Goal: Information Seeking & Learning: Learn about a topic

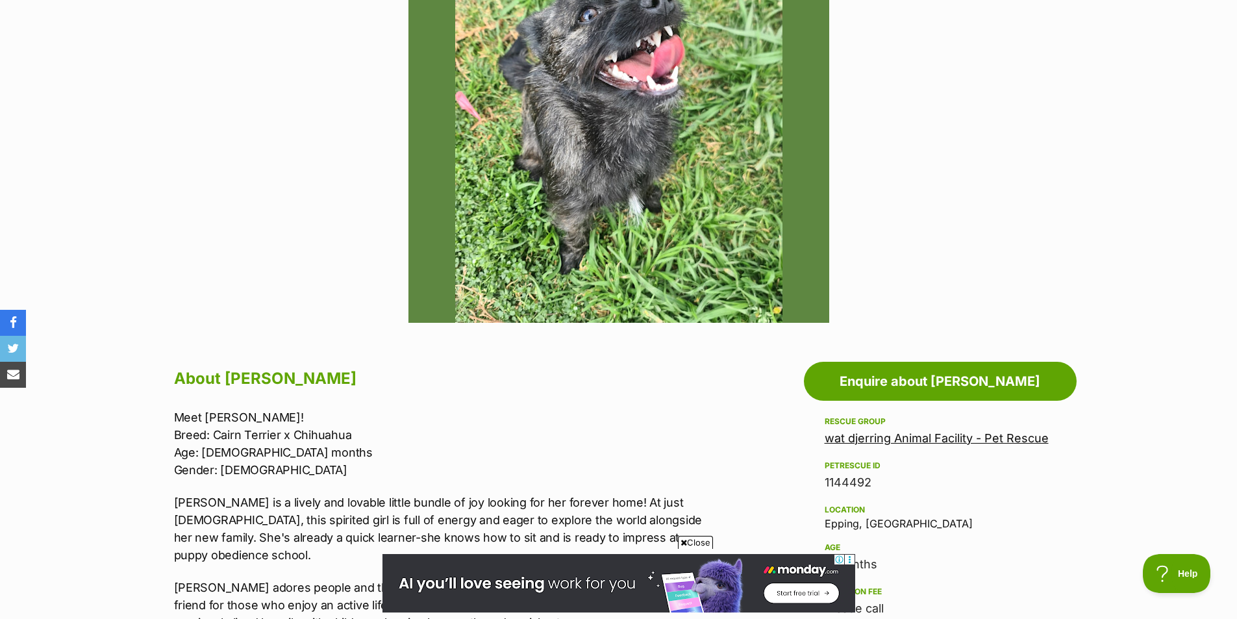
scroll to position [406, 0]
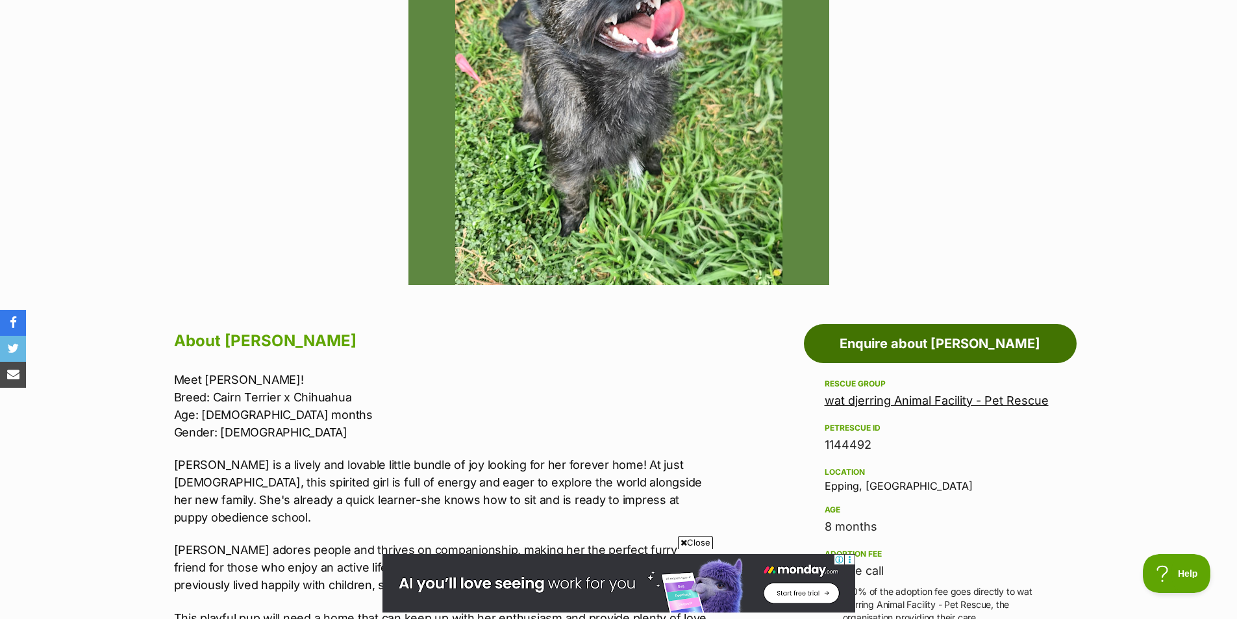
click at [841, 334] on link "Enquire about Saoirse" at bounding box center [940, 343] width 273 height 39
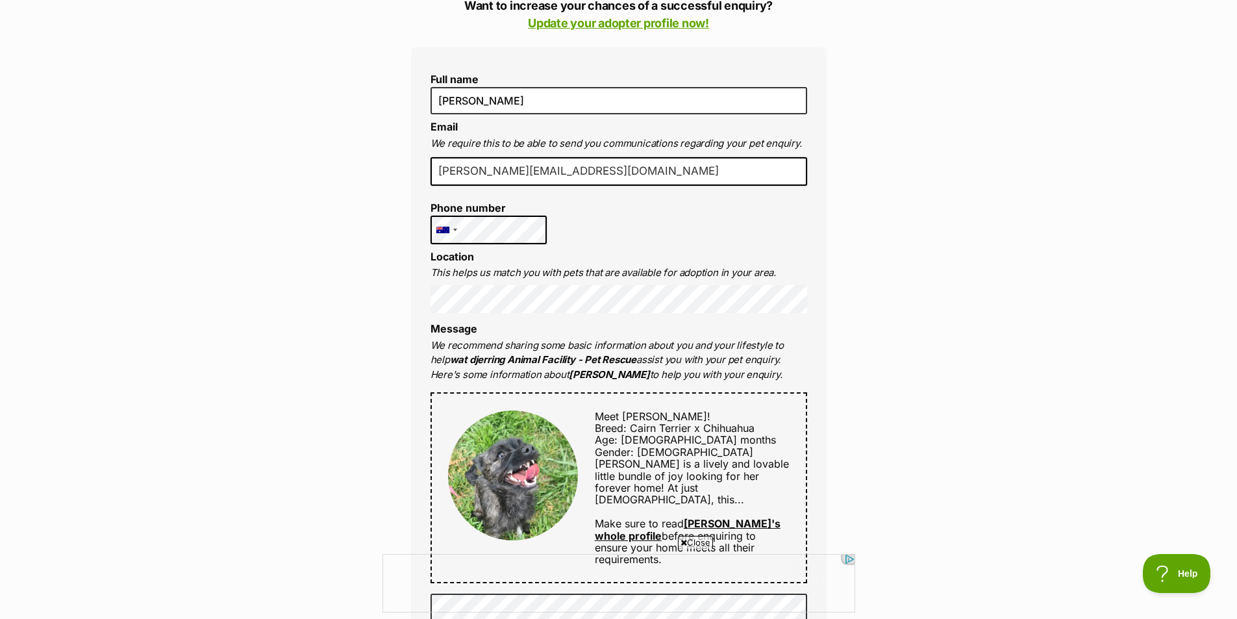
scroll to position [388, 0]
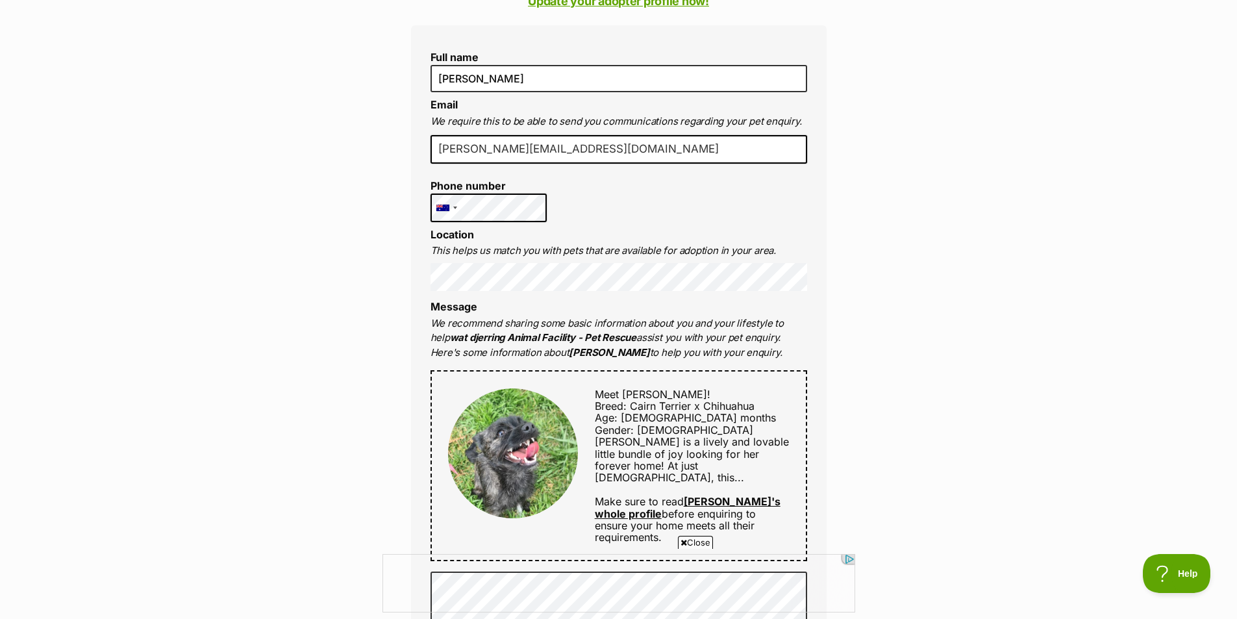
drag, startPoint x: 1239, startPoint y: 96, endPoint x: 1243, endPoint y: 190, distance: 94.3
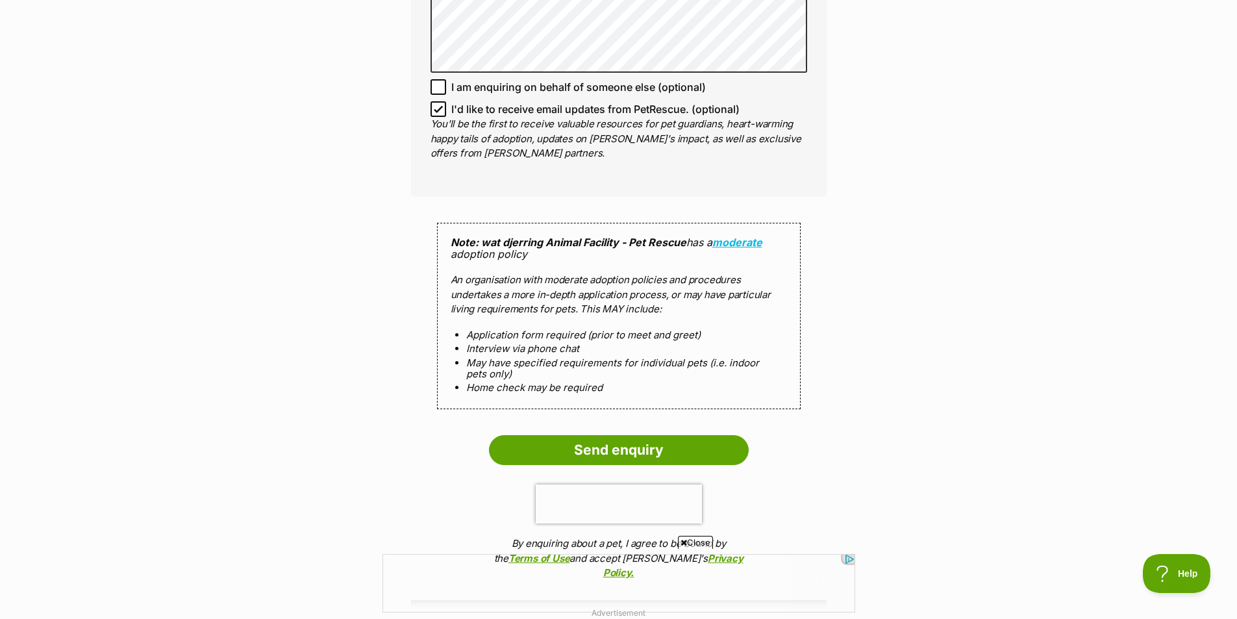
scroll to position [1085, 0]
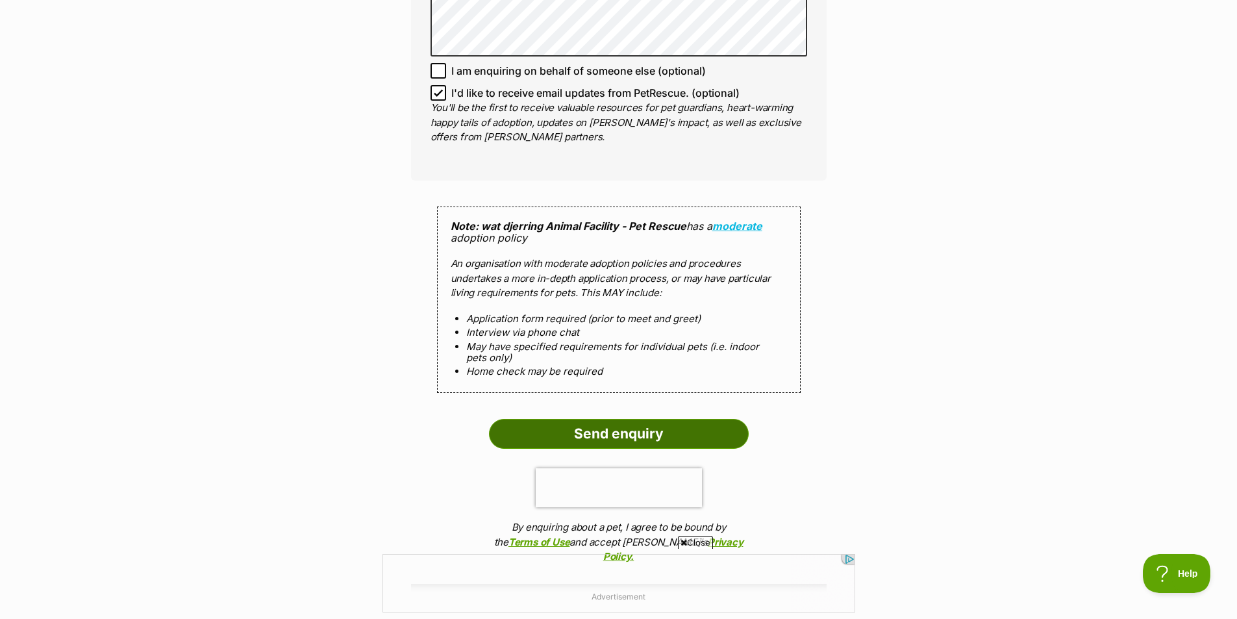
click at [717, 419] on input "Send enquiry" at bounding box center [619, 434] width 260 height 30
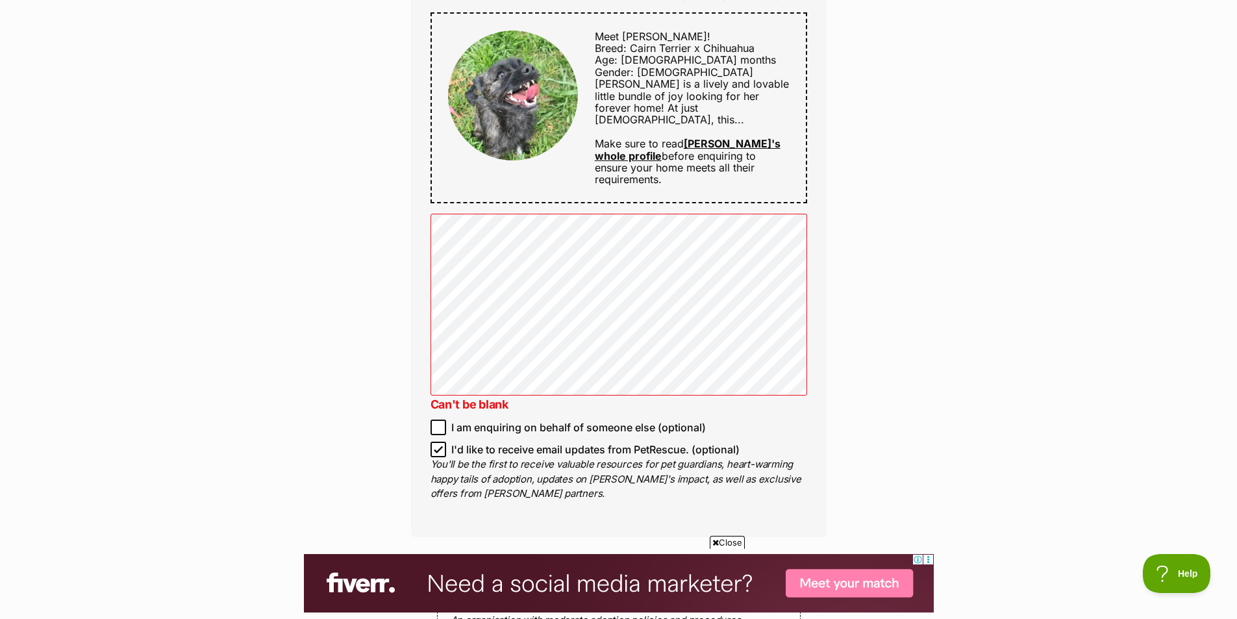
click at [541, 126] on img at bounding box center [513, 96] width 130 height 130
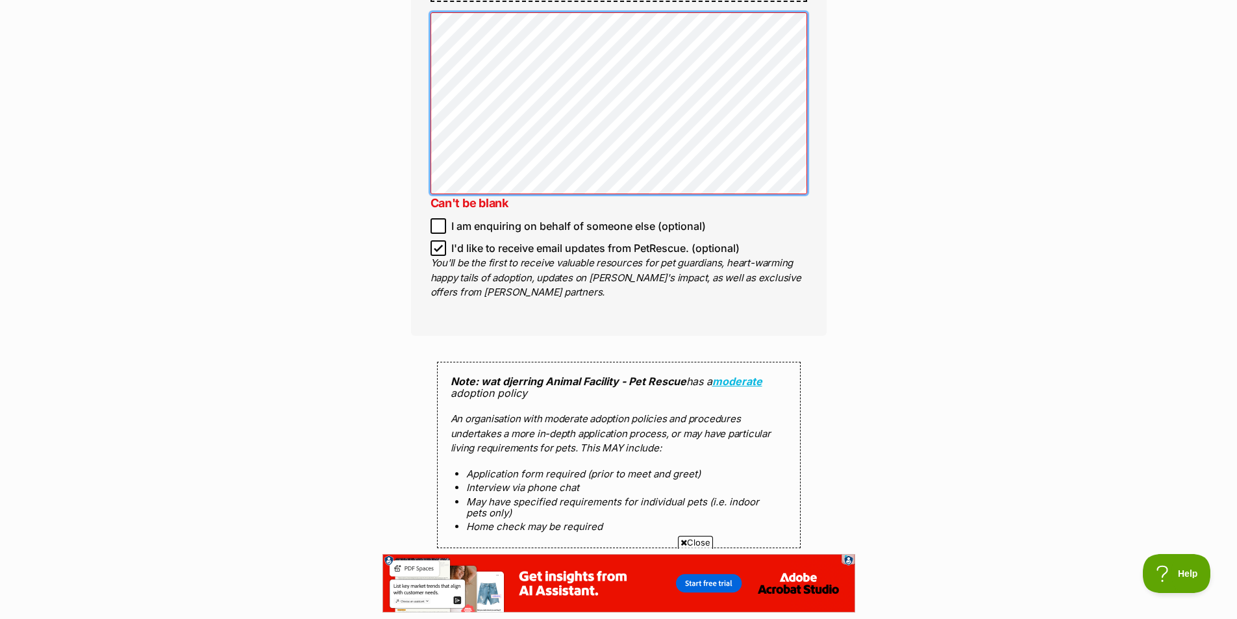
scroll to position [923, 0]
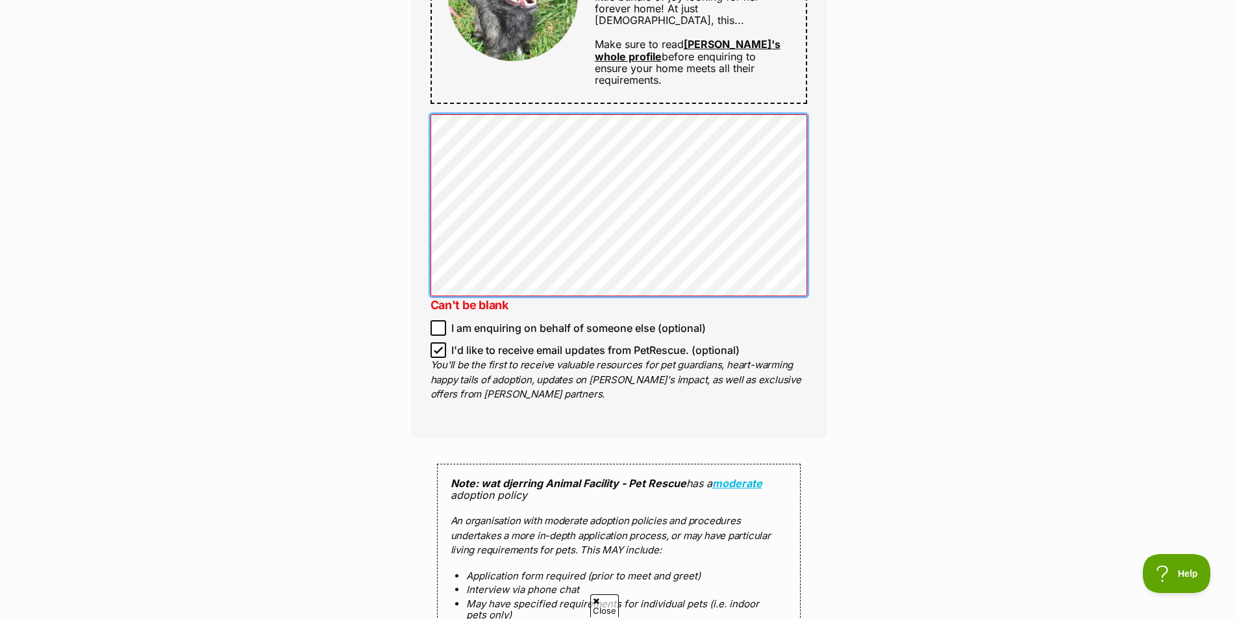
click at [384, 106] on div "Enquire about Saoirse 03 8401 6200 Send an enquiry via the form below or phone …" at bounding box center [618, 117] width 1237 height 1845
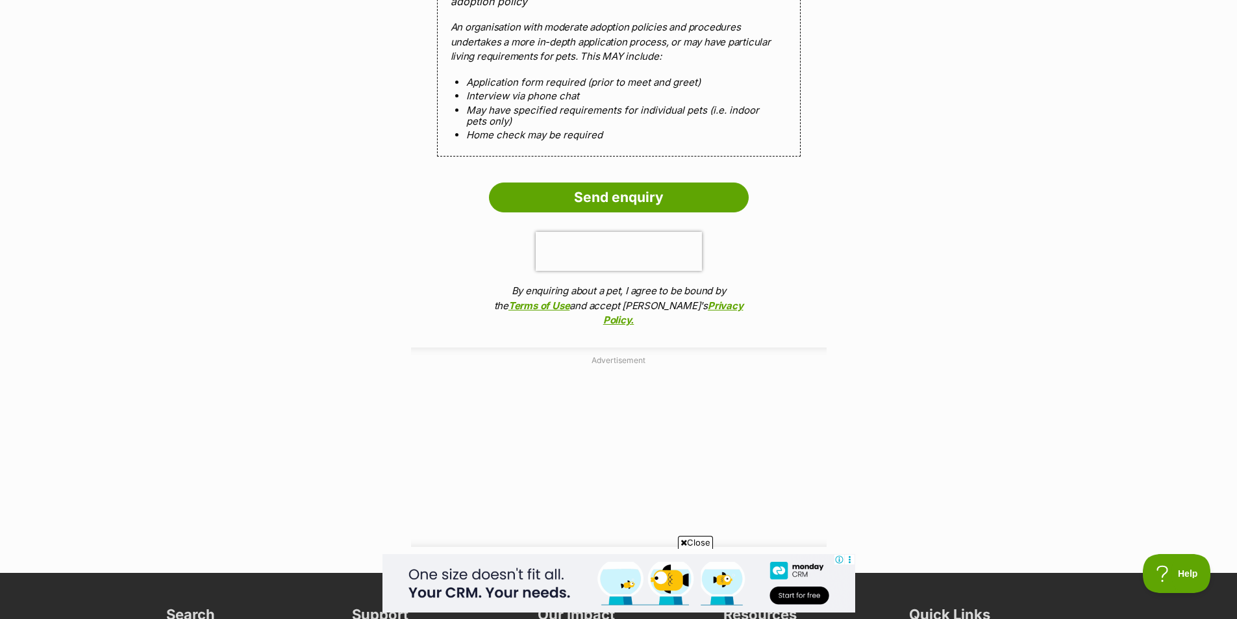
scroll to position [1425, 0]
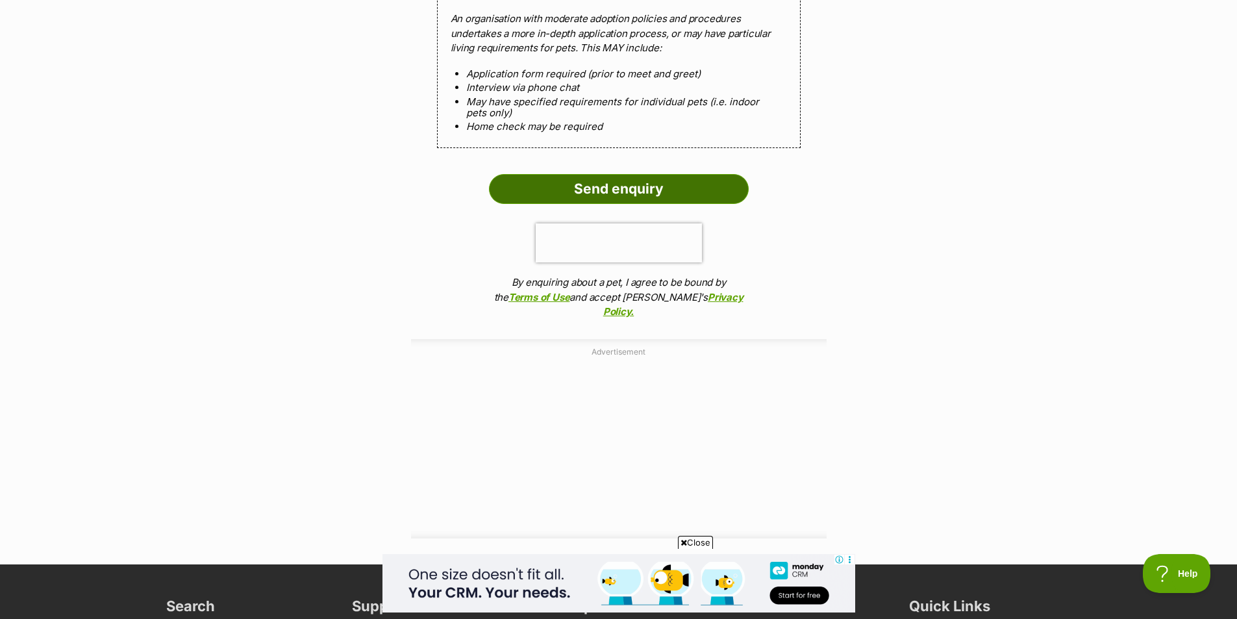
click at [633, 174] on input "Send enquiry" at bounding box center [619, 189] width 260 height 30
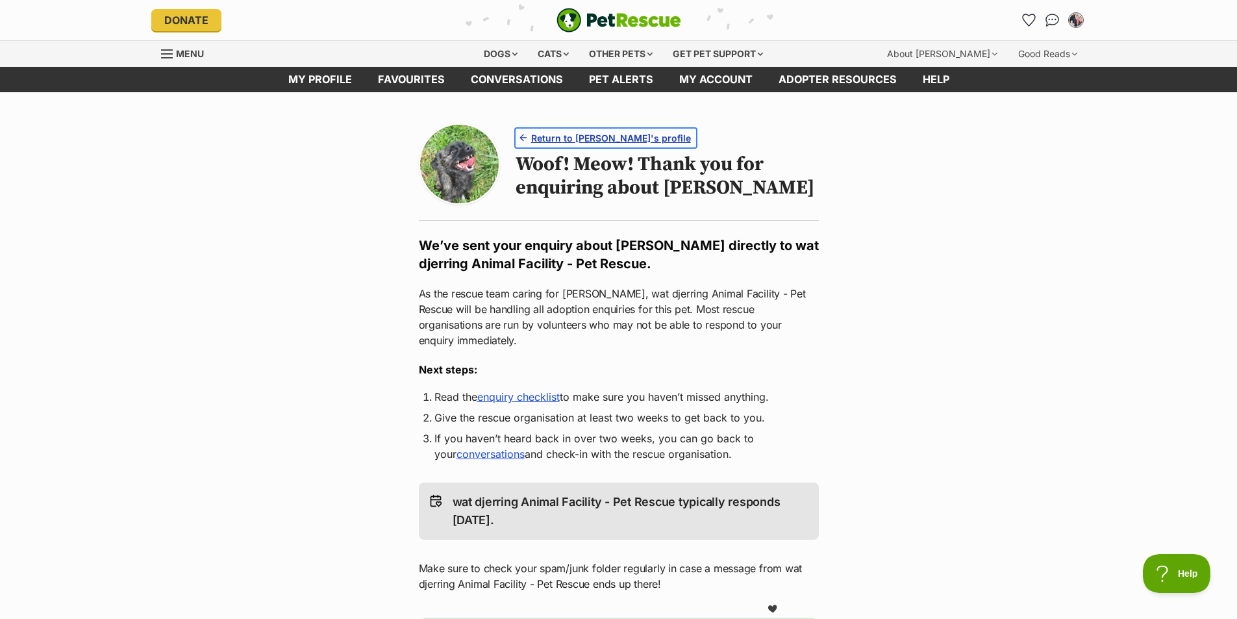
click at [580, 140] on span "Return to Saoirse's profile" at bounding box center [611, 138] width 160 height 14
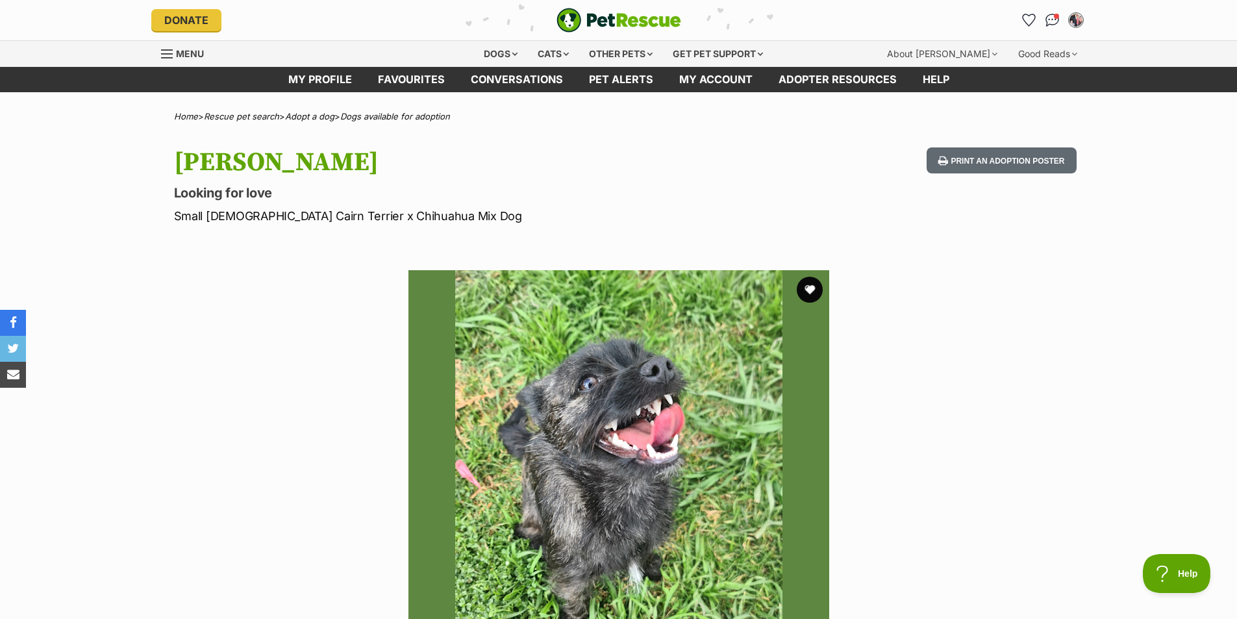
click at [695, 600] on img at bounding box center [618, 480] width 421 height 421
click at [804, 294] on button "favourite" at bounding box center [809, 289] width 29 height 29
click at [491, 56] on div "Dogs" at bounding box center [501, 54] width 52 height 26
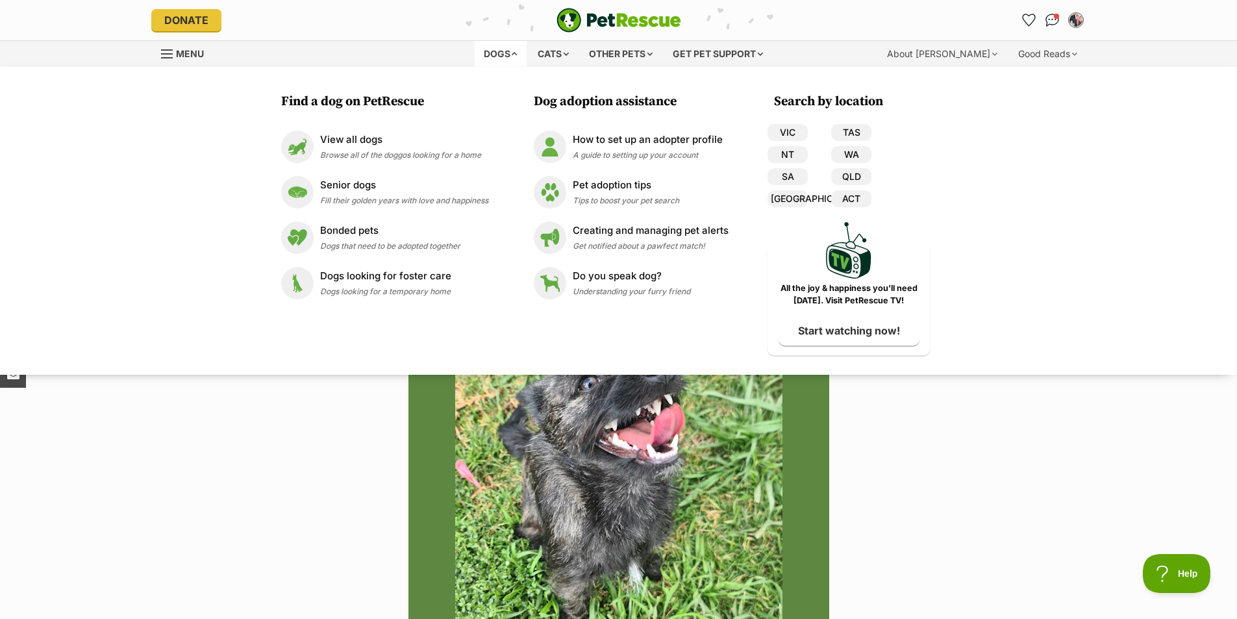
click at [788, 123] on div "Search by location VIC TAS NT WA SA QLD NSW ACT PetRescue TV All the joy & happ…" at bounding box center [848, 224] width 162 height 262
click at [783, 128] on link "VIC" at bounding box center [787, 132] width 40 height 17
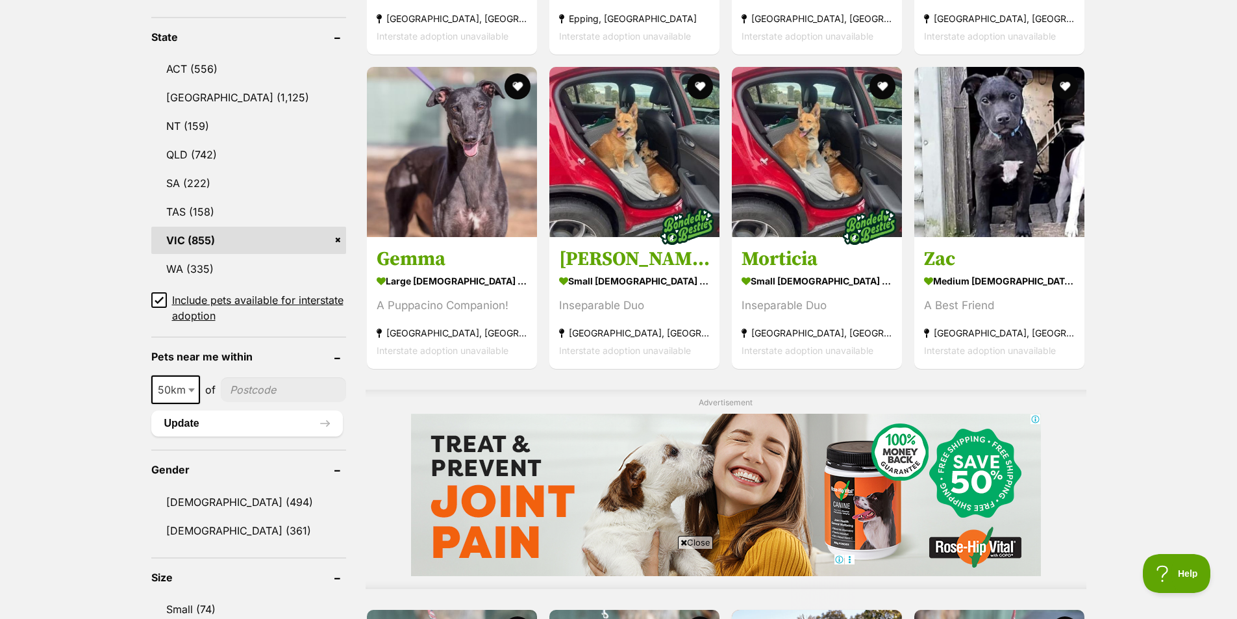
scroll to position [798, 0]
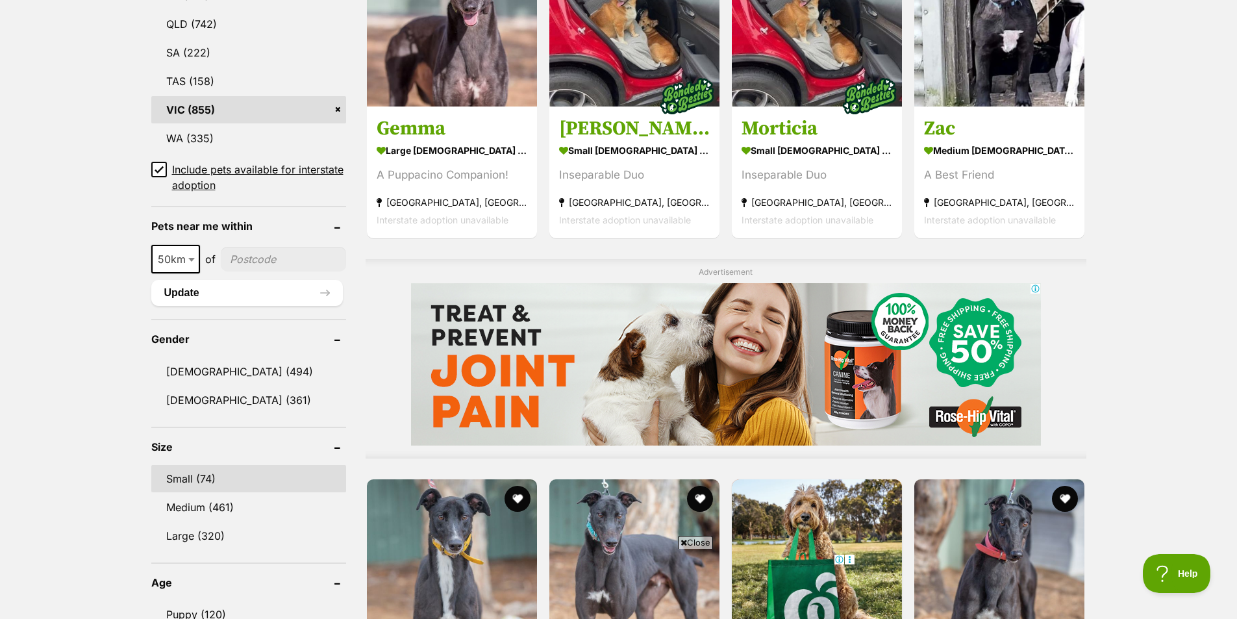
click at [194, 480] on link "Small (74)" at bounding box center [248, 478] width 195 height 27
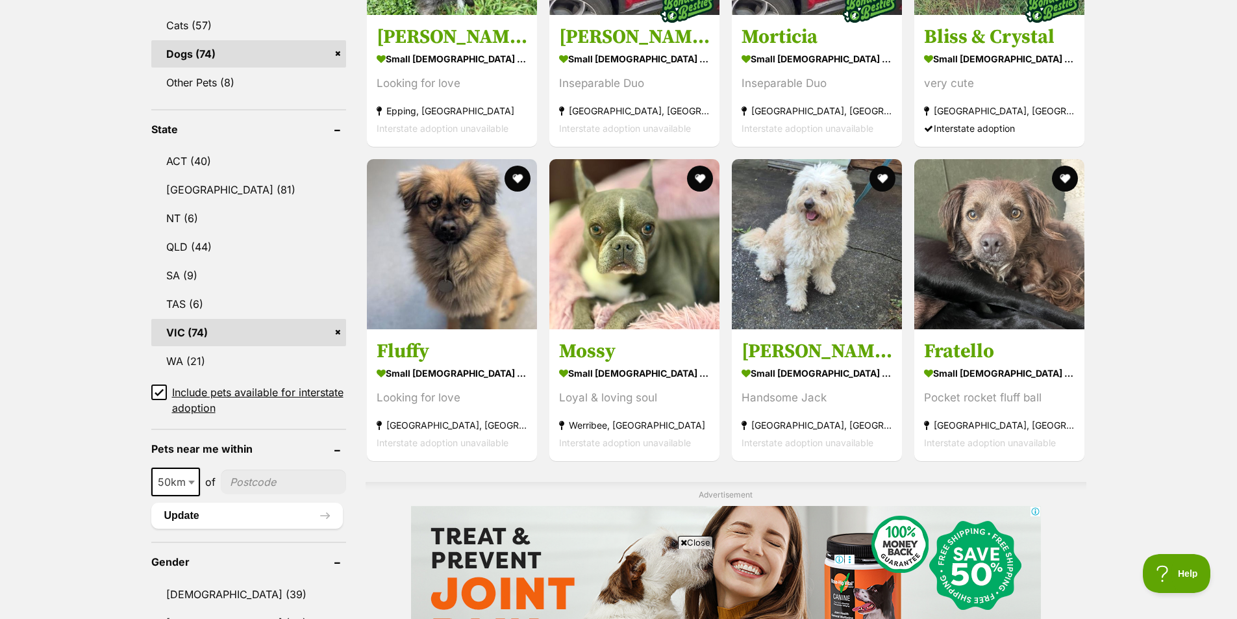
scroll to position [533, 0]
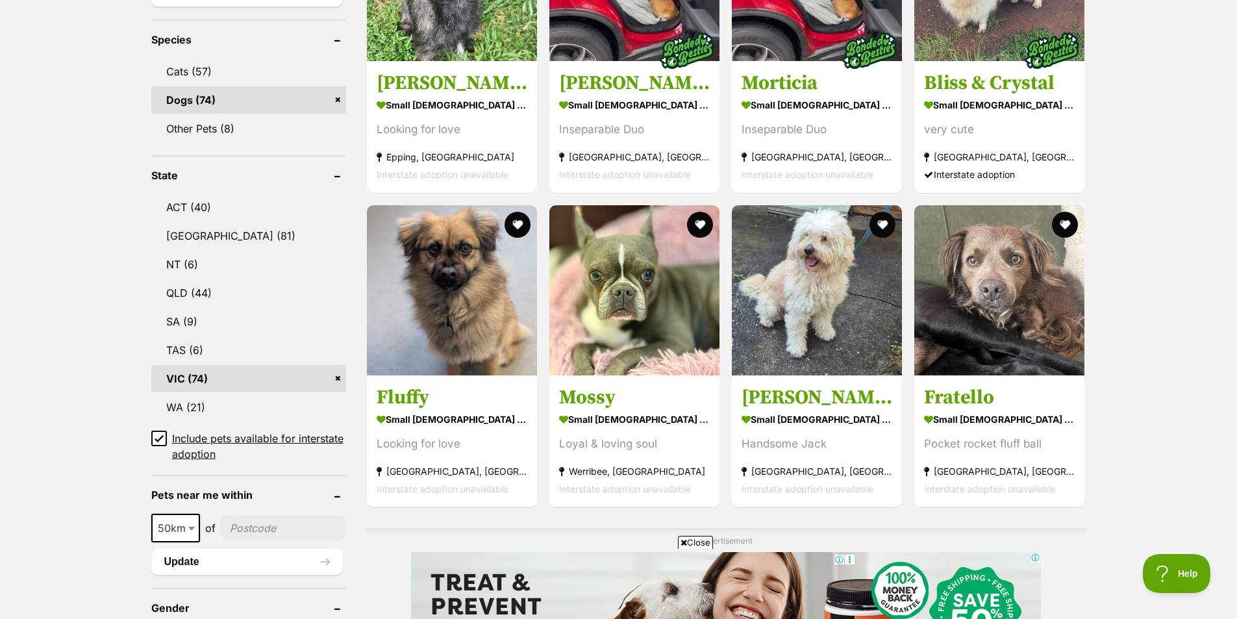
click at [443, 318] on img at bounding box center [452, 288] width 170 height 170
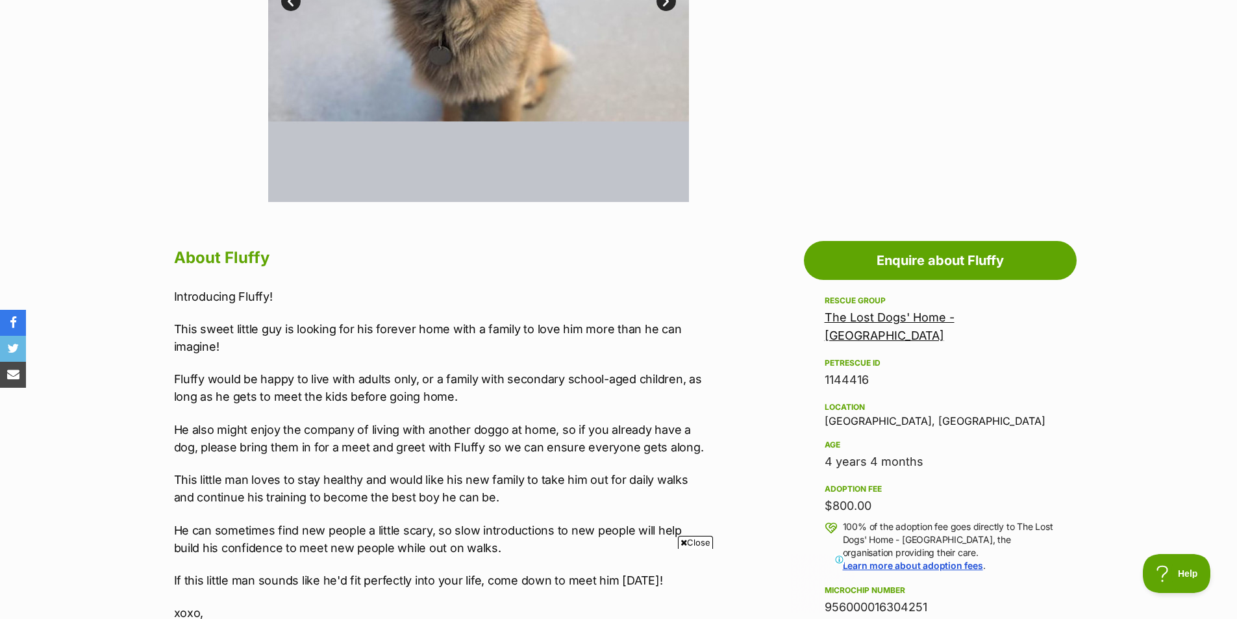
drag, startPoint x: 1239, startPoint y: 83, endPoint x: 1243, endPoint y: 199, distance: 116.3
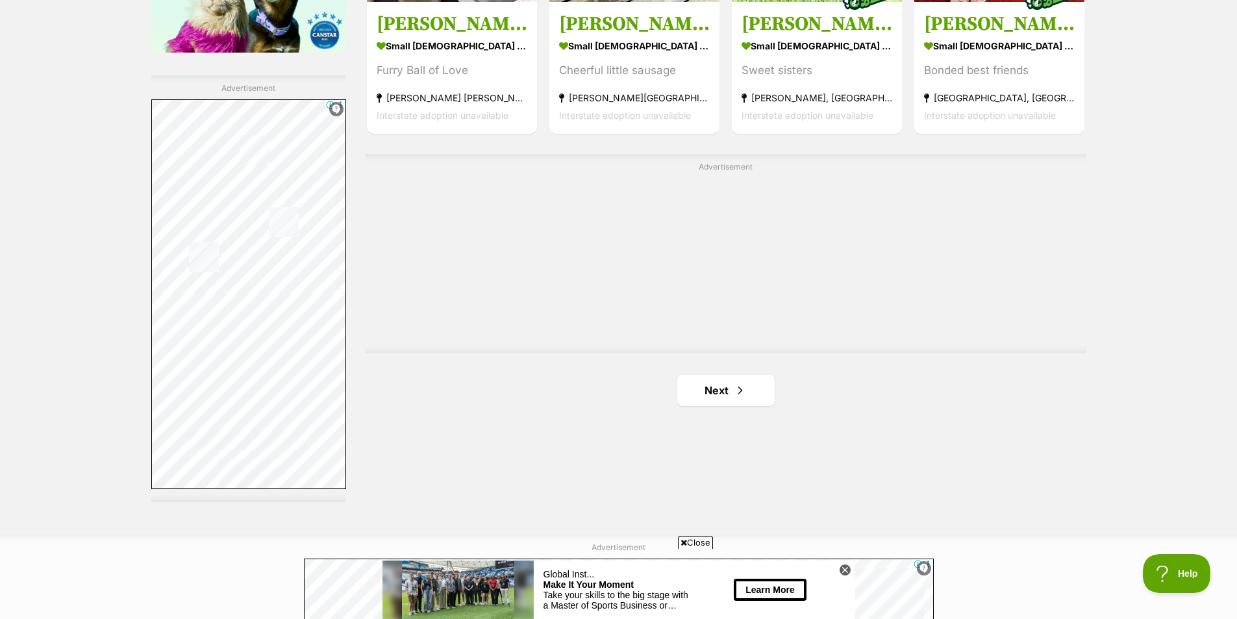
scroll to position [2224, 0]
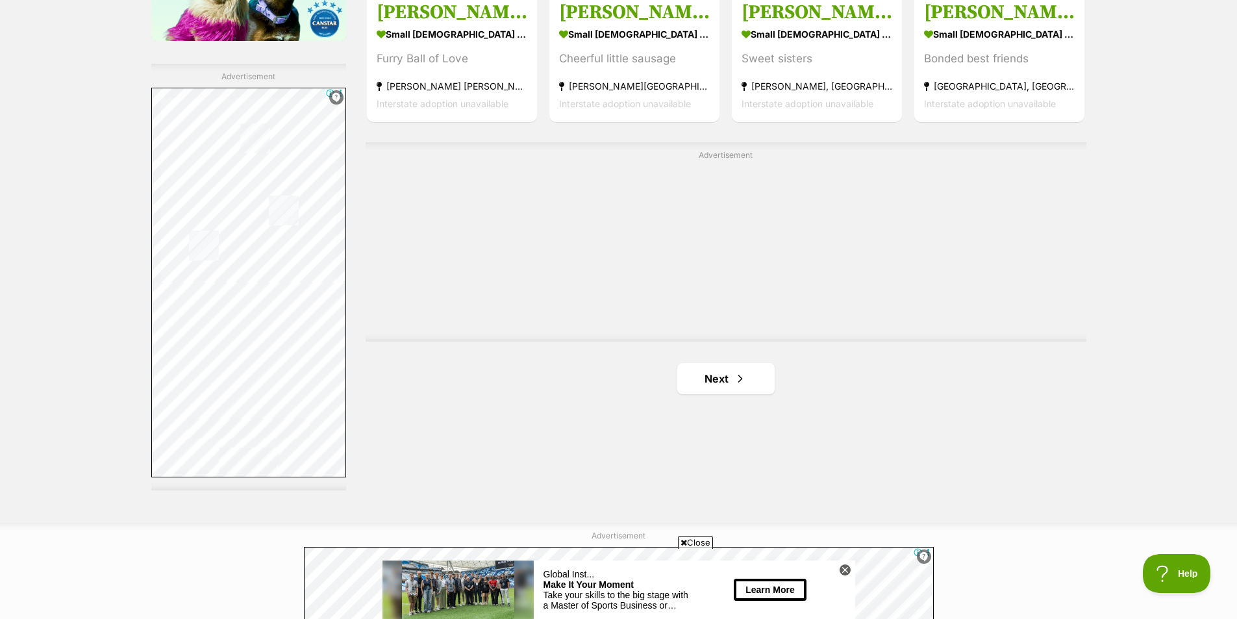
click at [724, 384] on link "Next" at bounding box center [725, 378] width 97 height 31
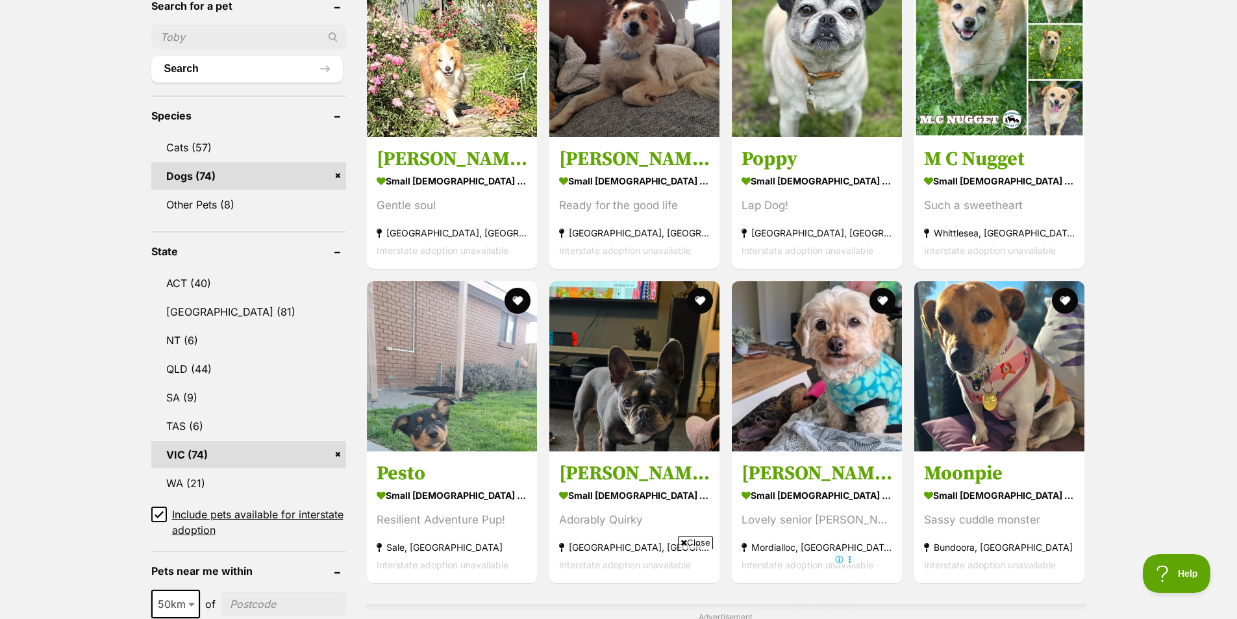
scroll to position [331, 0]
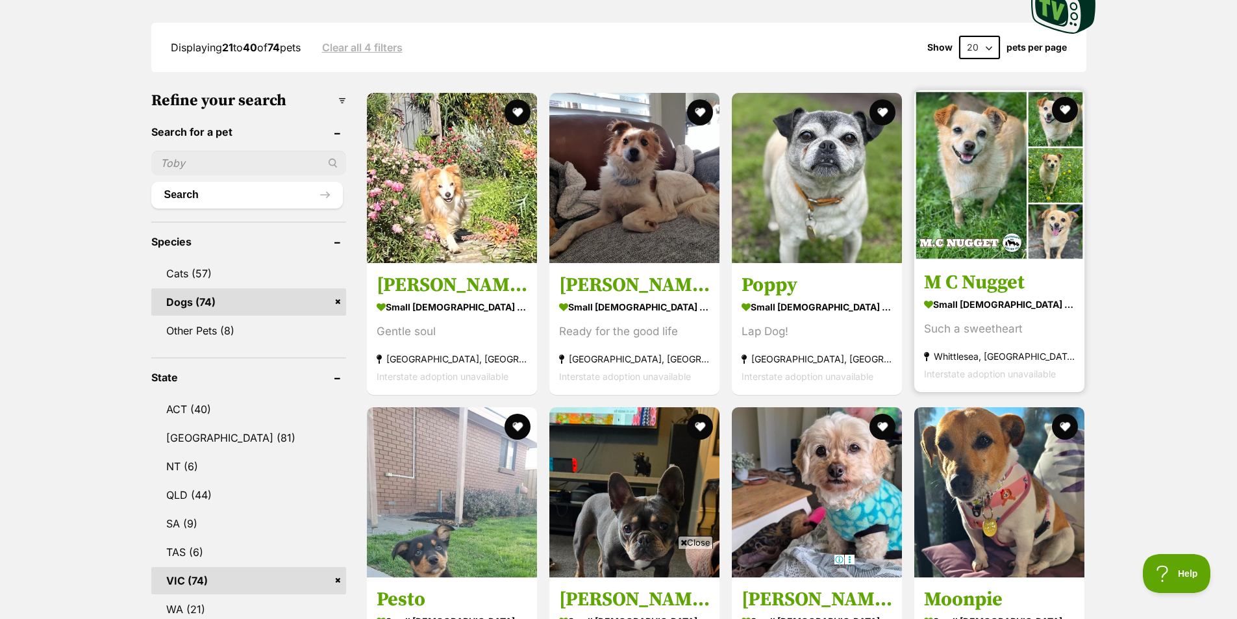
click at [955, 155] on img at bounding box center [999, 175] width 170 height 170
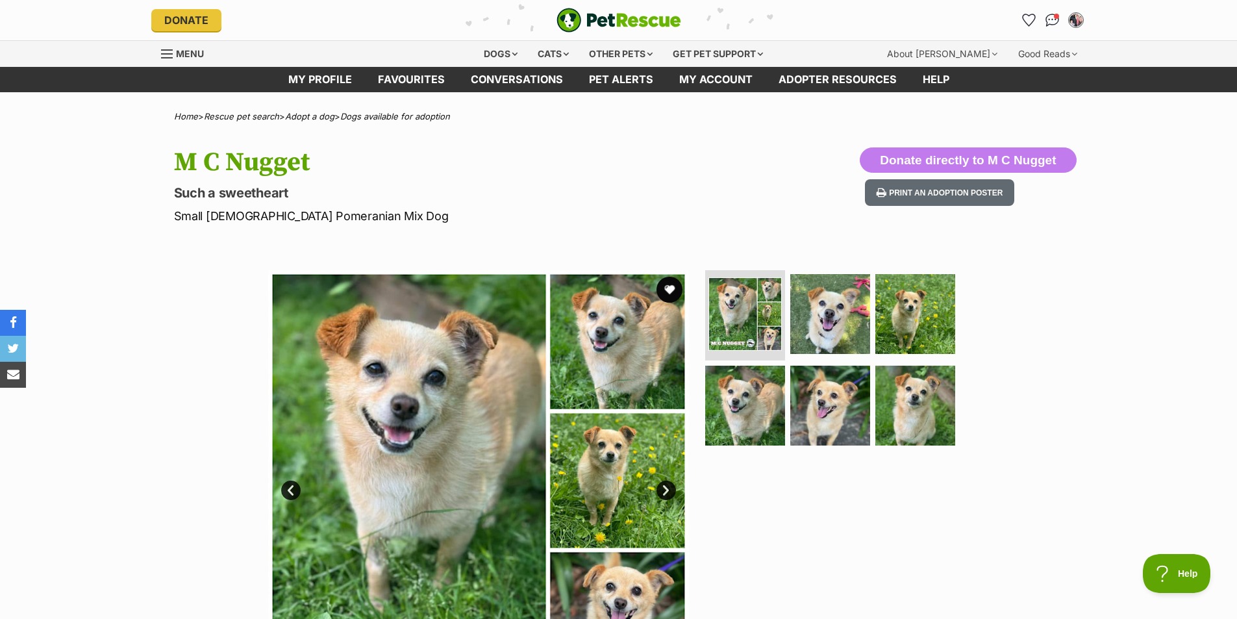
click at [669, 493] on link "Next" at bounding box center [665, 489] width 19 height 19
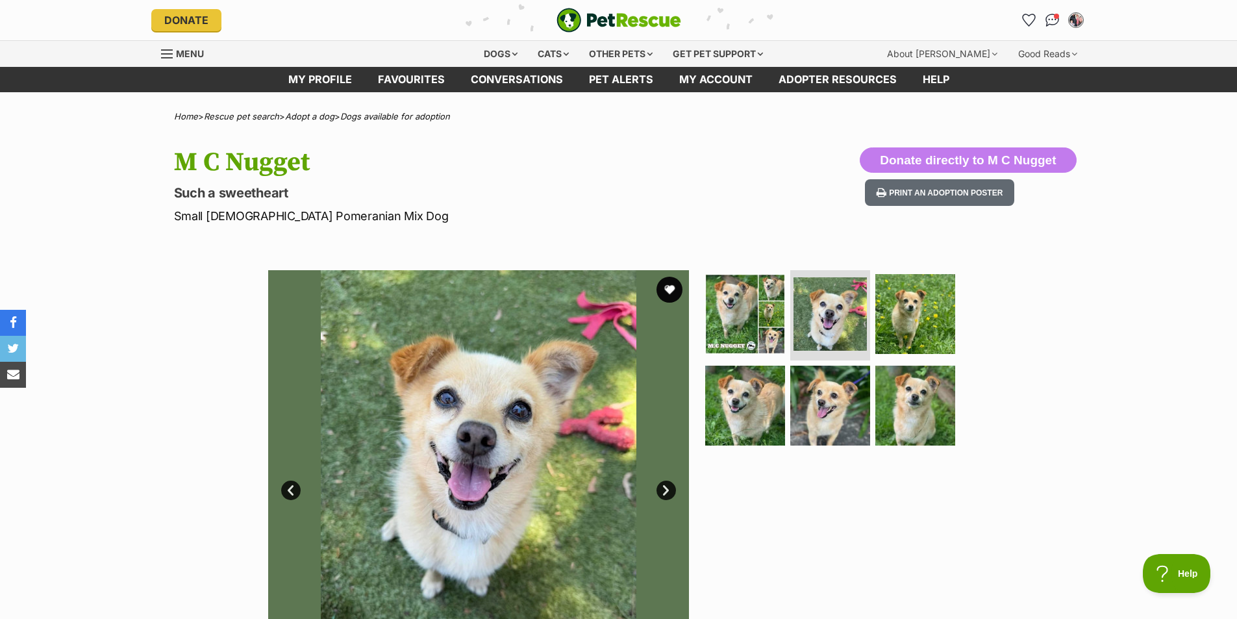
click at [667, 494] on link "Next" at bounding box center [665, 489] width 19 height 19
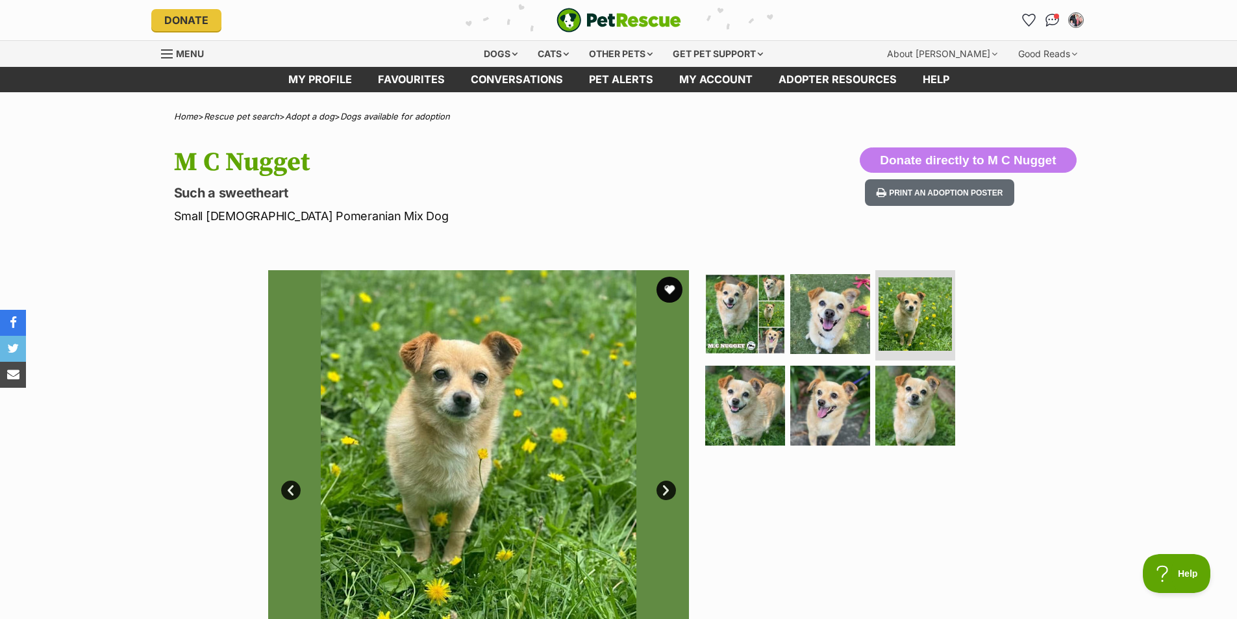
click at [667, 494] on link "Next" at bounding box center [665, 489] width 19 height 19
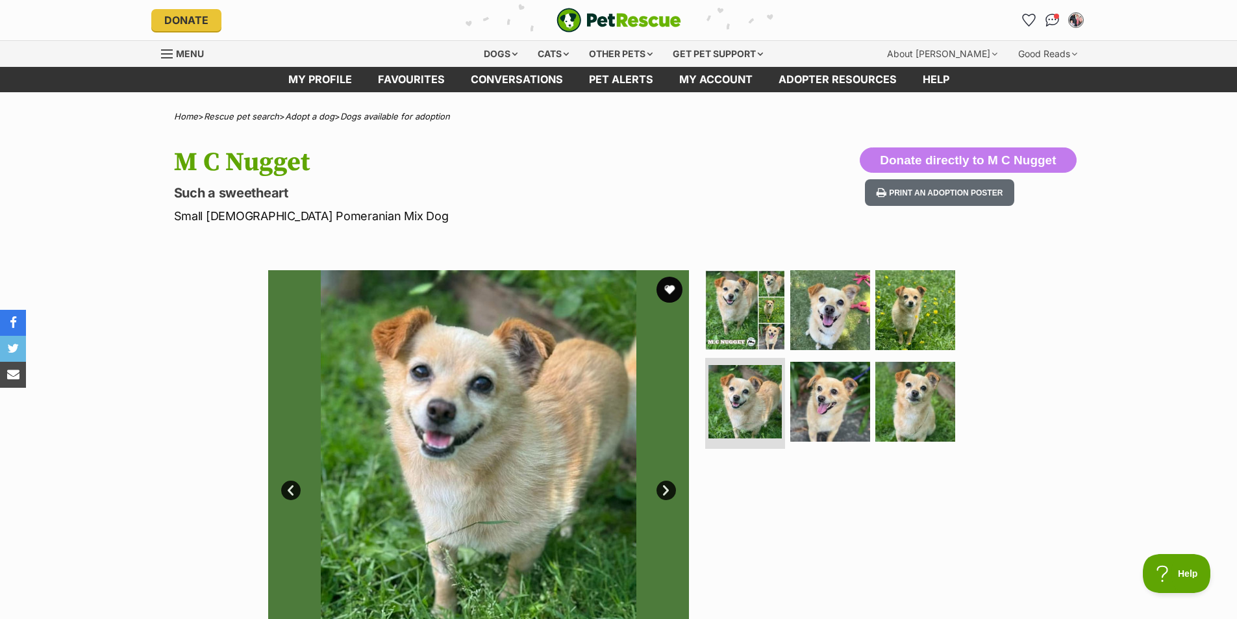
click at [667, 494] on link "Next" at bounding box center [665, 489] width 19 height 19
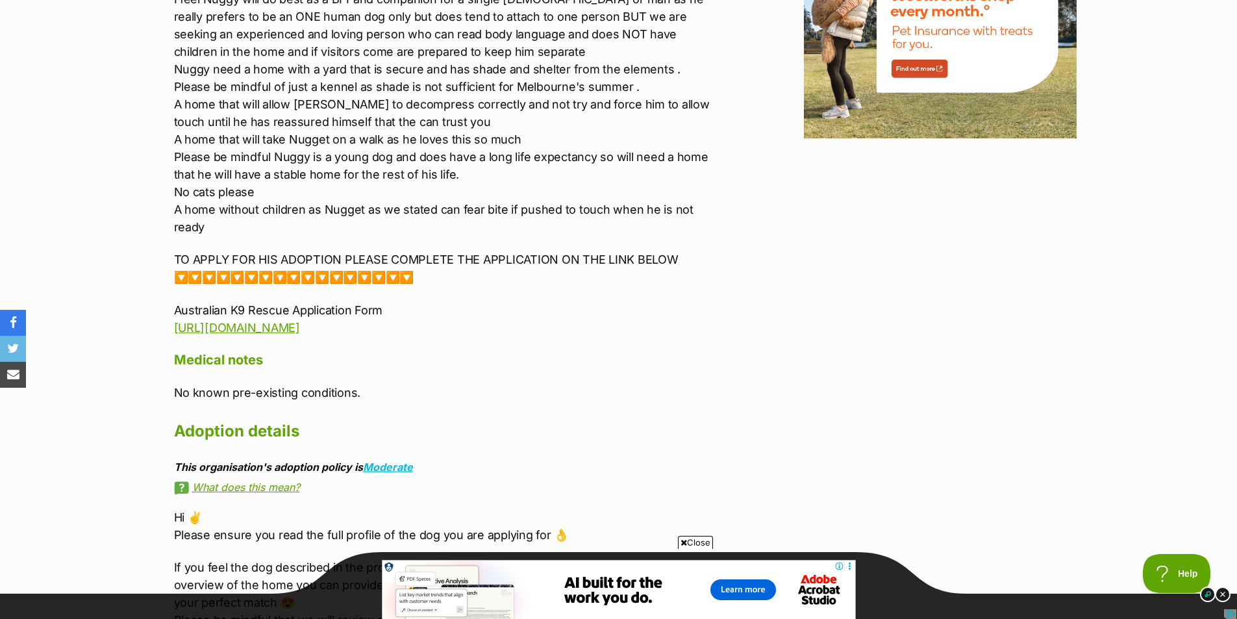
scroll to position [1864, 0]
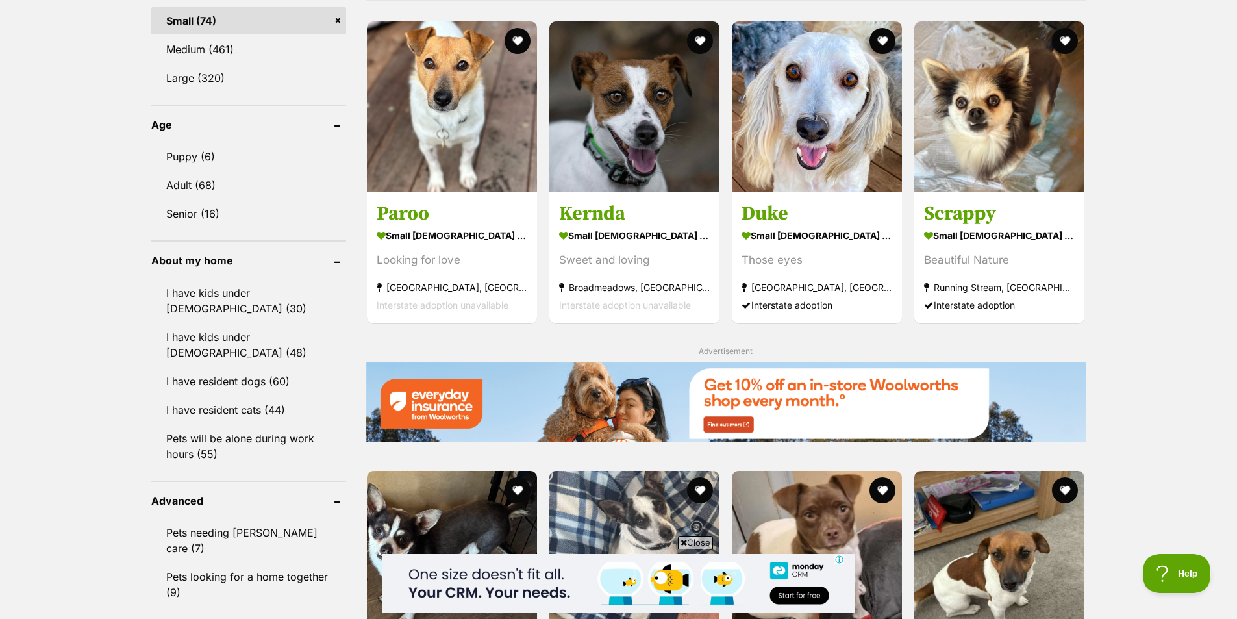
scroll to position [1263, 0]
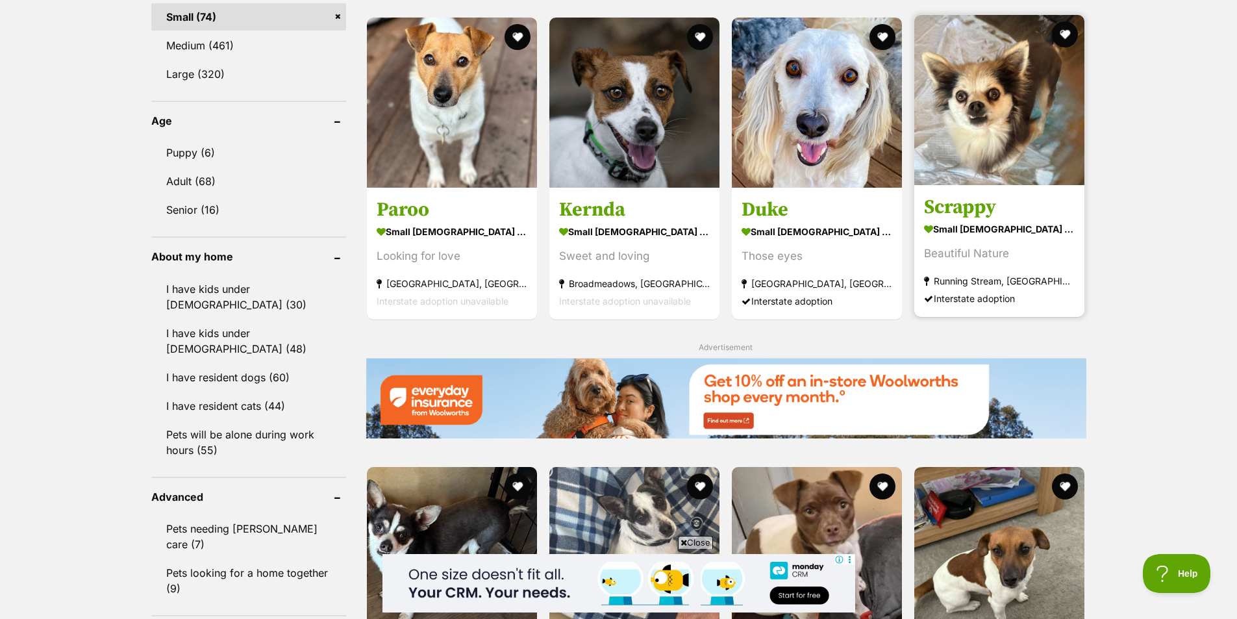
click at [1012, 164] on img at bounding box center [999, 100] width 170 height 170
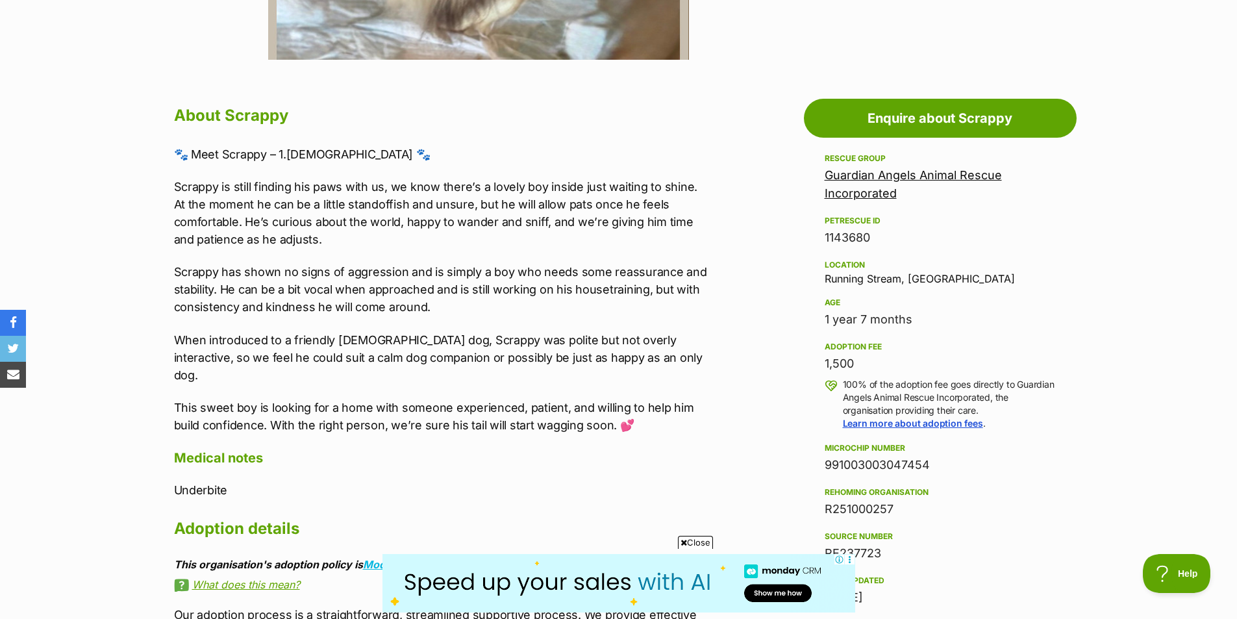
scroll to position [634, 0]
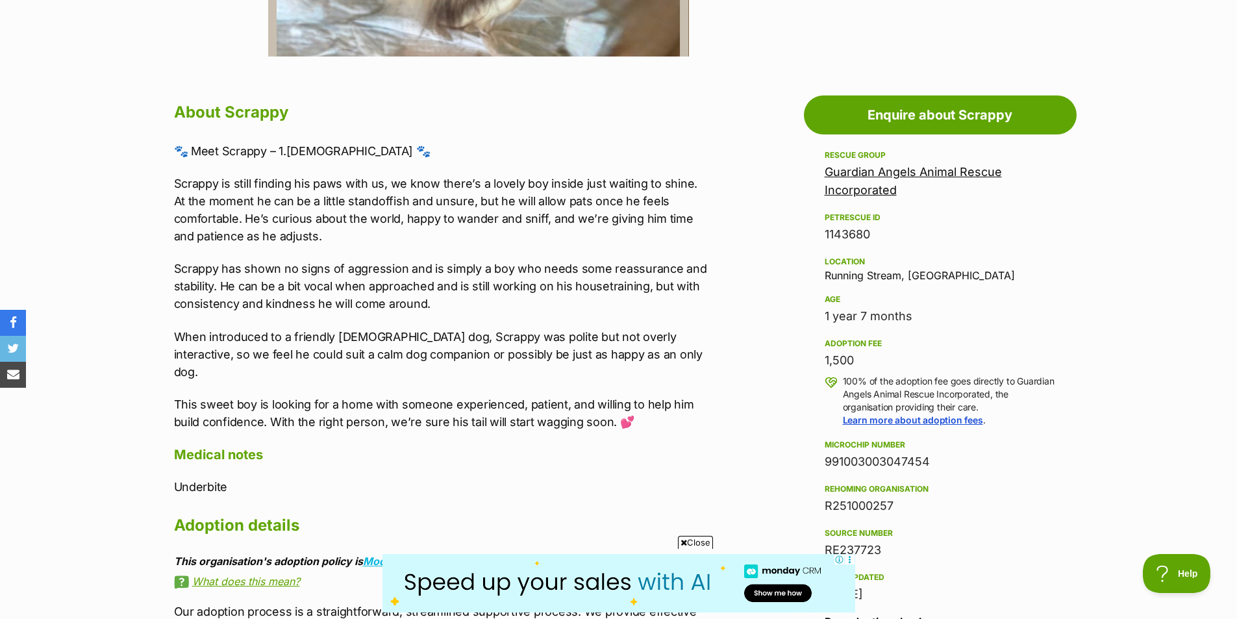
drag, startPoint x: 0, startPoint y: 0, endPoint x: 1232, endPoint y: 260, distance: 1258.9
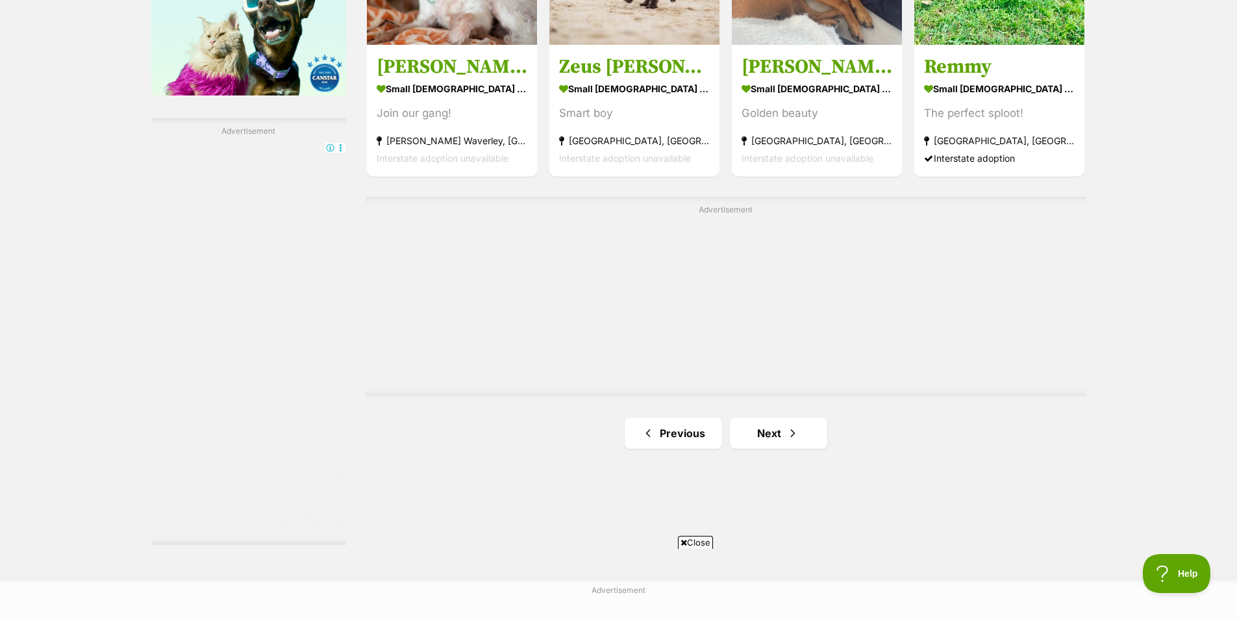
scroll to position [2202, 0]
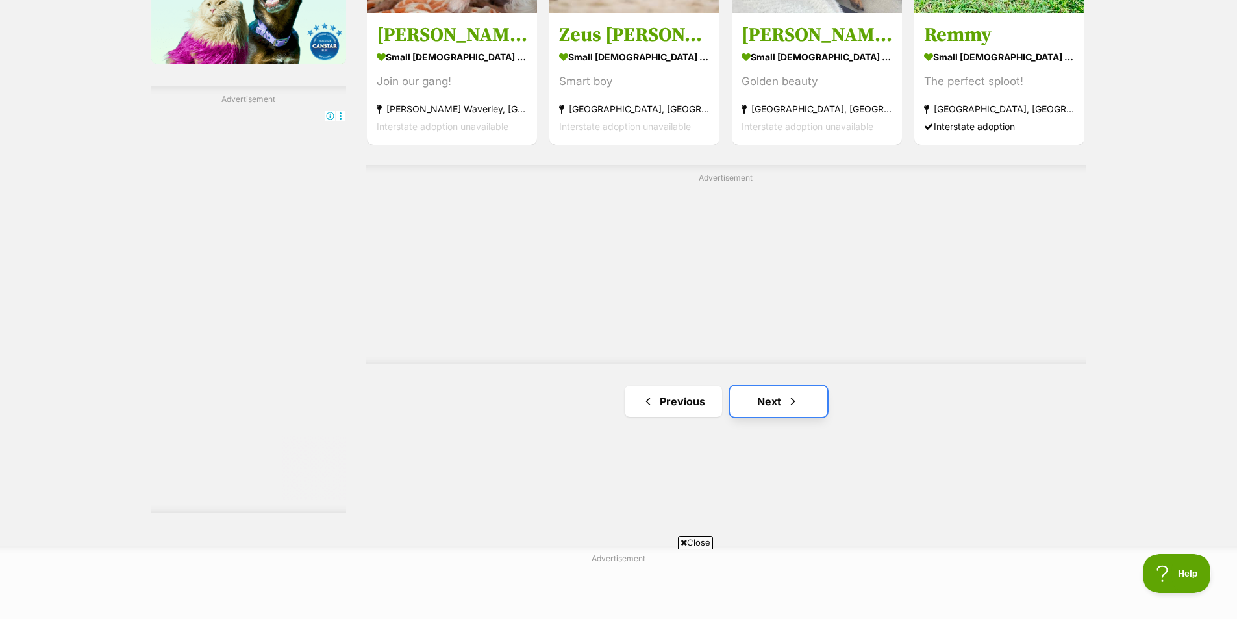
click at [799, 399] on span "Next page" at bounding box center [792, 401] width 13 height 16
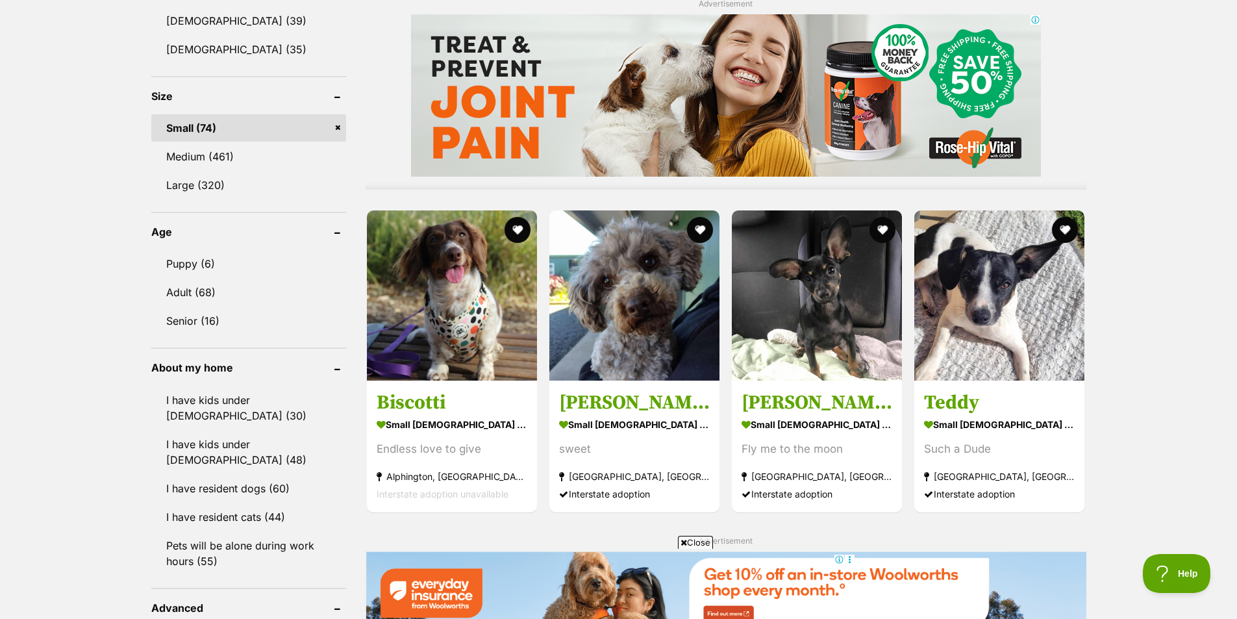
scroll to position [1165, 0]
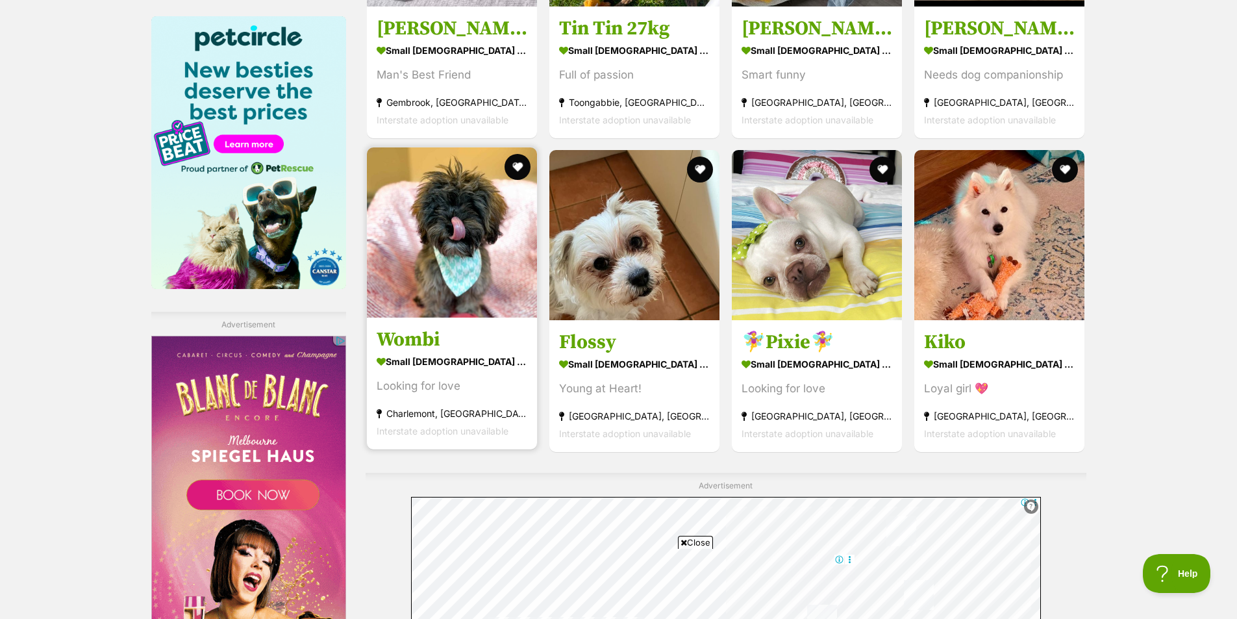
scroll to position [0, 0]
click at [495, 234] on img at bounding box center [452, 232] width 170 height 170
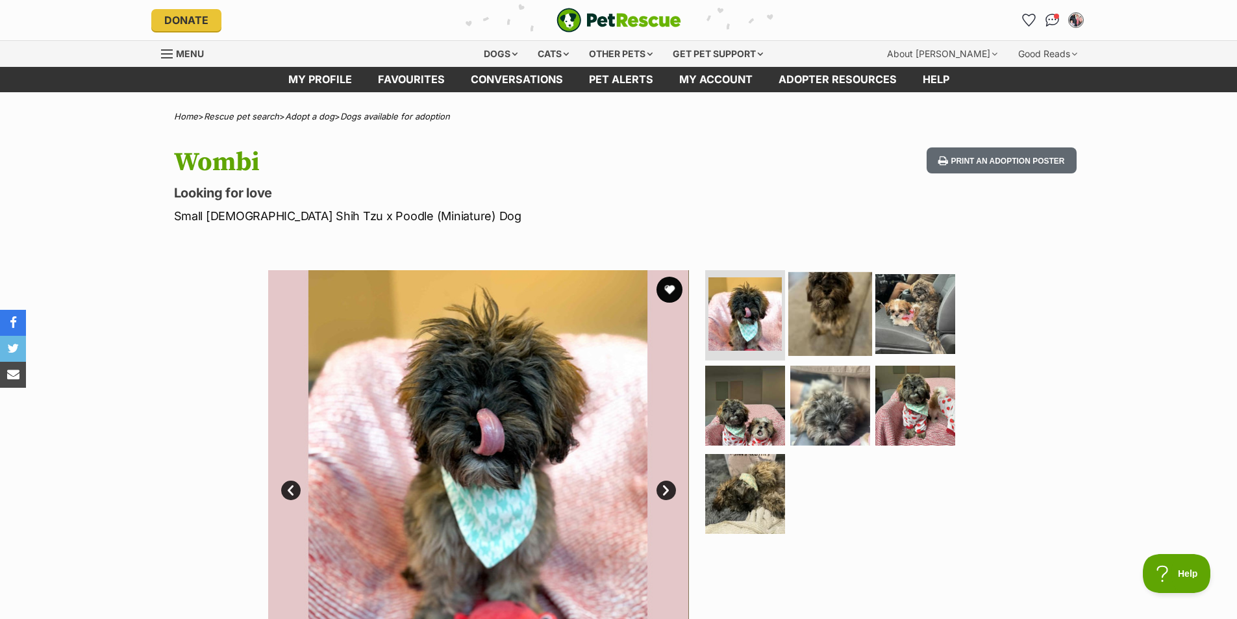
click at [841, 334] on img at bounding box center [830, 313] width 84 height 84
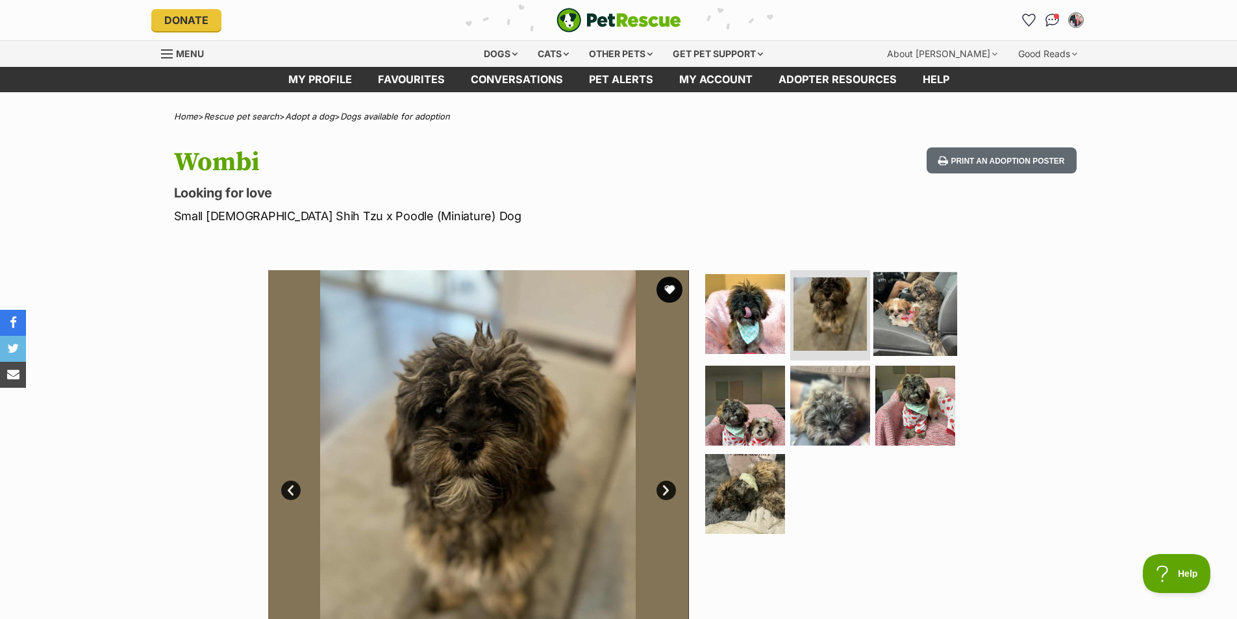
click at [917, 331] on img at bounding box center [915, 313] width 84 height 84
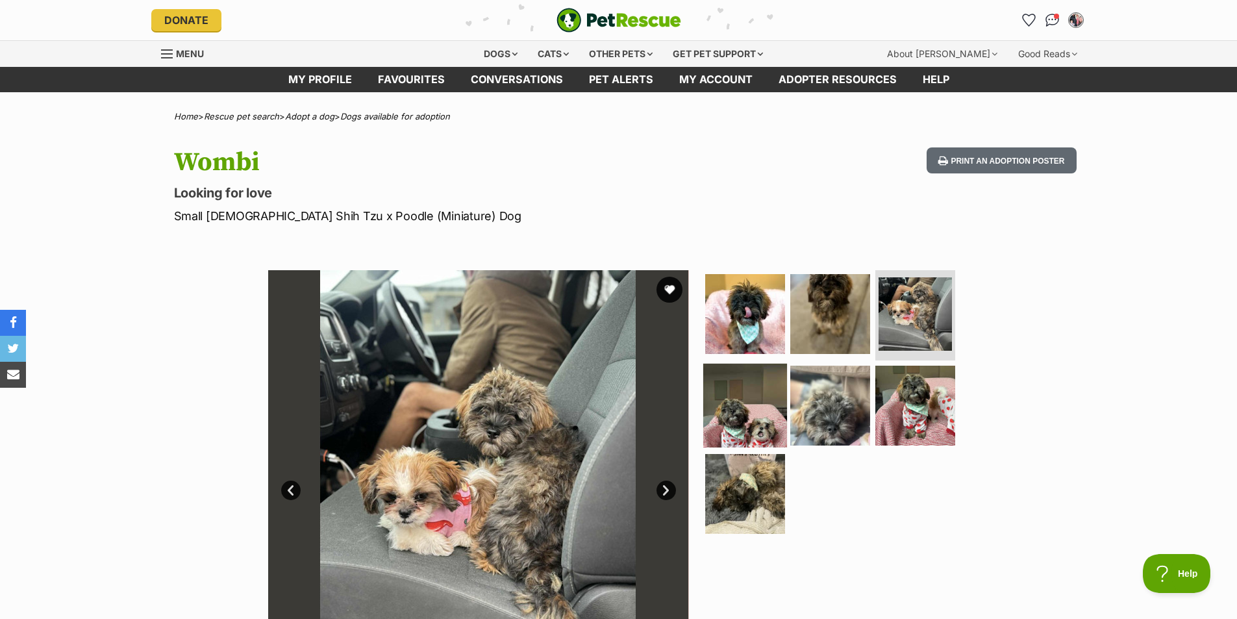
click at [727, 401] on img at bounding box center [745, 406] width 84 height 84
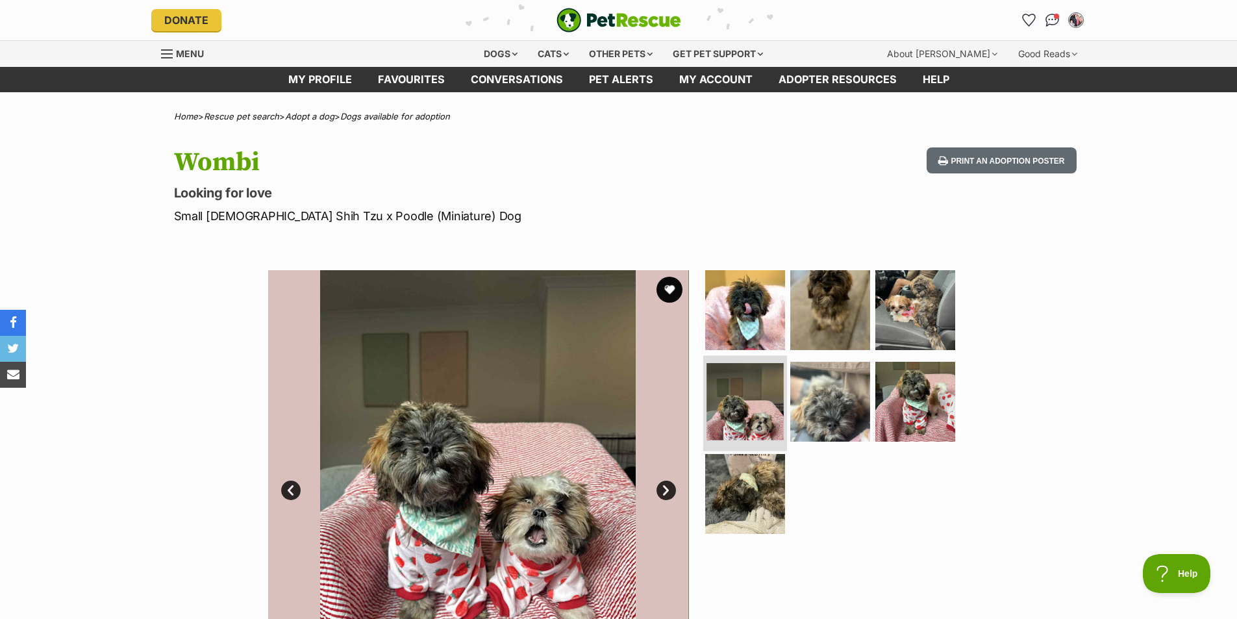
click at [781, 412] on img at bounding box center [744, 401] width 77 height 77
click at [808, 410] on img at bounding box center [830, 402] width 84 height 84
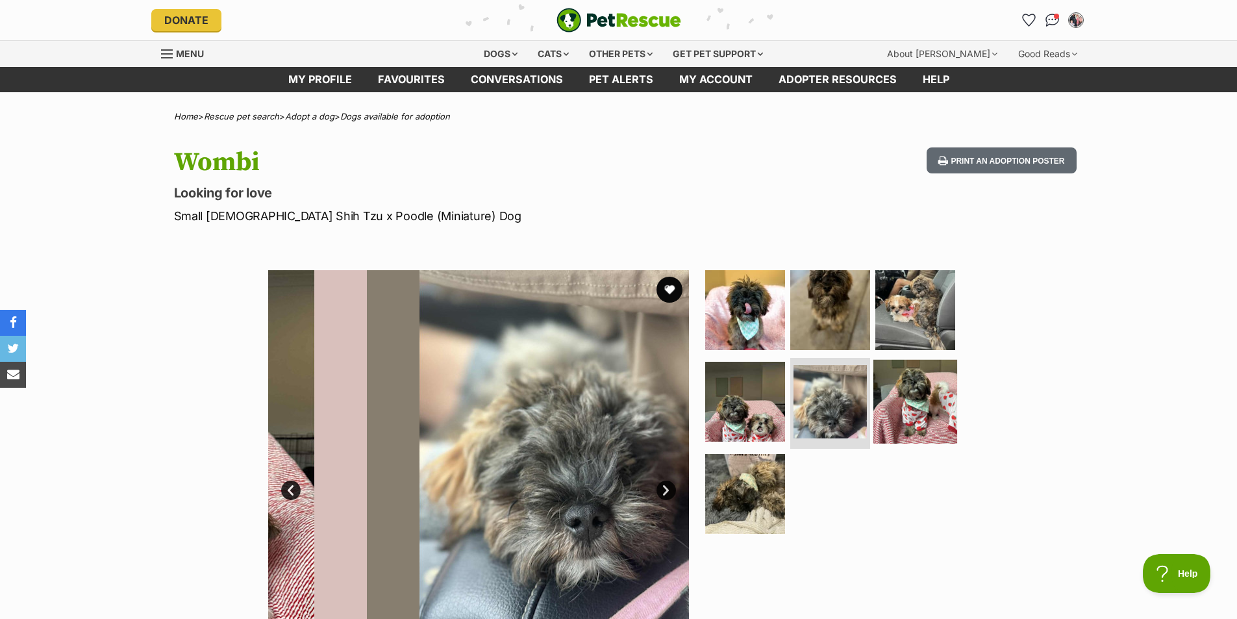
click at [932, 414] on img at bounding box center [915, 402] width 84 height 84
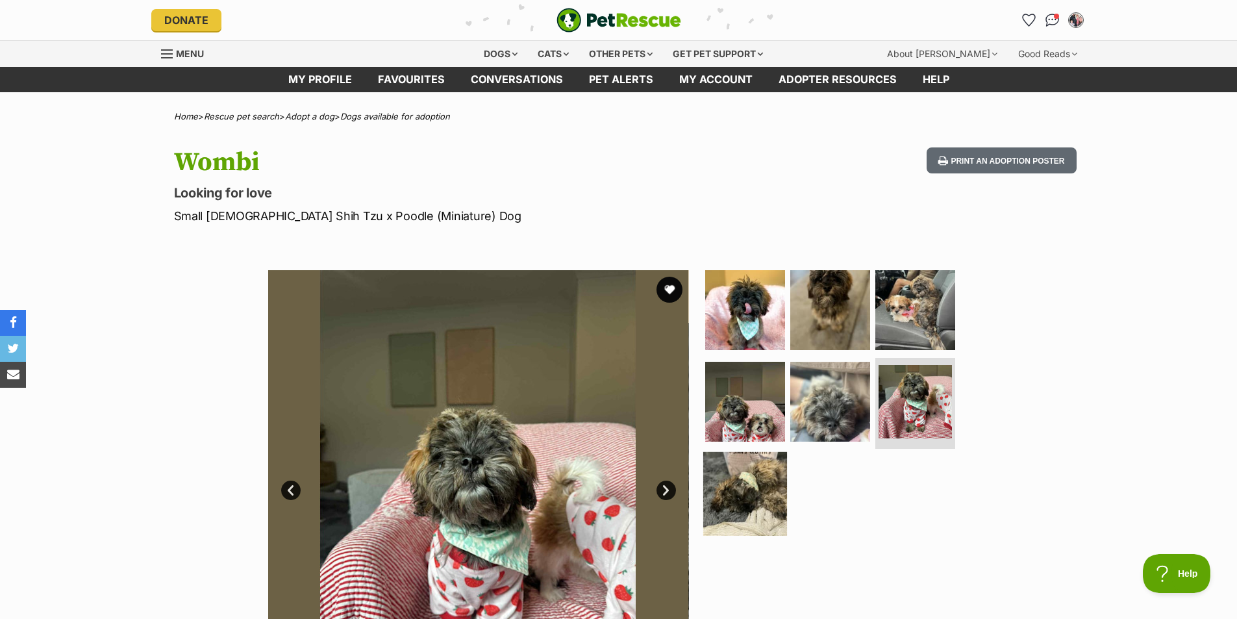
click at [764, 485] on img at bounding box center [745, 494] width 84 height 84
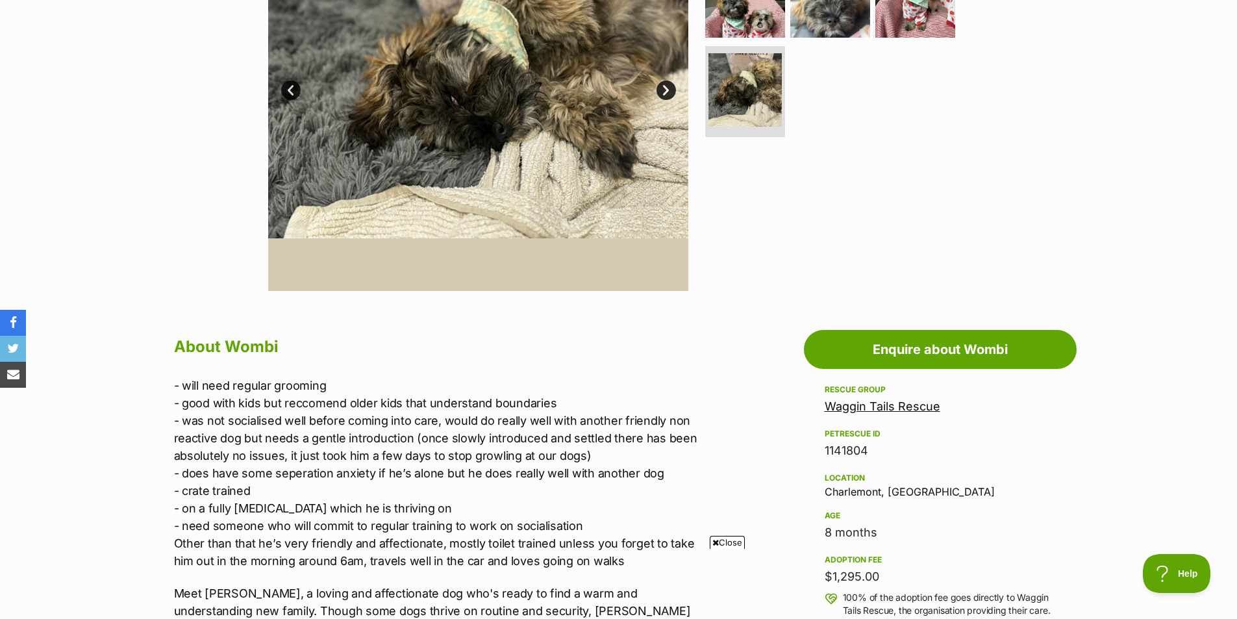
scroll to position [377, 0]
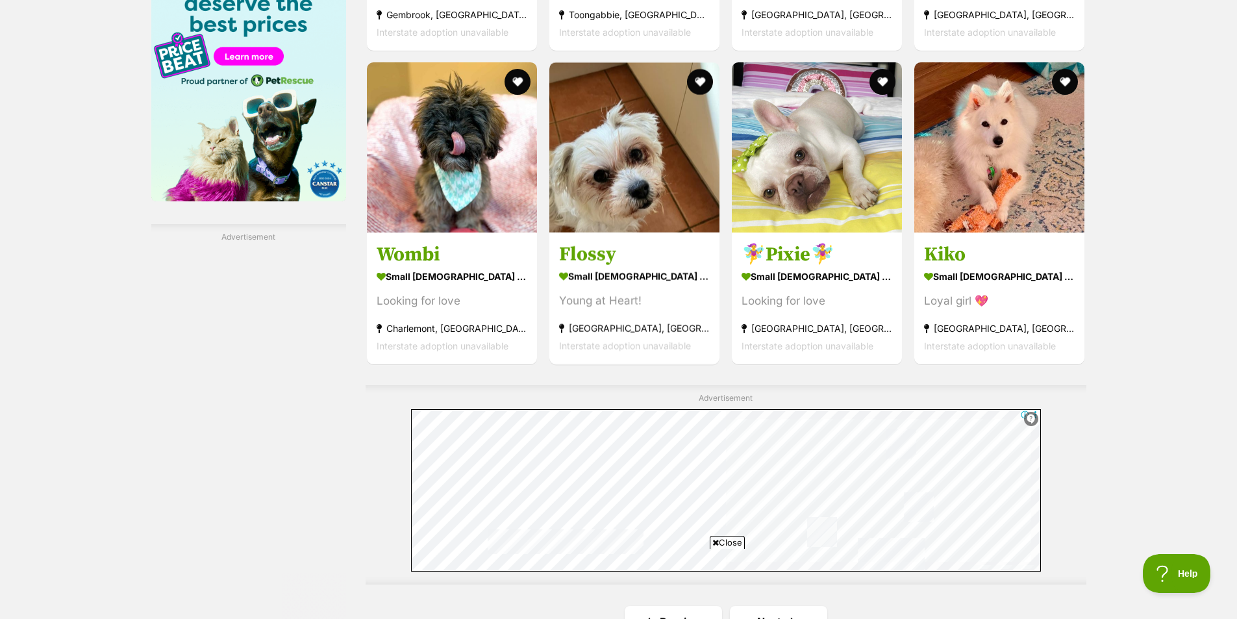
scroll to position [2088, 0]
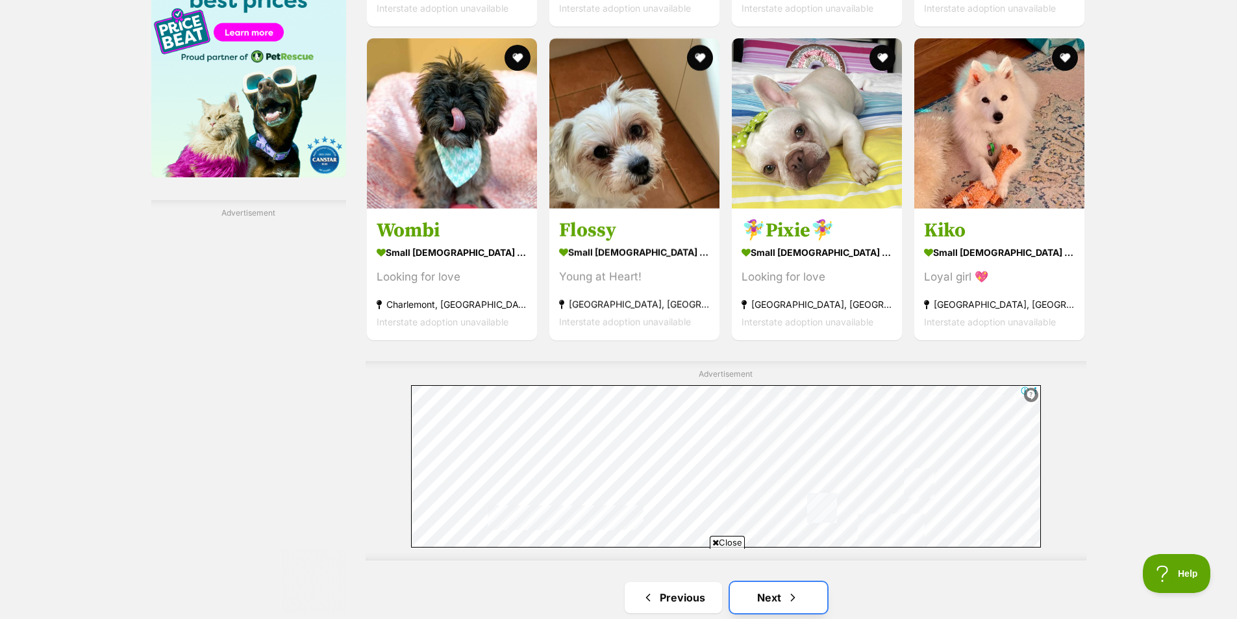
click at [780, 582] on link "Next" at bounding box center [778, 597] width 97 height 31
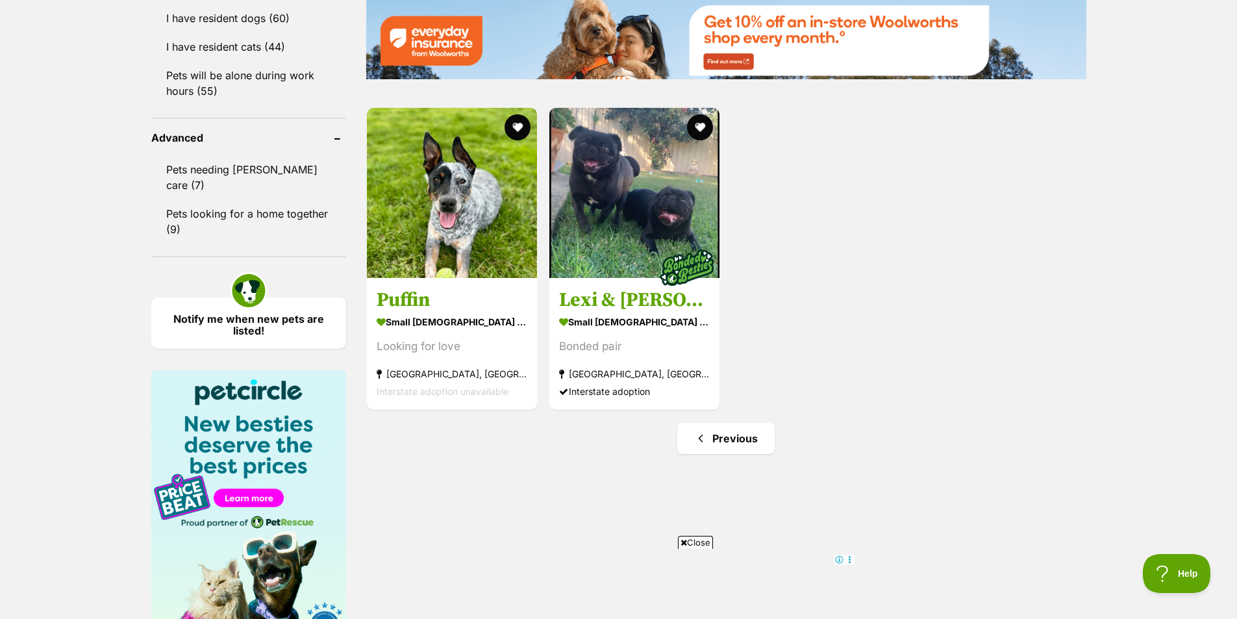
scroll to position [1661, 0]
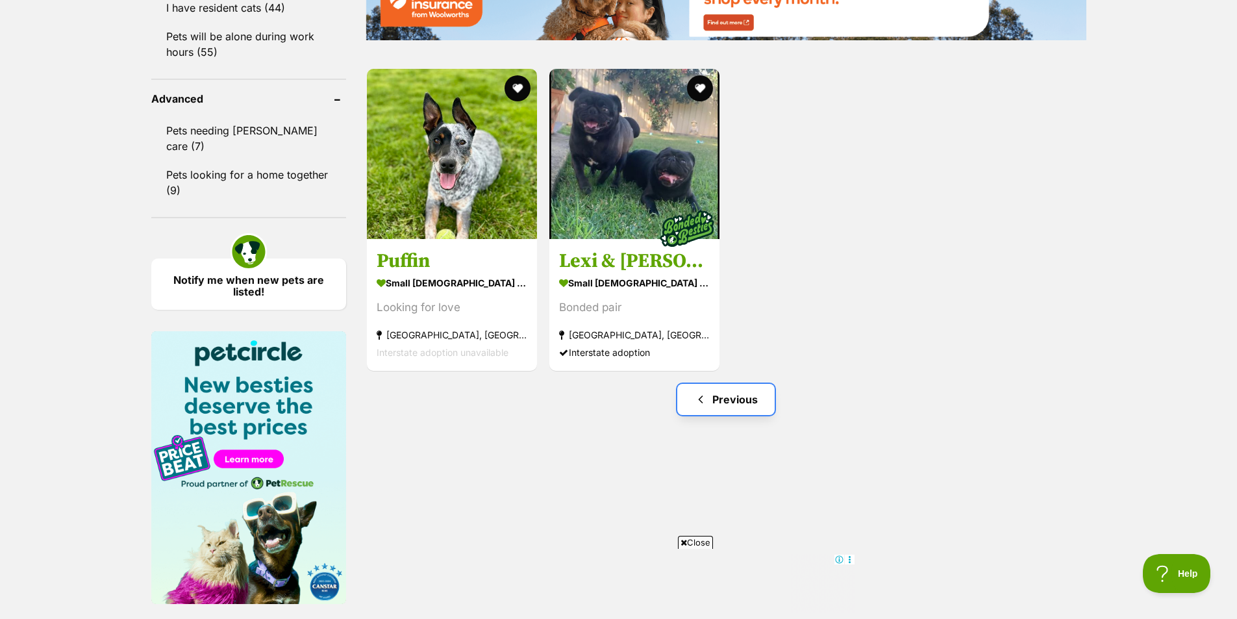
click at [706, 408] on link "Previous" at bounding box center [725, 399] width 97 height 31
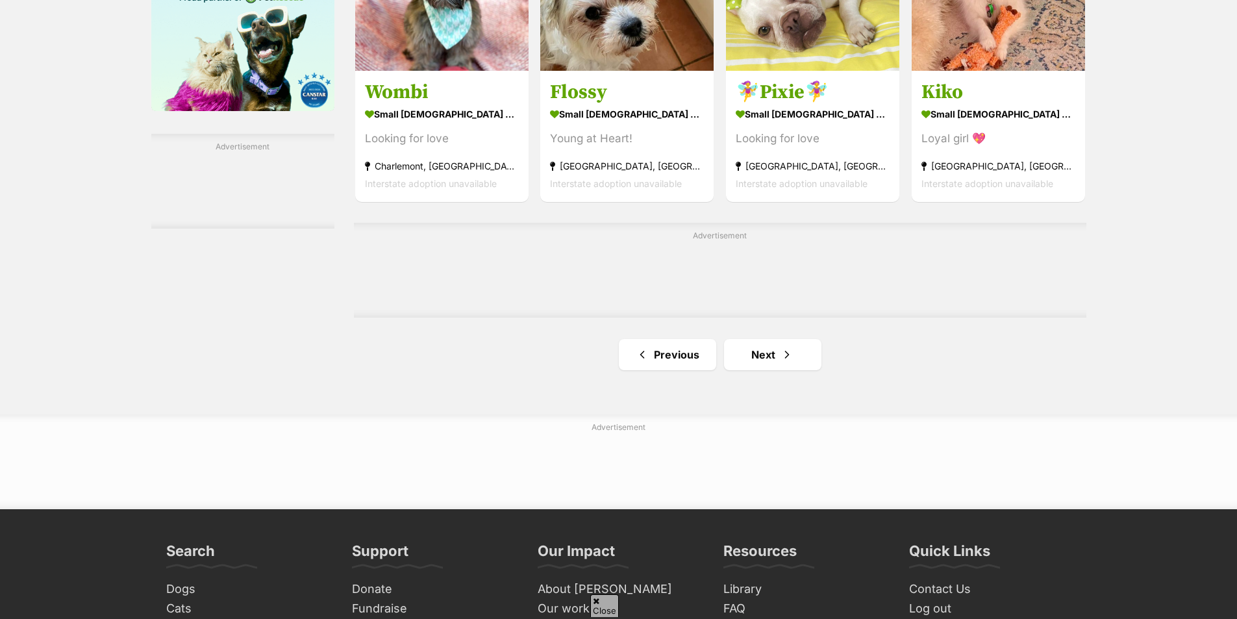
scroll to position [2255, 0]
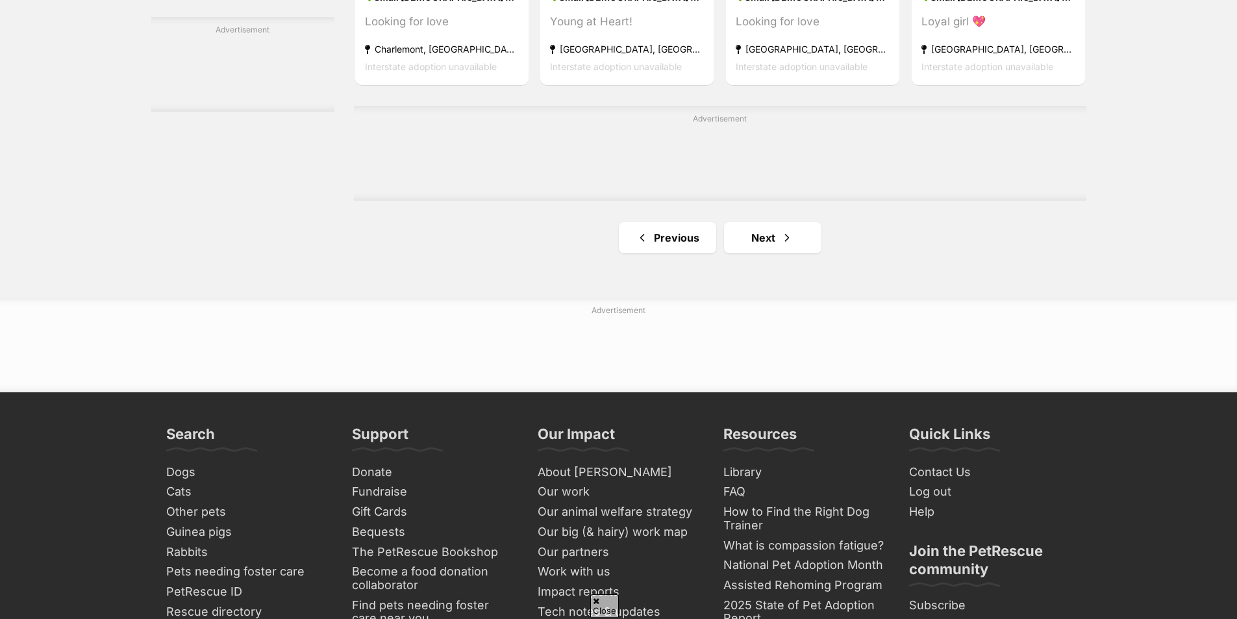
click at [686, 238] on link "Previous" at bounding box center [667, 237] width 97 height 31
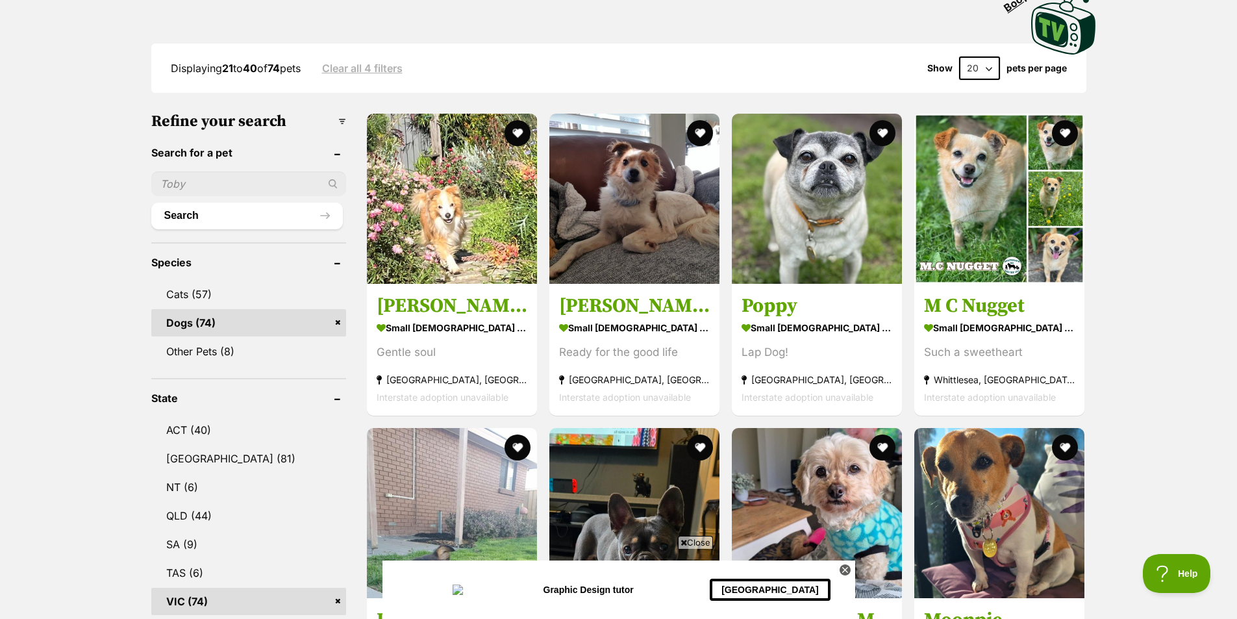
scroll to position [259, 0]
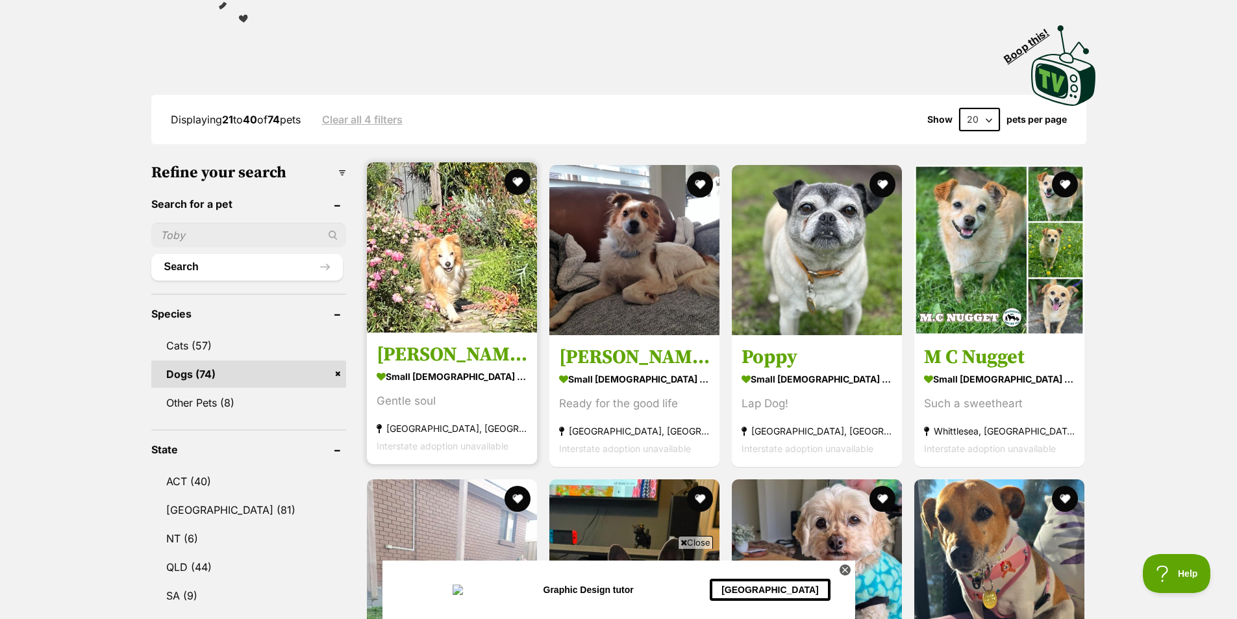
click at [471, 271] on img at bounding box center [452, 247] width 170 height 170
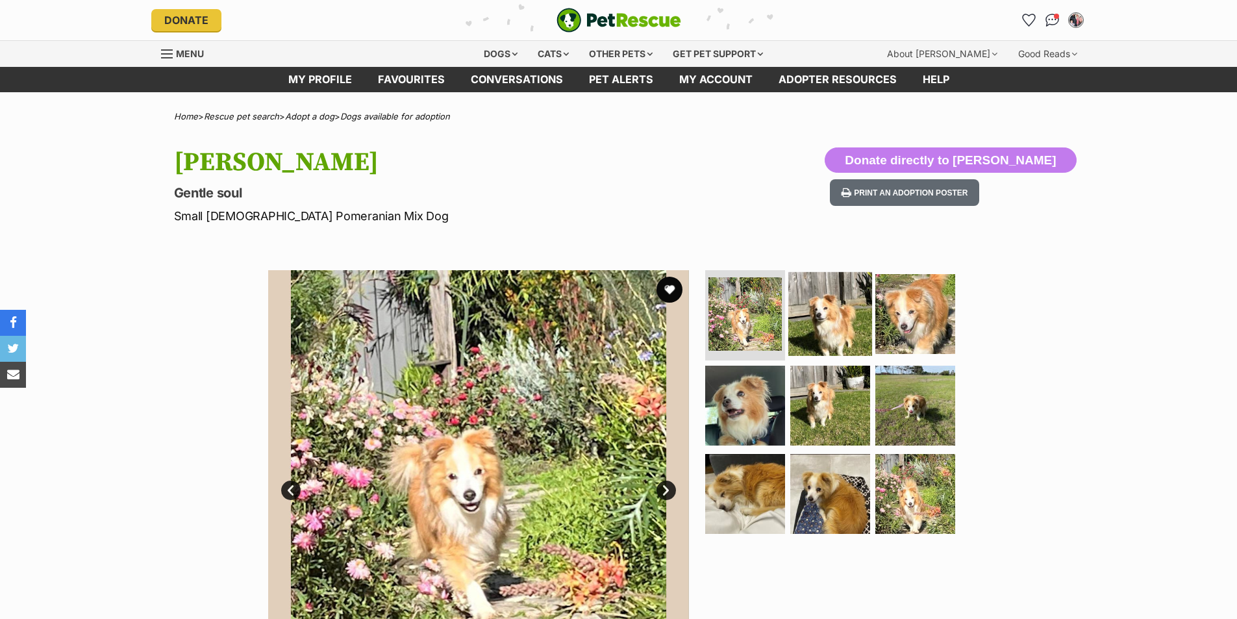
click at [839, 306] on img at bounding box center [830, 313] width 84 height 84
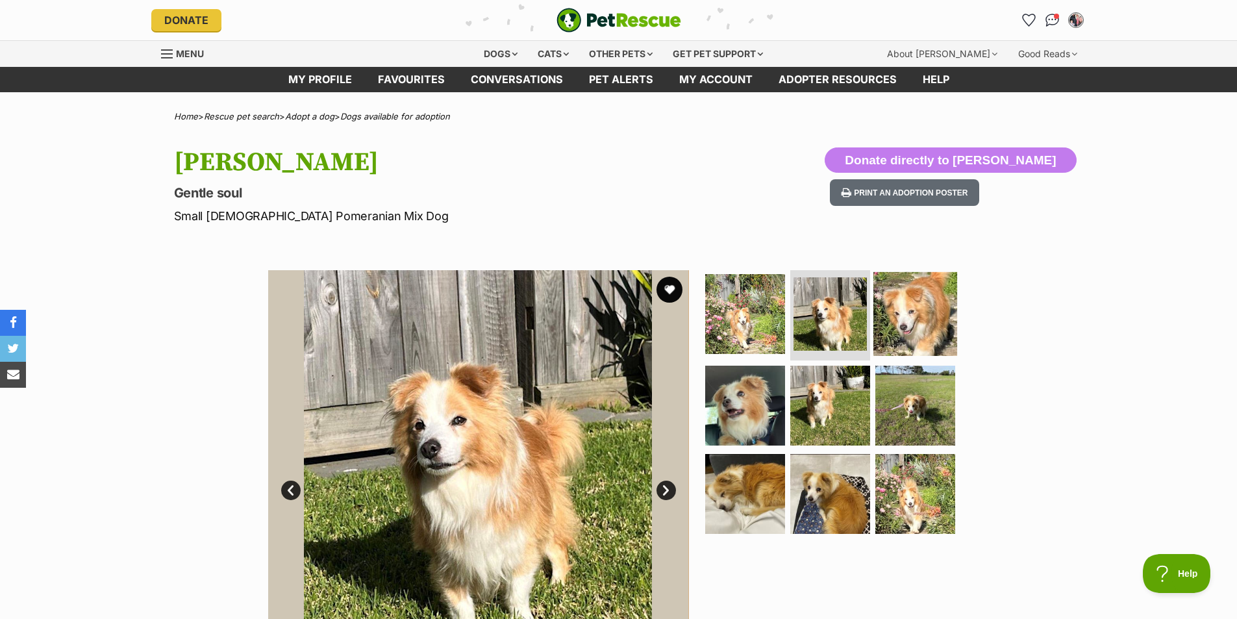
click at [924, 305] on img at bounding box center [915, 313] width 84 height 84
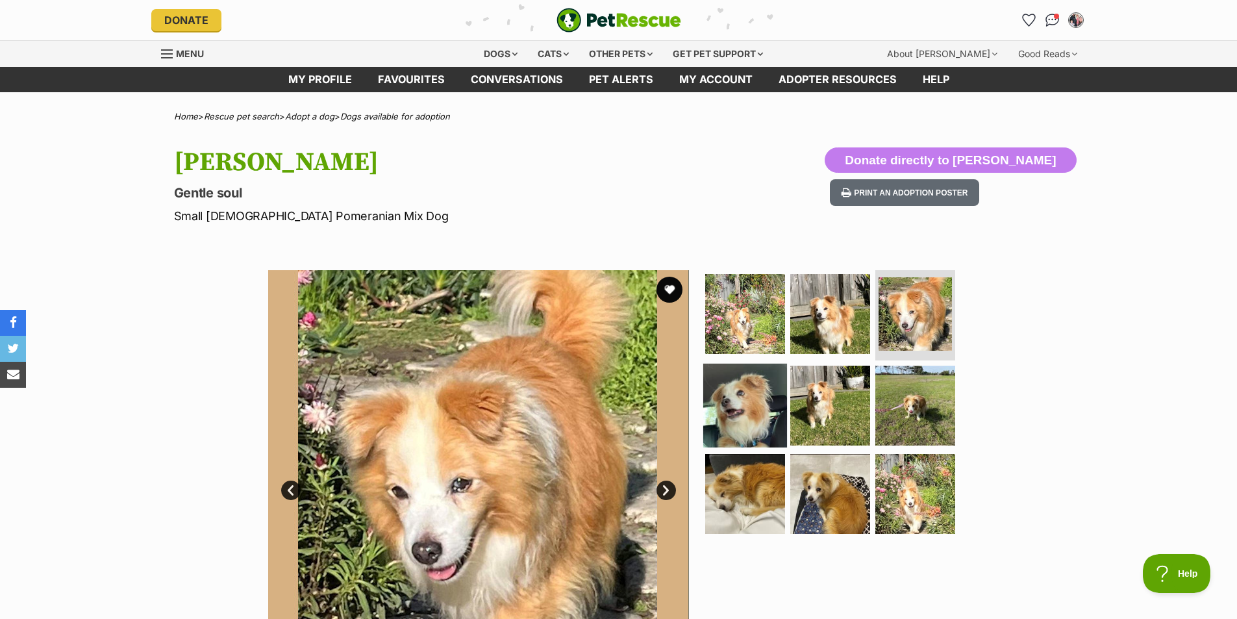
click at [721, 379] on img at bounding box center [745, 406] width 84 height 84
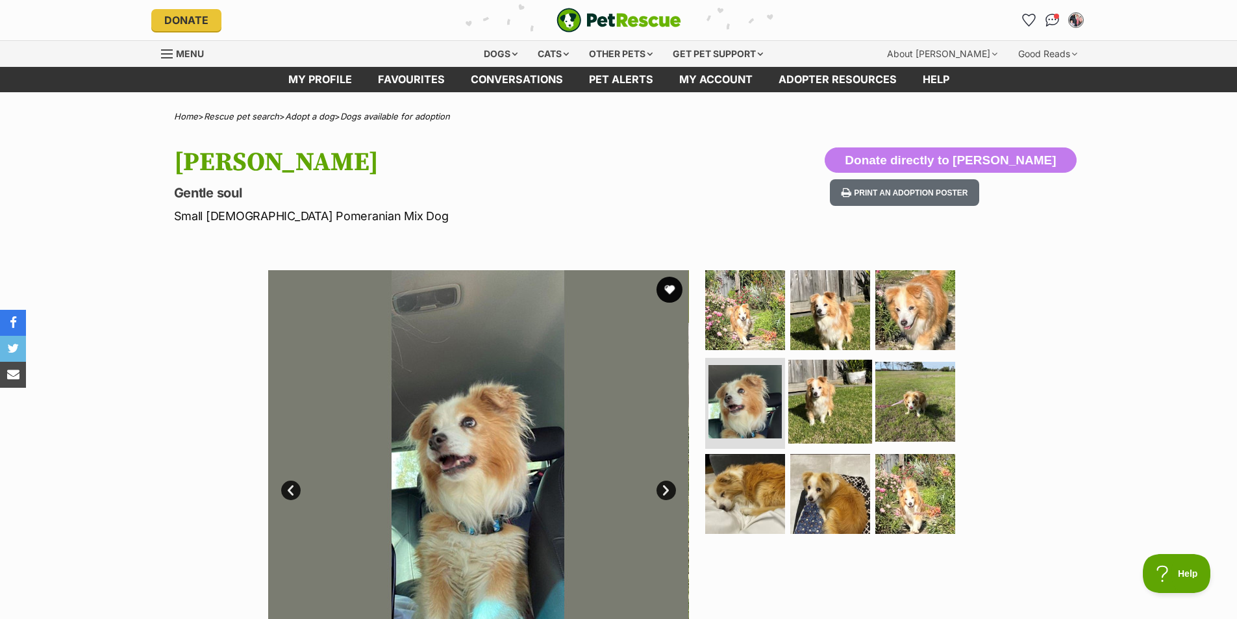
click at [791, 390] on img at bounding box center [830, 402] width 84 height 84
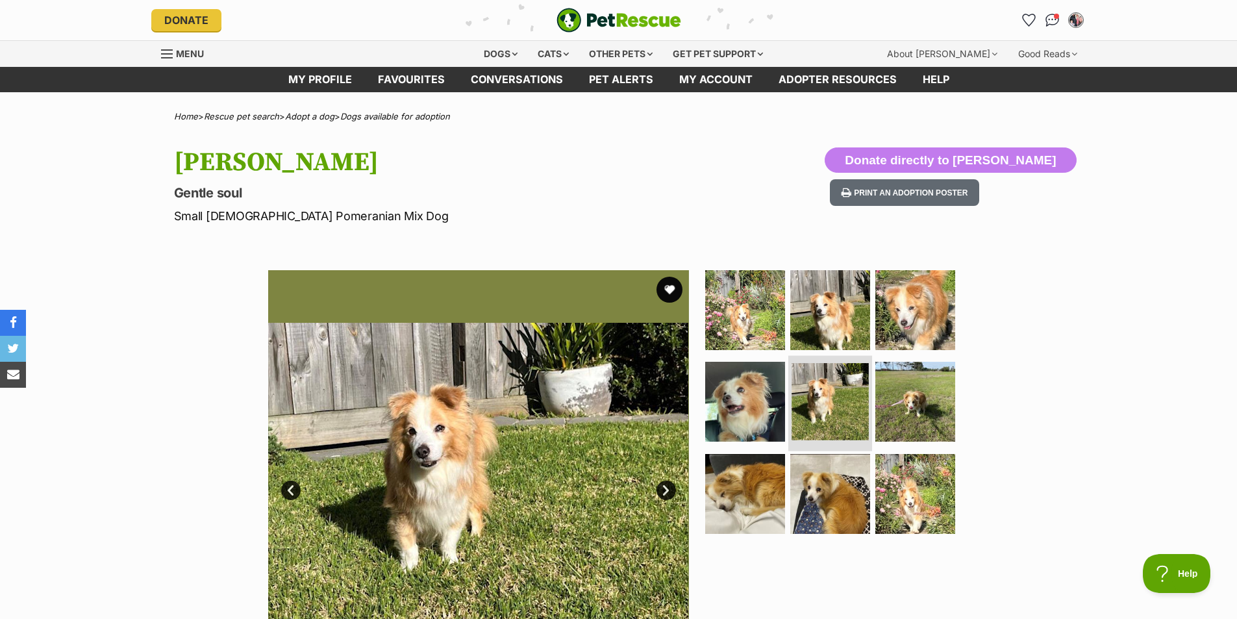
click at [860, 401] on img at bounding box center [829, 401] width 77 height 77
click at [906, 400] on img at bounding box center [915, 402] width 84 height 84
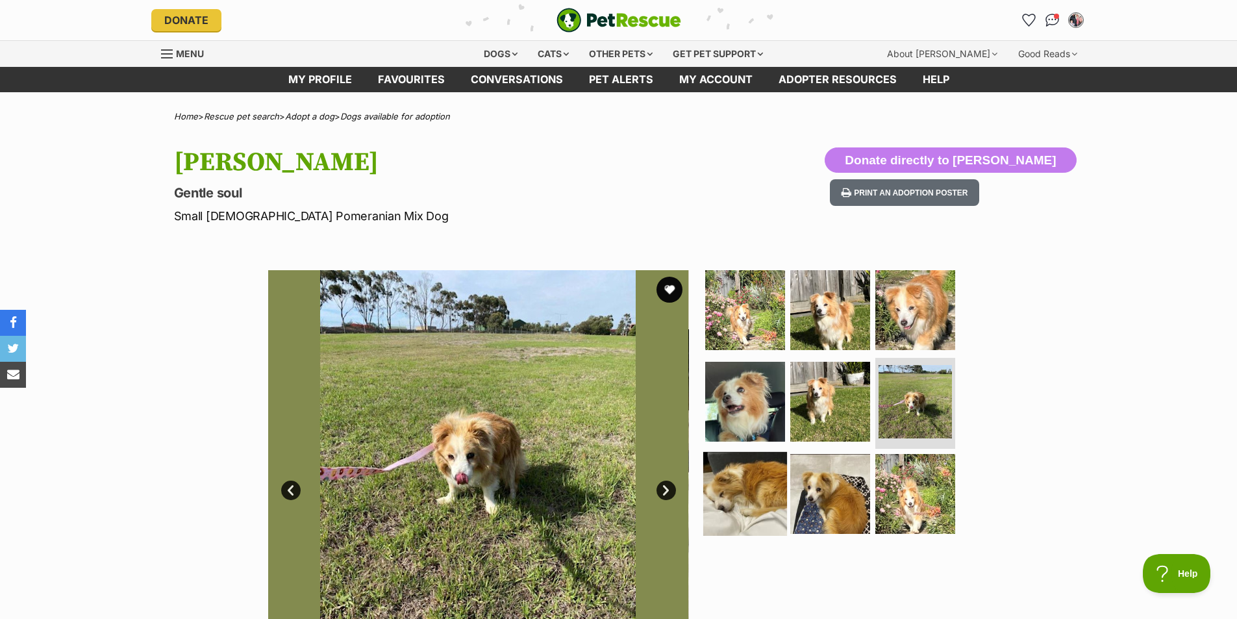
click at [734, 488] on img at bounding box center [745, 494] width 84 height 84
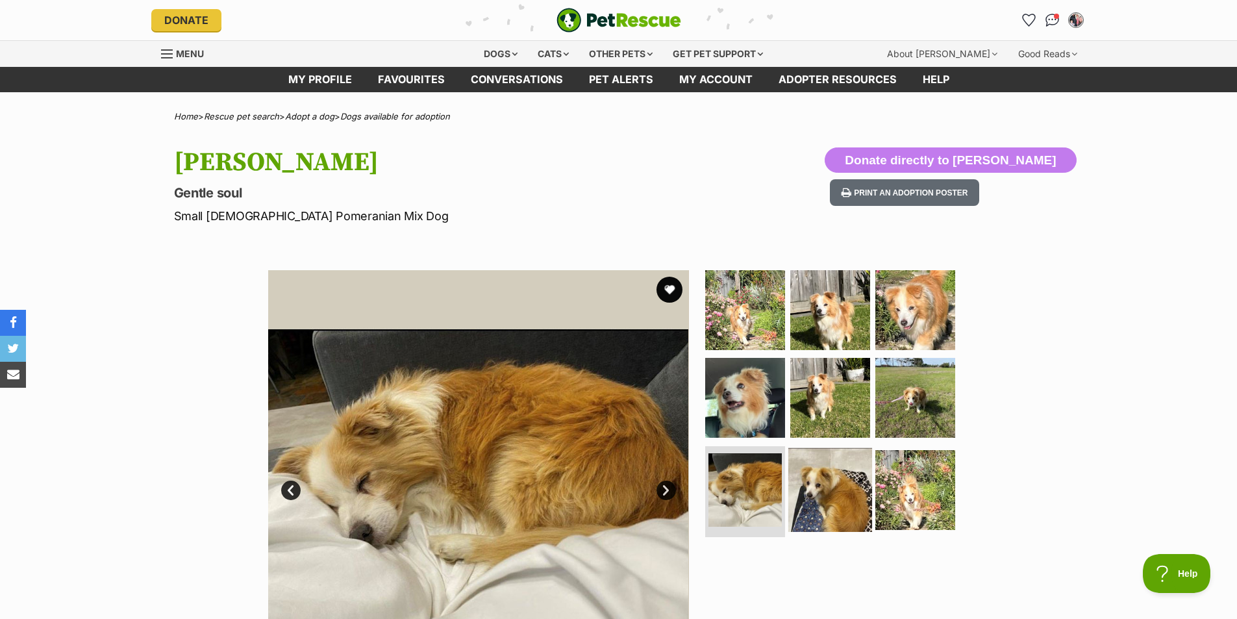
click at [836, 503] on img at bounding box center [830, 490] width 84 height 84
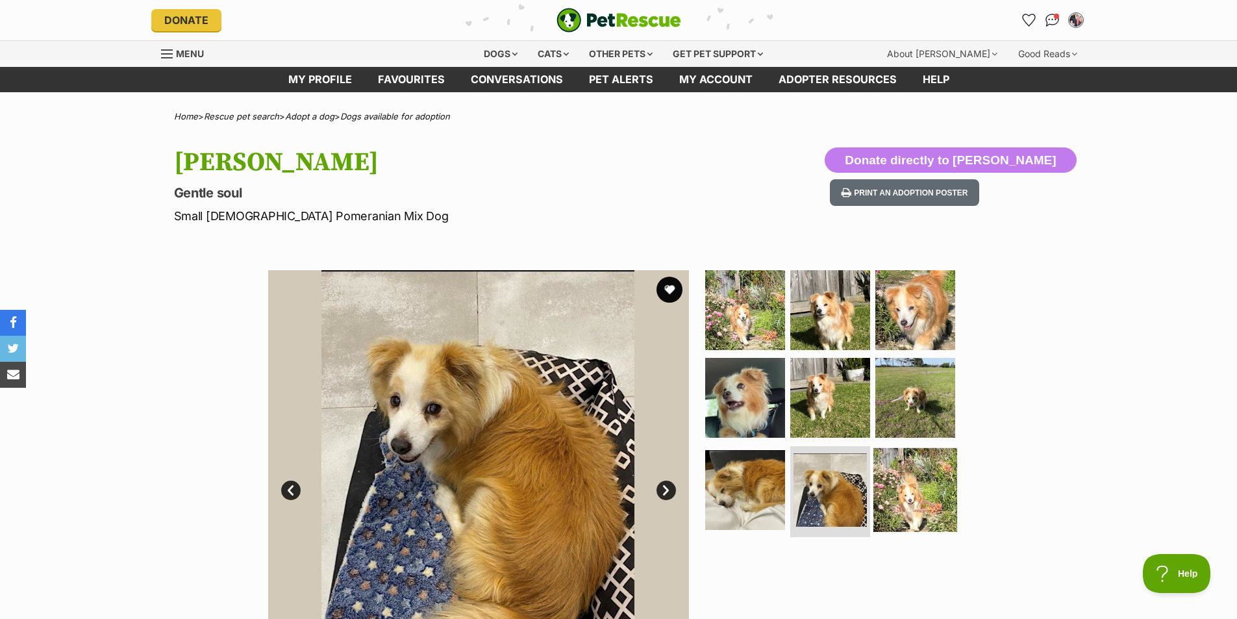
click at [916, 504] on img at bounding box center [915, 490] width 84 height 84
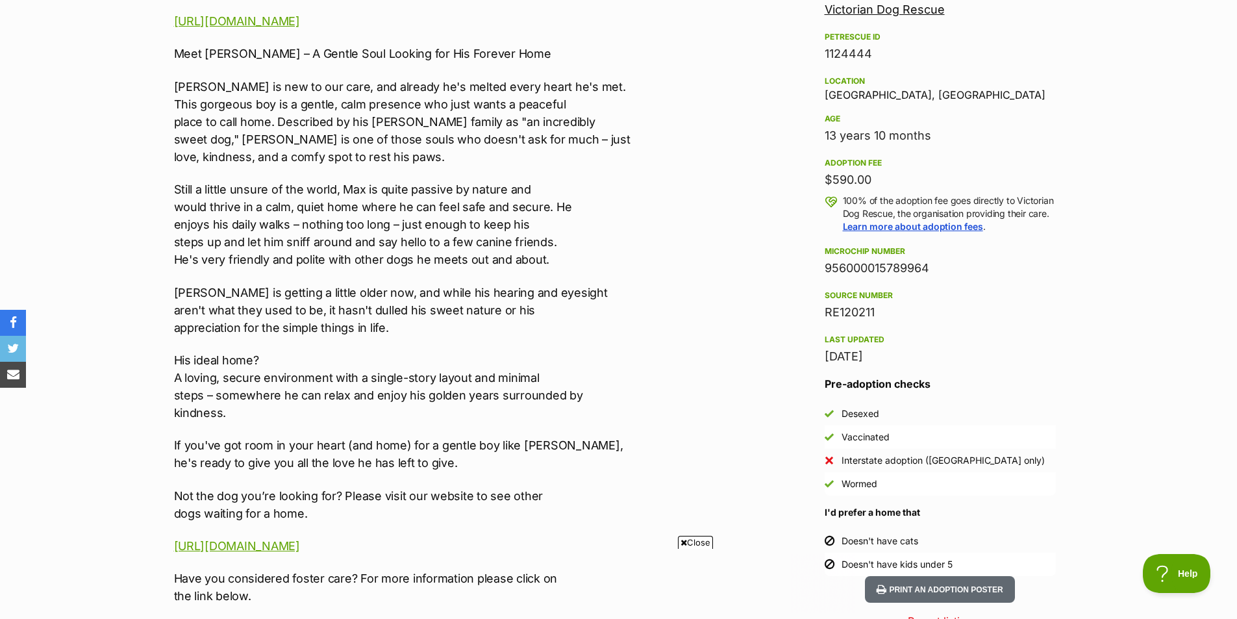
scroll to position [835, 0]
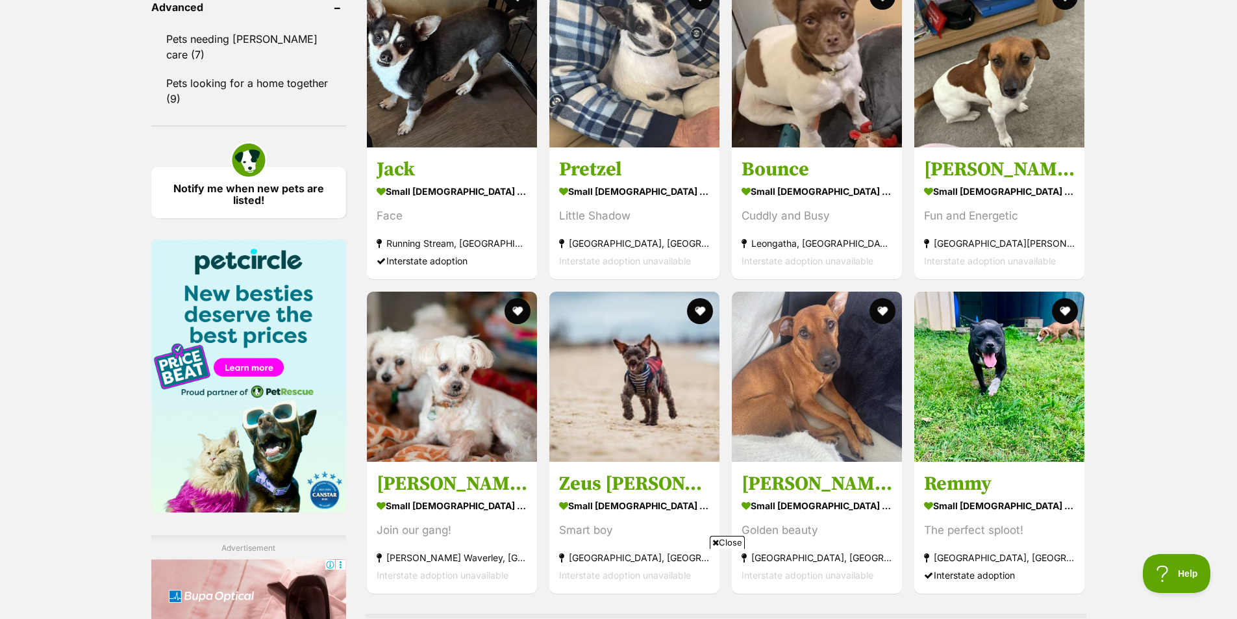
scroll to position [1874, 0]
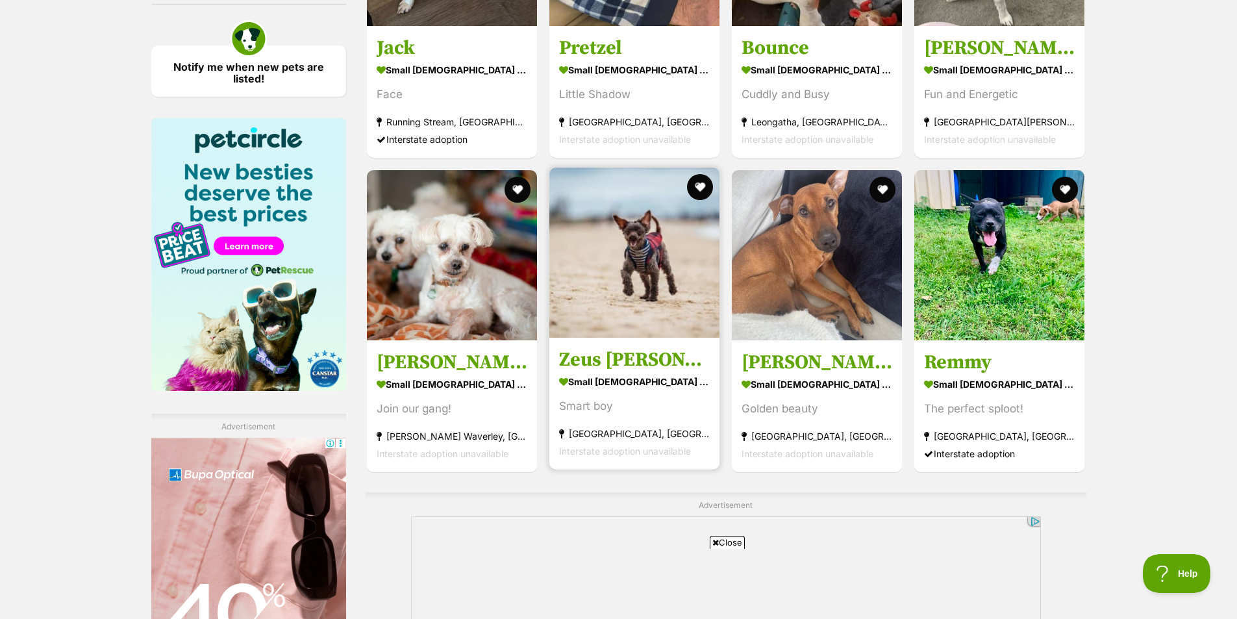
click at [645, 233] on img at bounding box center [634, 253] width 170 height 170
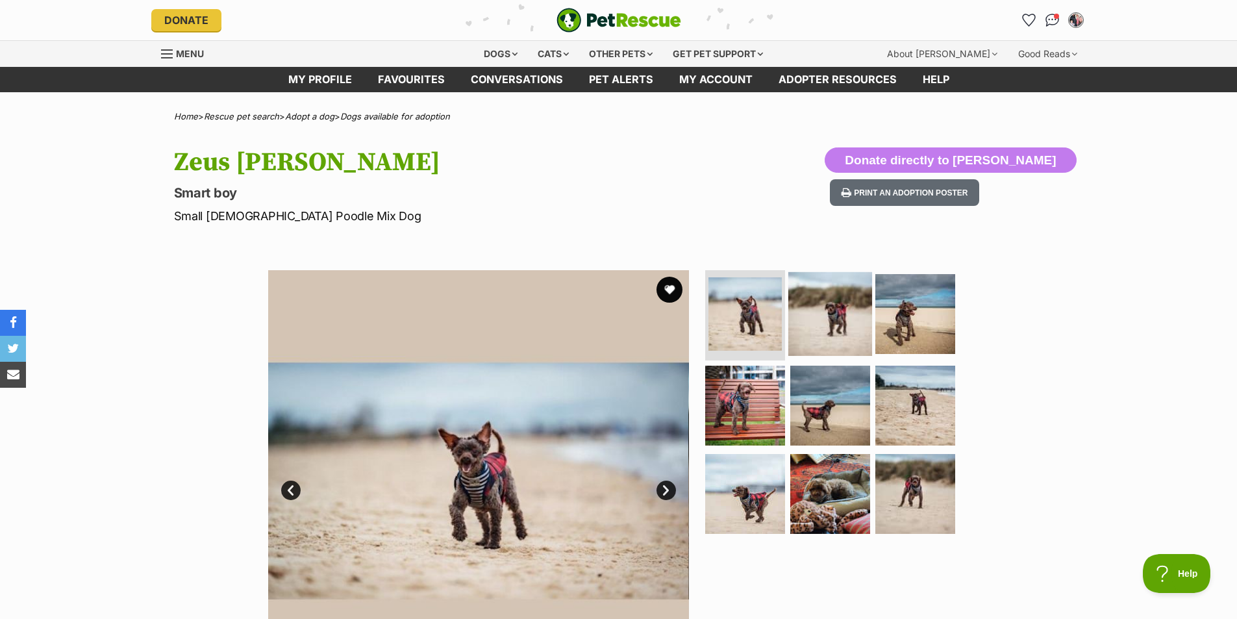
click at [830, 319] on img at bounding box center [830, 313] width 84 height 84
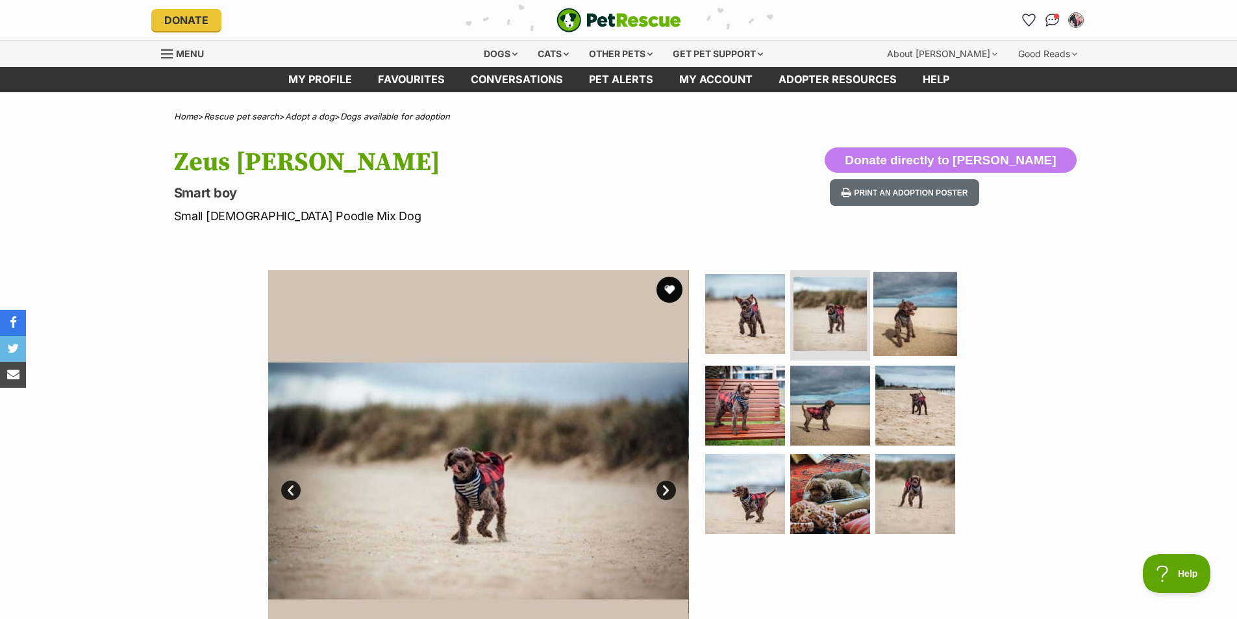
click at [906, 324] on img at bounding box center [915, 313] width 84 height 84
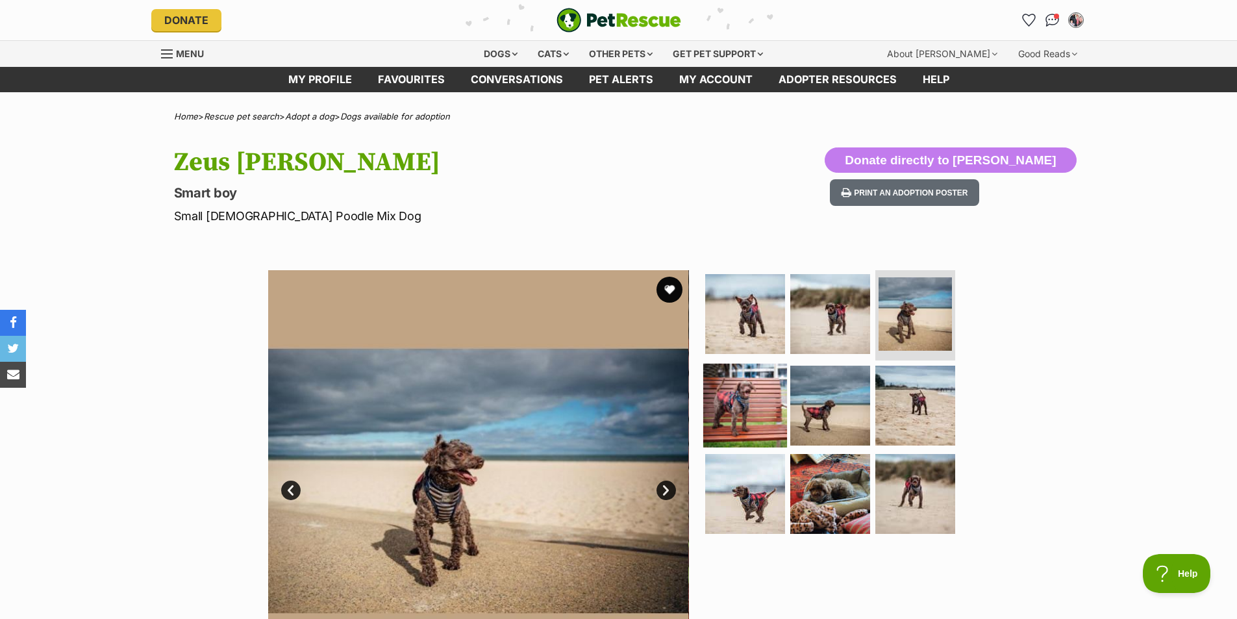
click at [728, 384] on img at bounding box center [745, 406] width 84 height 84
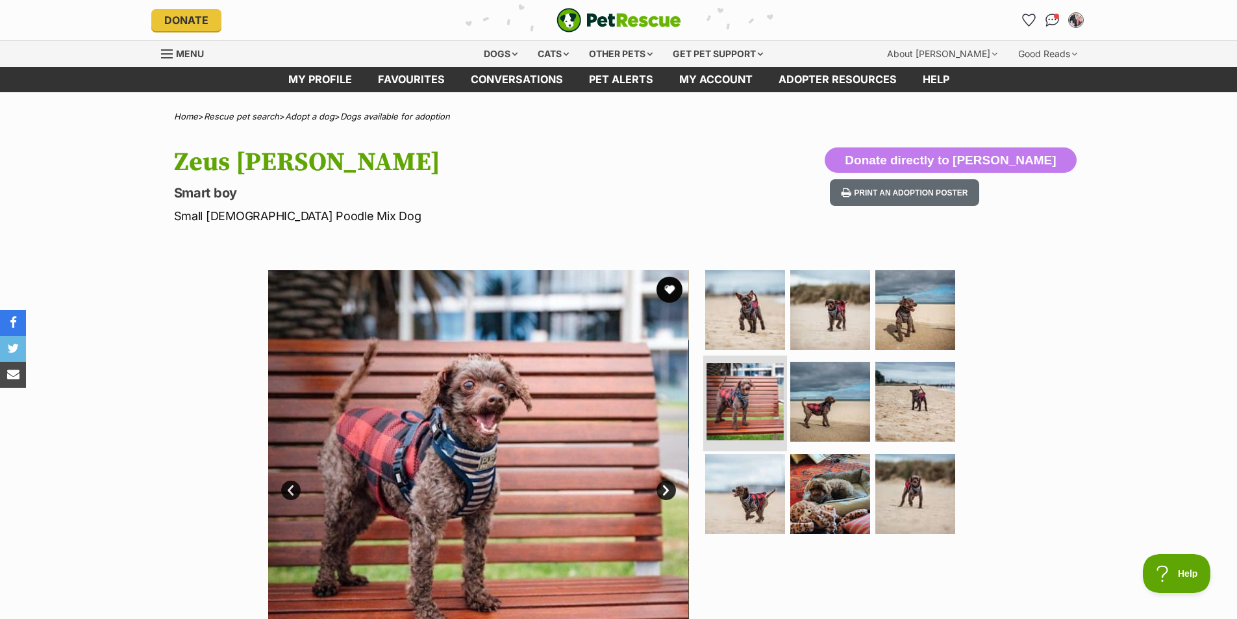
click at [764, 382] on img at bounding box center [744, 401] width 77 height 77
click at [775, 386] on img at bounding box center [744, 401] width 77 height 77
click at [798, 385] on img at bounding box center [830, 402] width 84 height 84
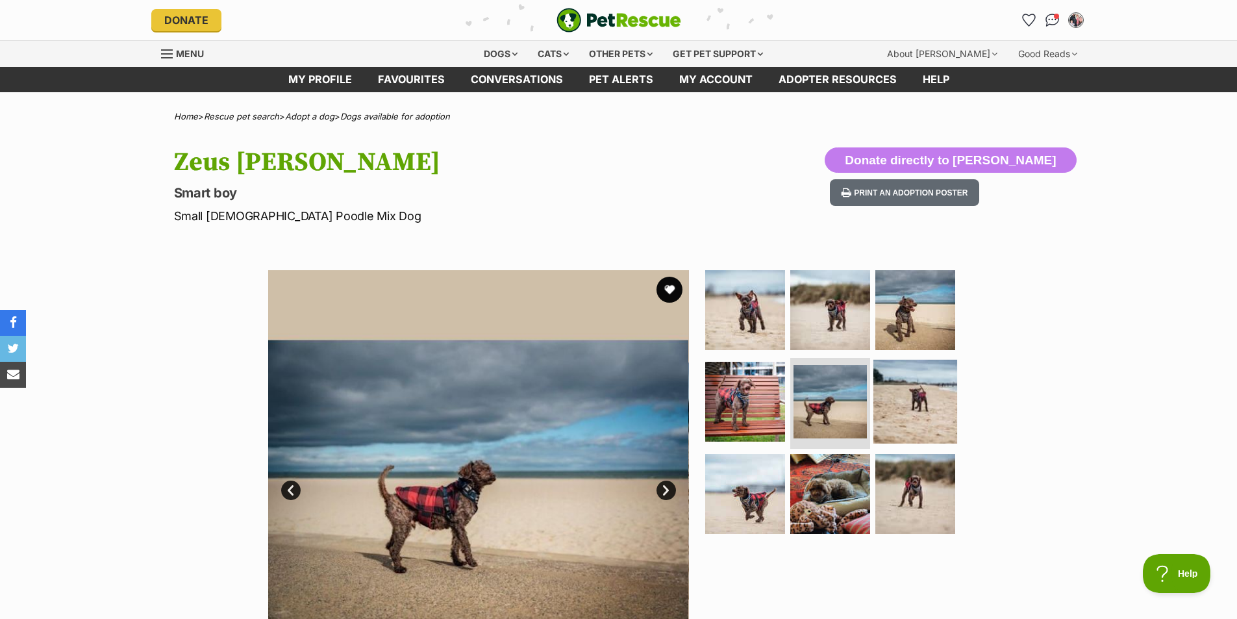
click at [874, 395] on img at bounding box center [915, 402] width 84 height 84
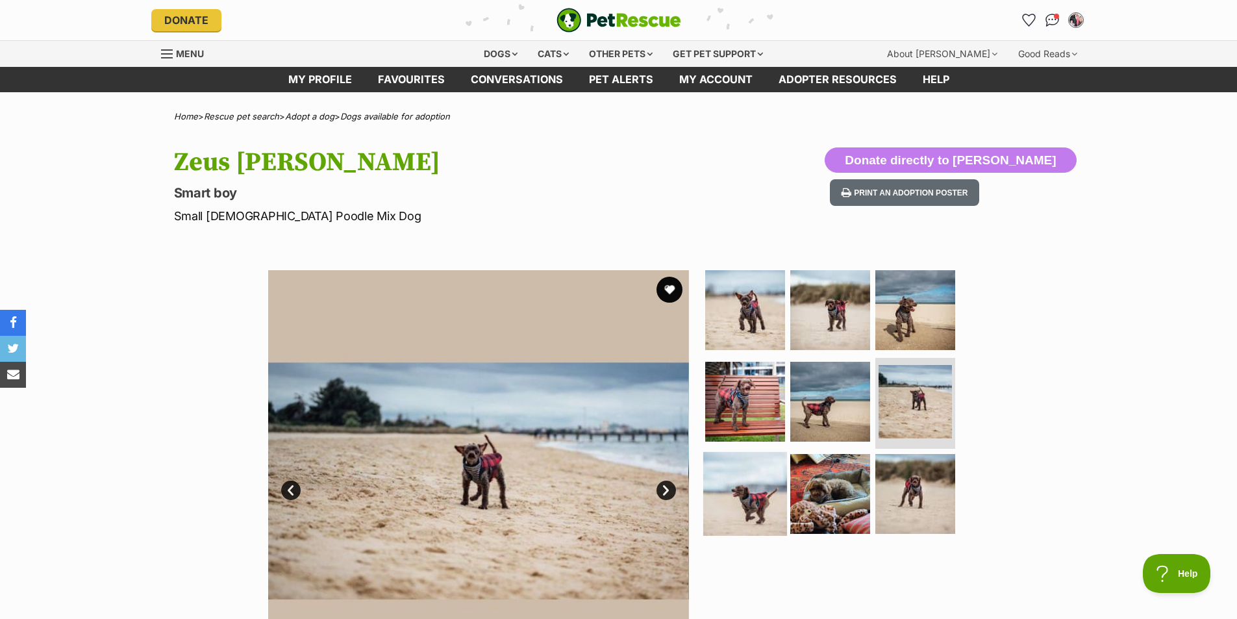
click at [764, 467] on img at bounding box center [745, 494] width 84 height 84
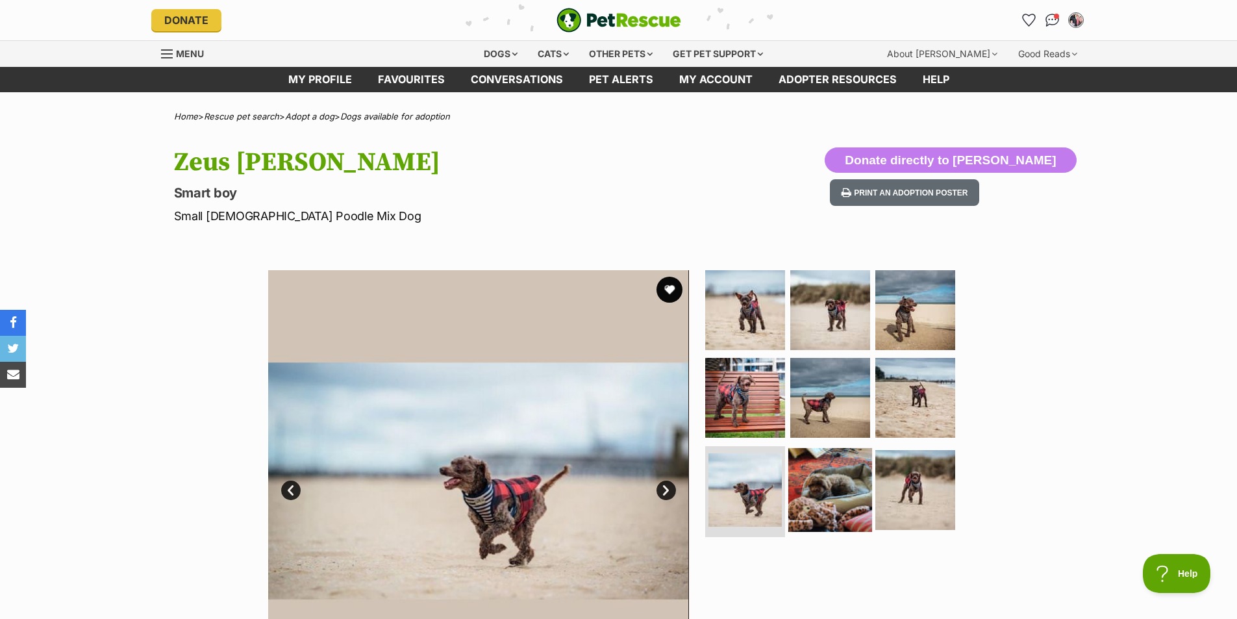
click at [820, 471] on img at bounding box center [830, 490] width 84 height 84
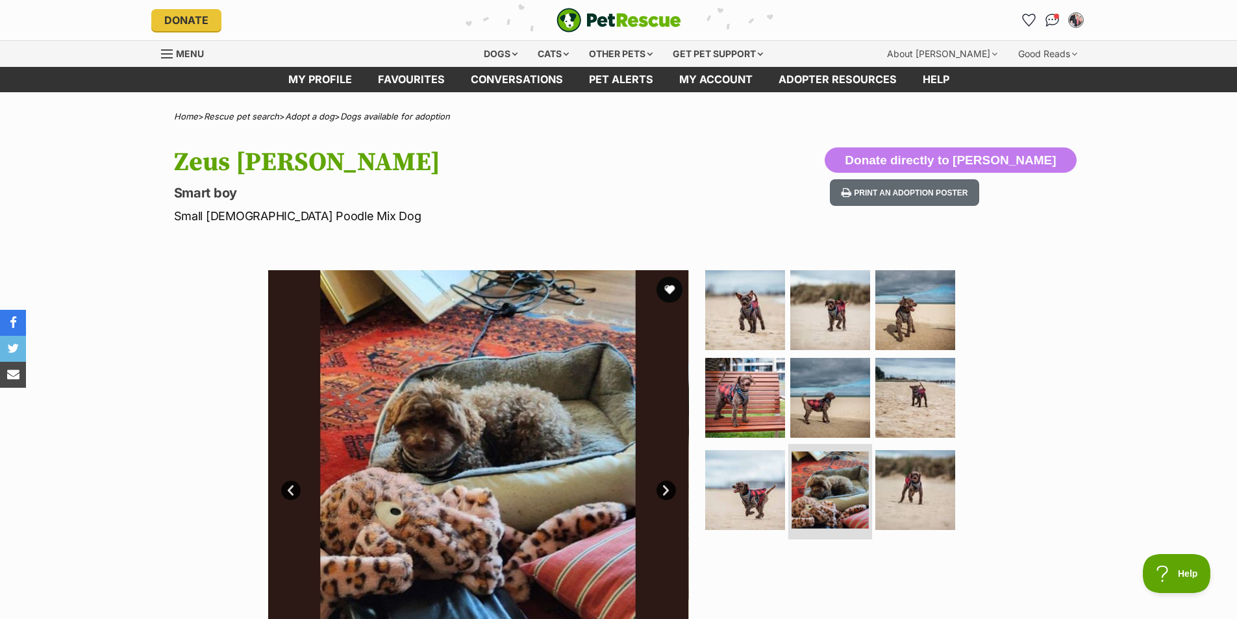
click at [860, 465] on img at bounding box center [829, 489] width 77 height 77
click at [853, 480] on img at bounding box center [829, 489] width 77 height 77
click at [903, 479] on img at bounding box center [915, 490] width 84 height 84
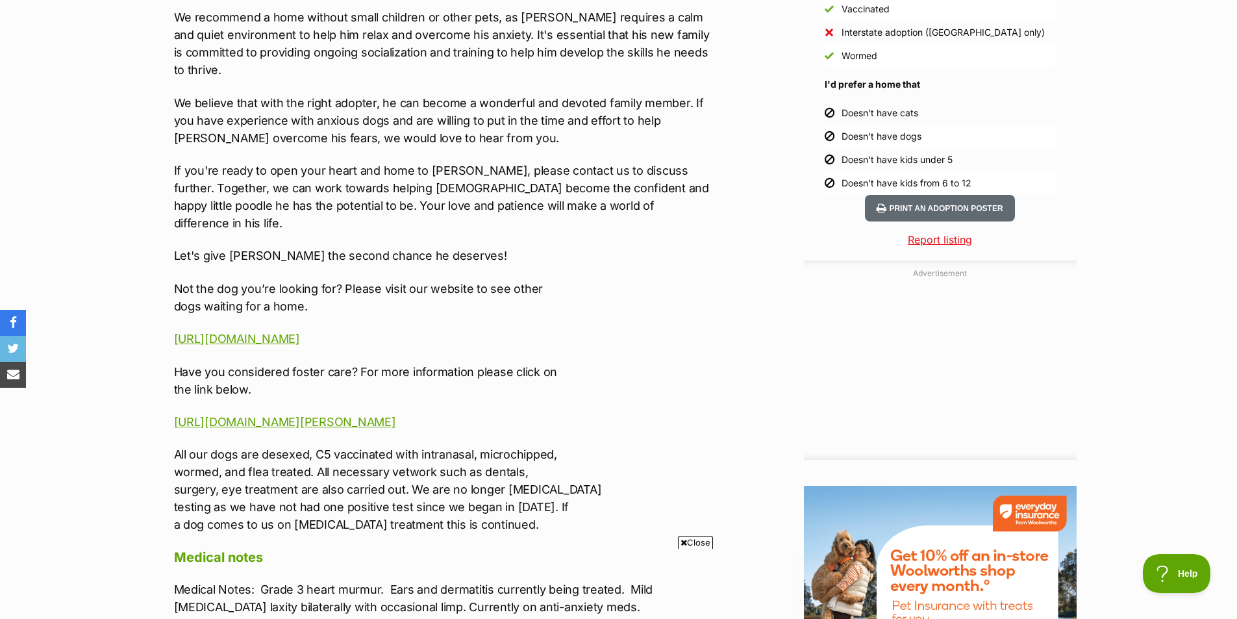
scroll to position [1228, 0]
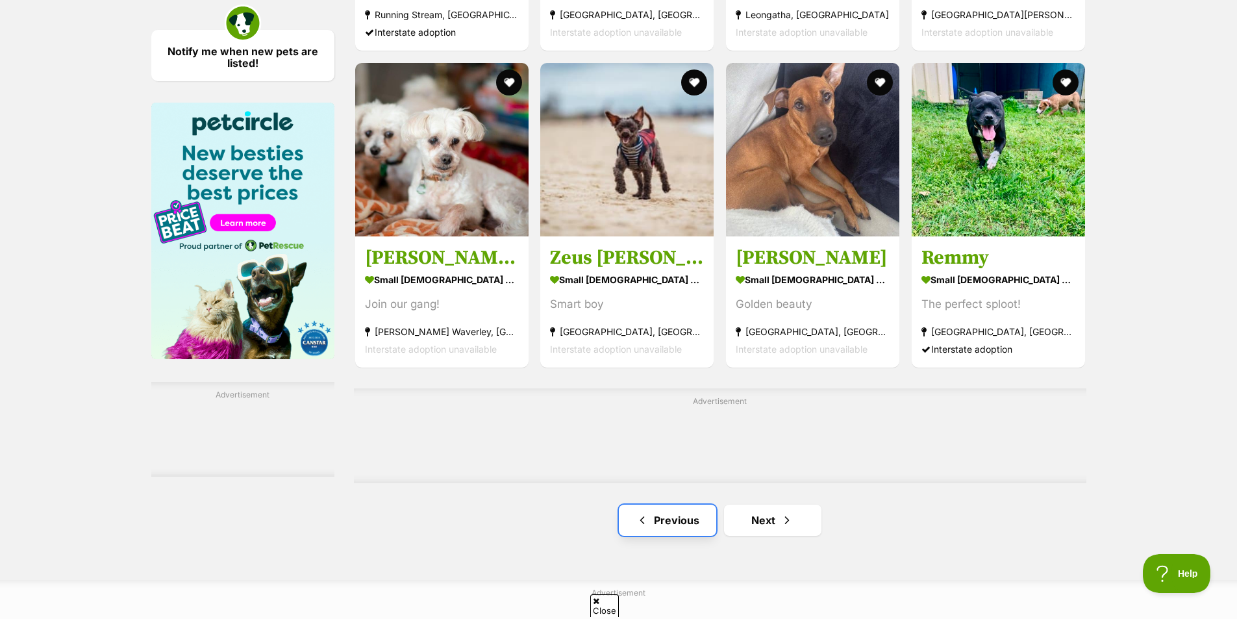
click at [659, 519] on link "Previous" at bounding box center [667, 519] width 97 height 31
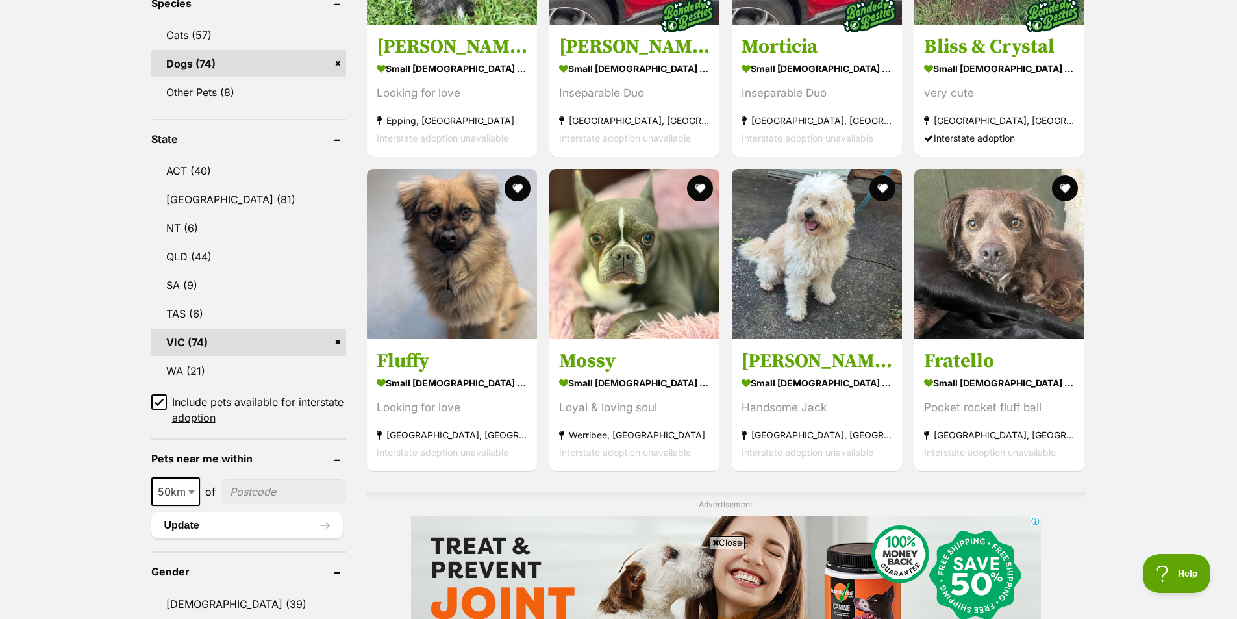
scroll to position [593, 0]
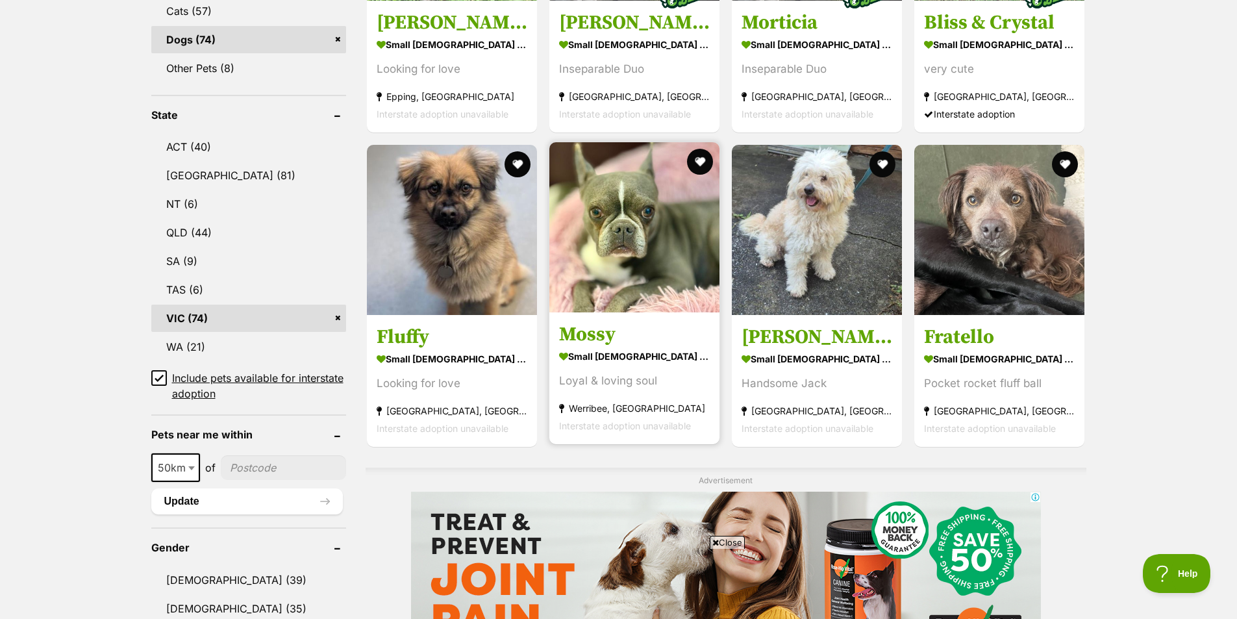
click at [680, 228] on img at bounding box center [634, 227] width 170 height 170
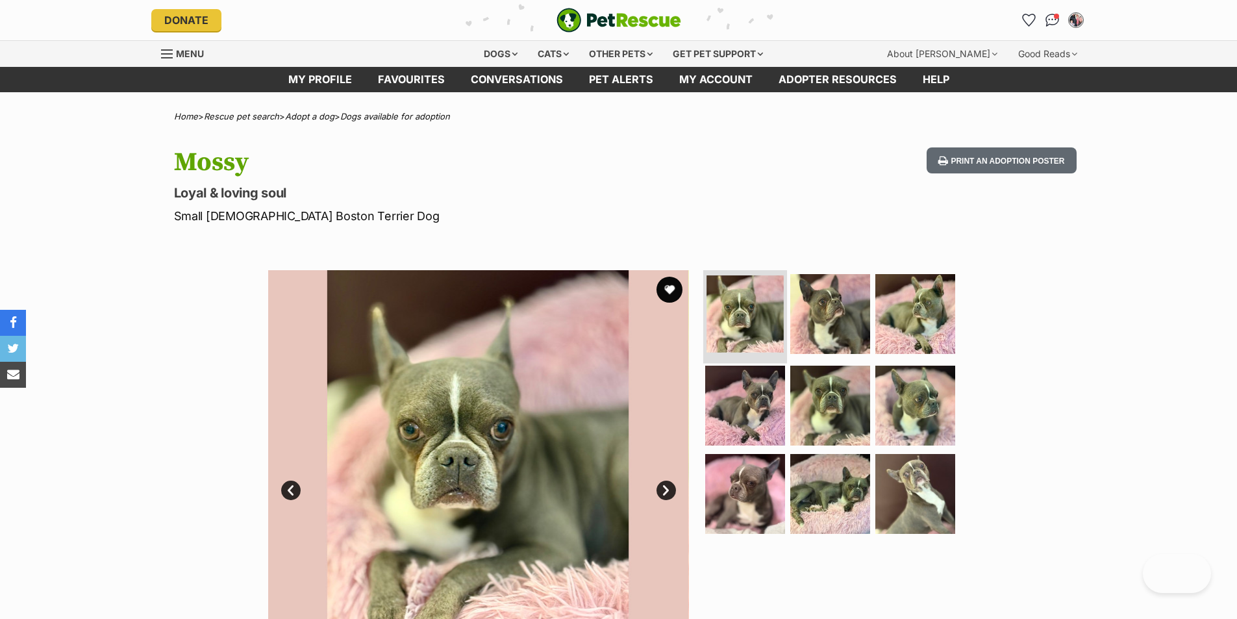
click at [769, 329] on img at bounding box center [744, 313] width 77 height 77
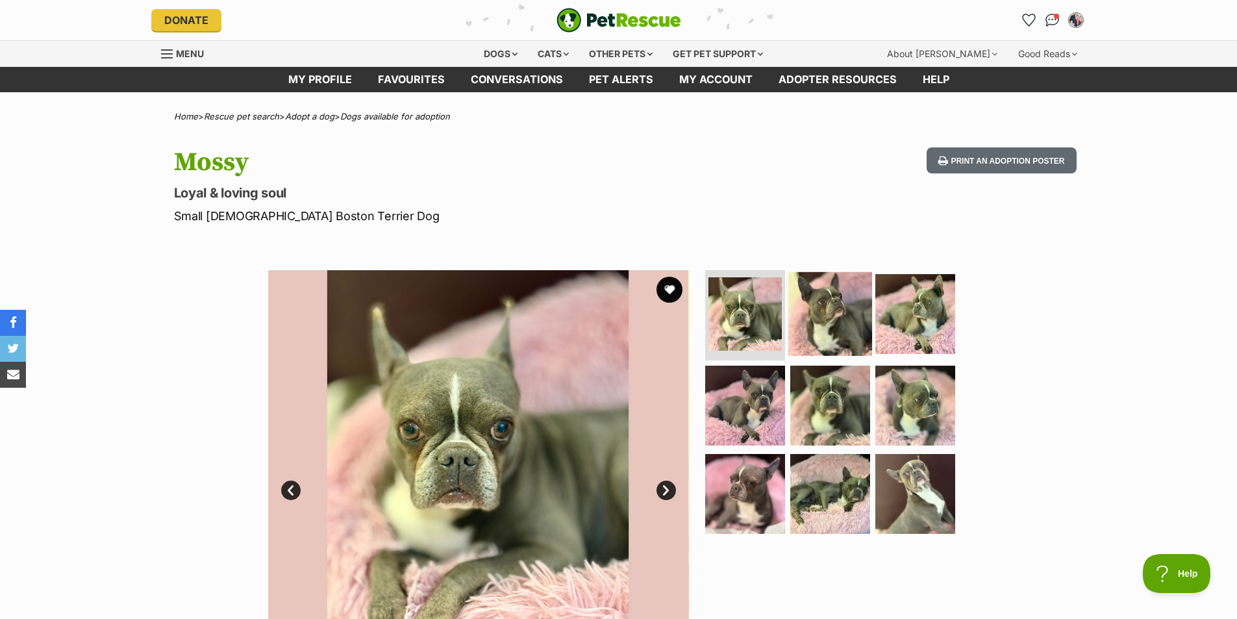
click at [804, 329] on img at bounding box center [830, 313] width 84 height 84
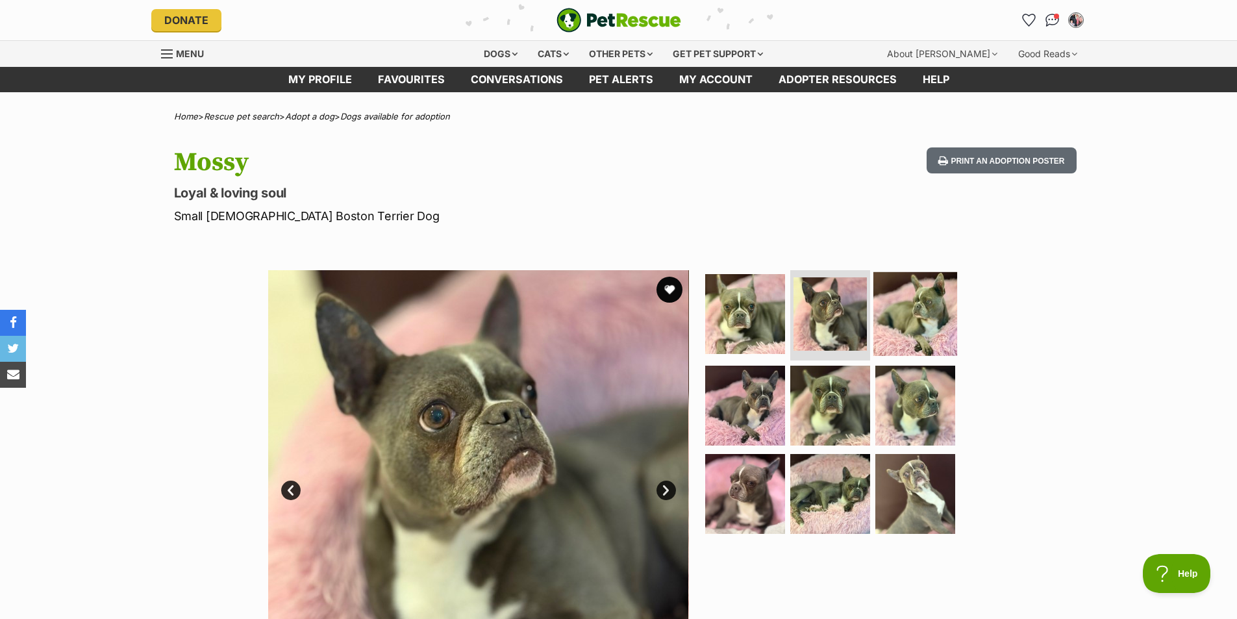
click at [912, 330] on img at bounding box center [915, 313] width 84 height 84
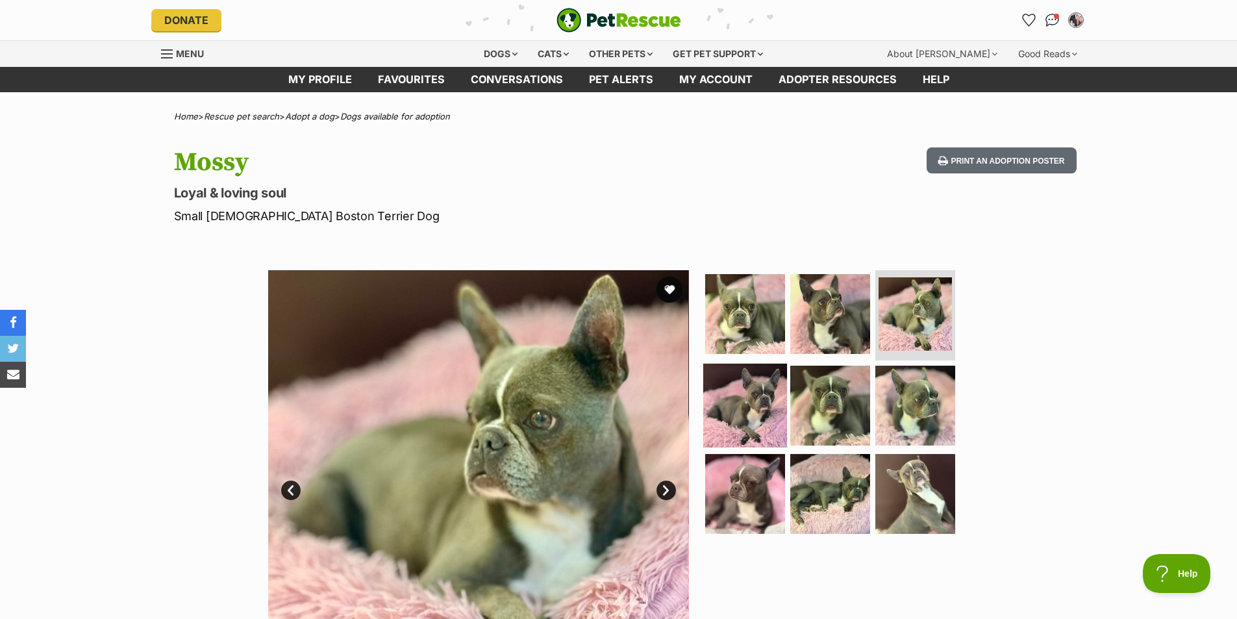
click at [752, 394] on img at bounding box center [745, 406] width 84 height 84
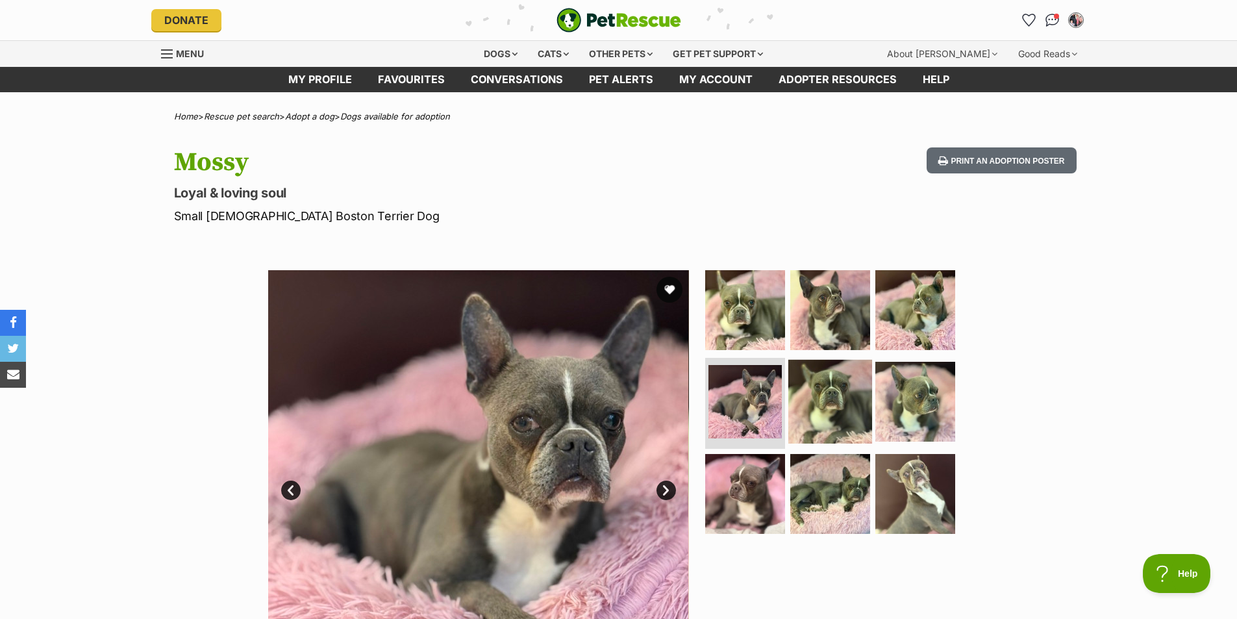
click at [810, 400] on img at bounding box center [830, 402] width 84 height 84
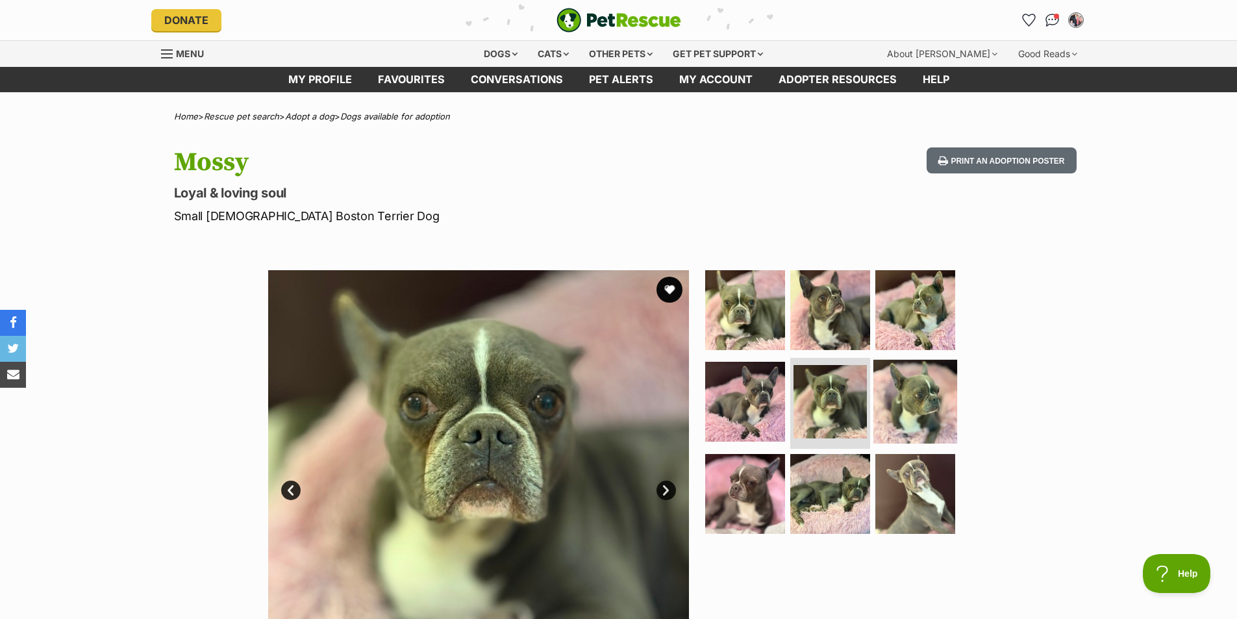
click at [897, 406] on img at bounding box center [915, 402] width 84 height 84
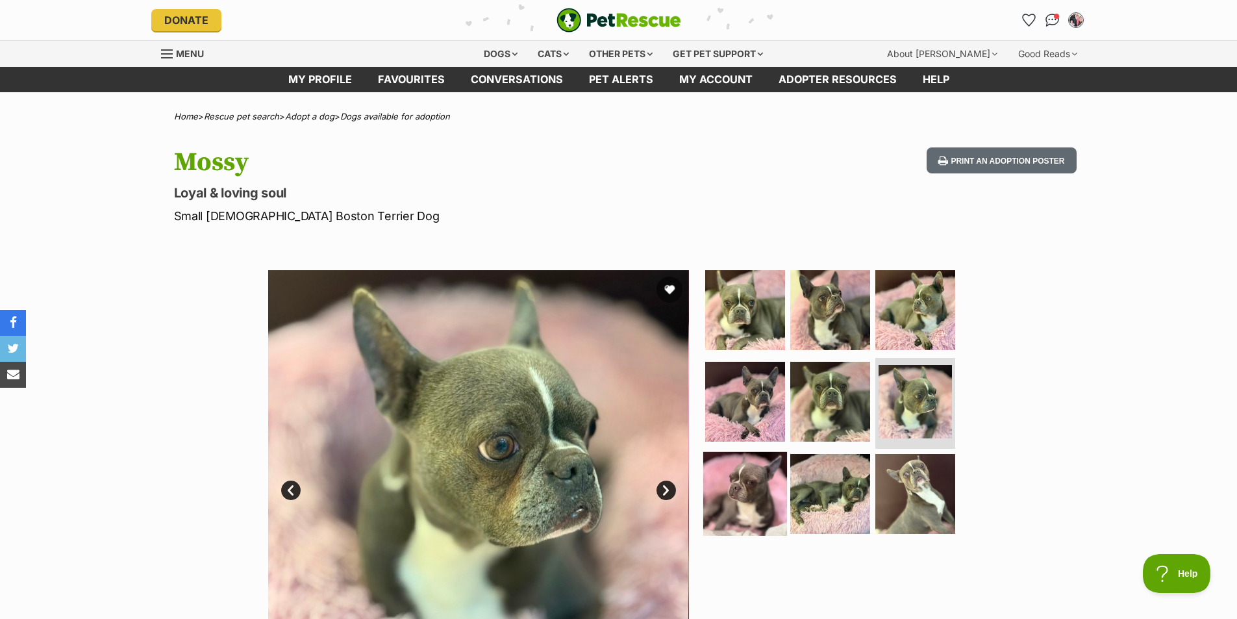
click at [752, 473] on img at bounding box center [745, 494] width 84 height 84
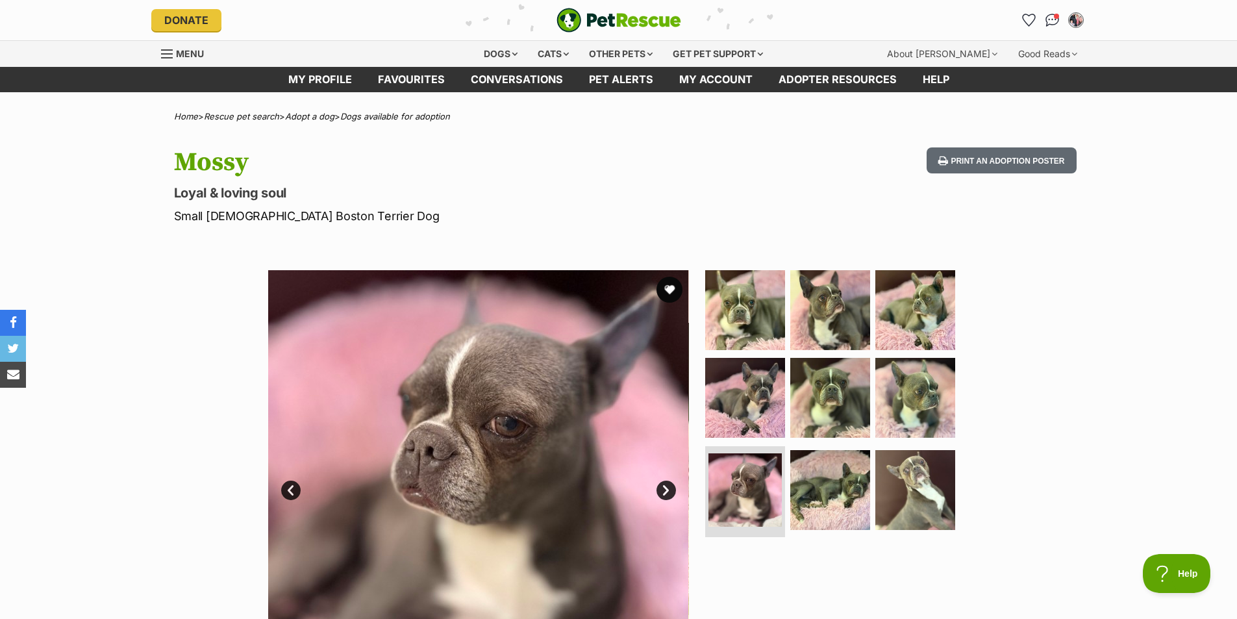
click at [788, 468] on ul at bounding box center [836, 406] width 266 height 272
click at [801, 470] on img at bounding box center [830, 490] width 84 height 84
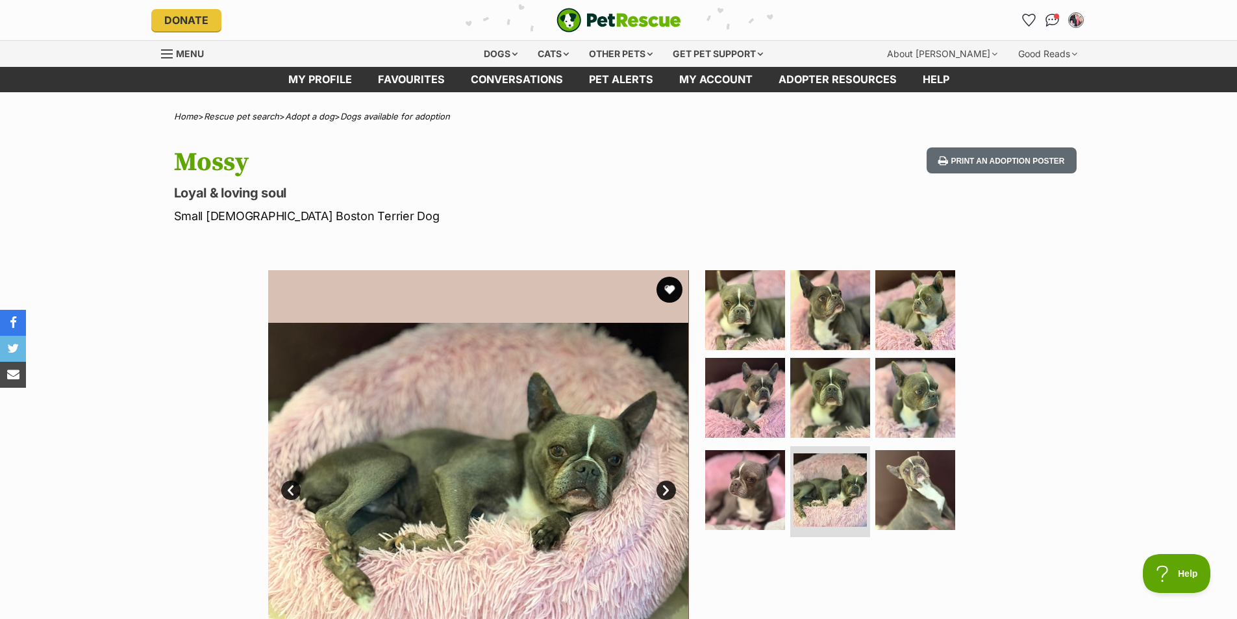
click at [870, 488] on ul at bounding box center [836, 406] width 266 height 272
click at [911, 495] on img at bounding box center [915, 490] width 84 height 84
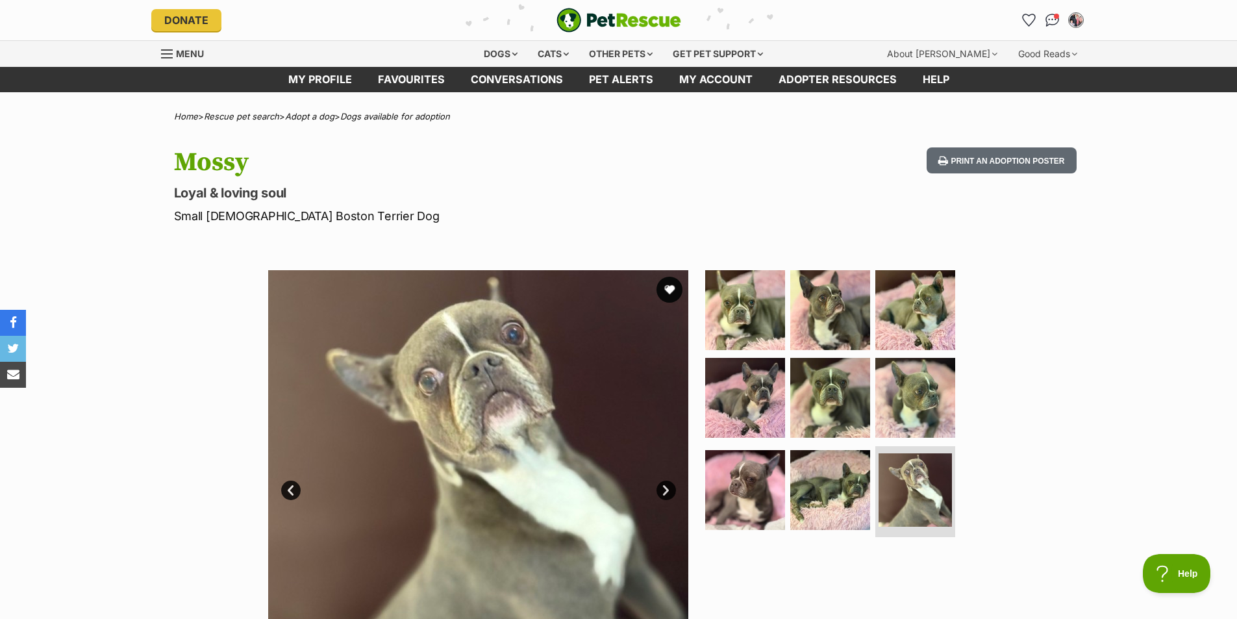
scroll to position [1299, 0]
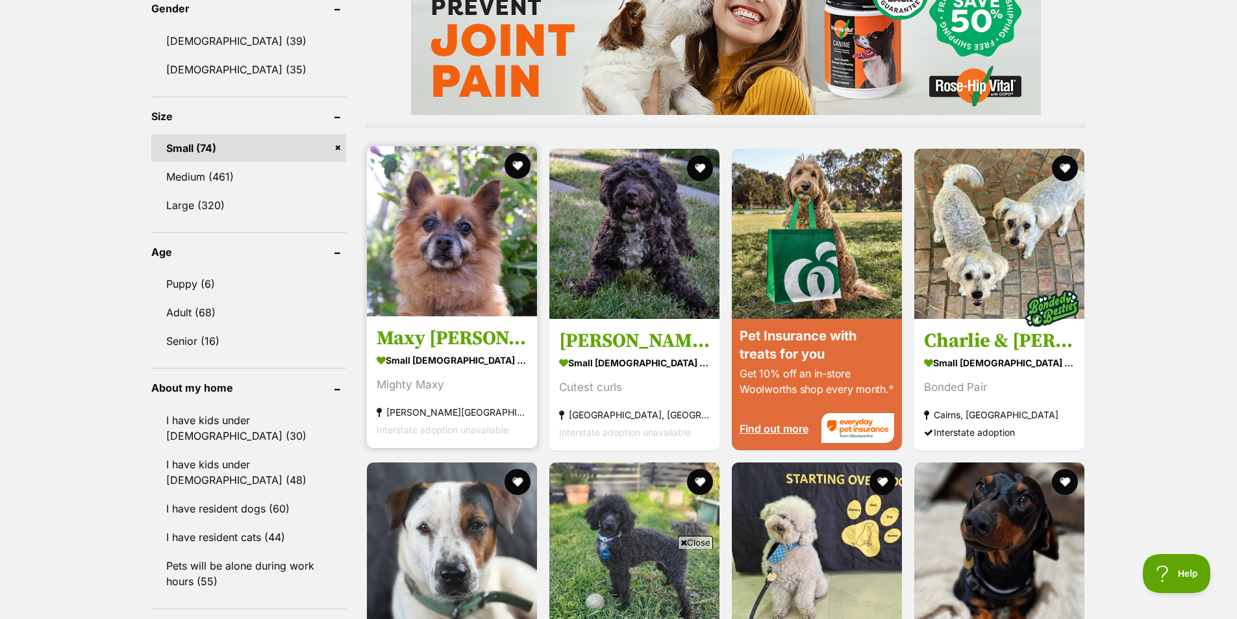
click at [407, 234] on img at bounding box center [452, 231] width 170 height 170
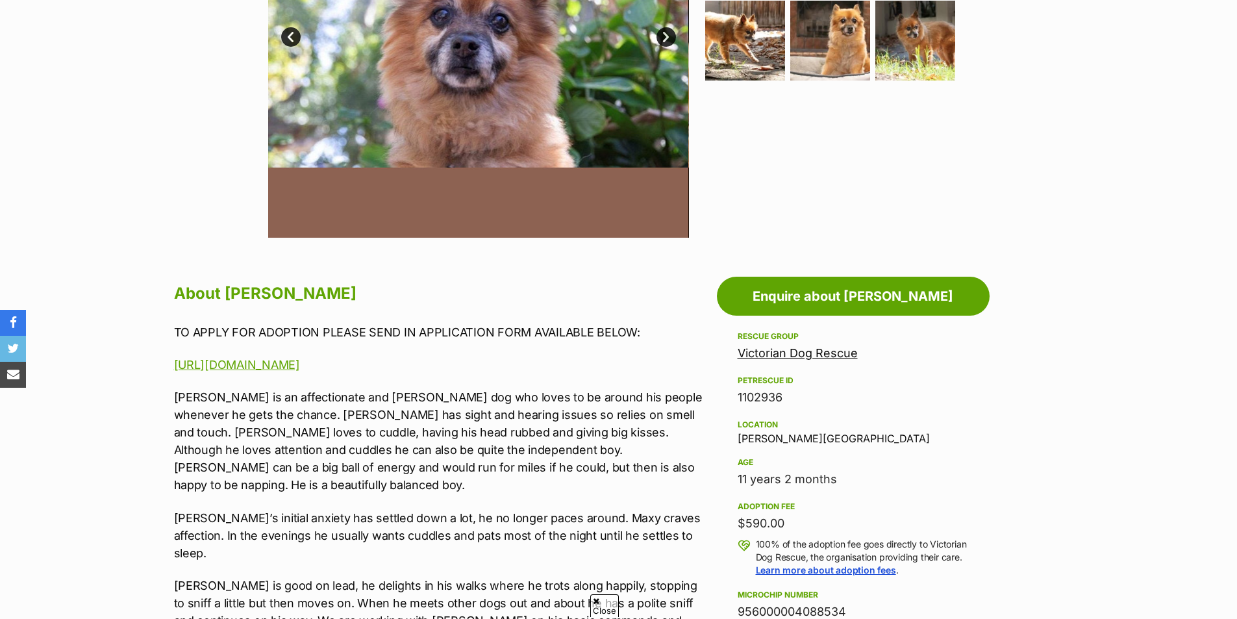
scroll to position [296, 0]
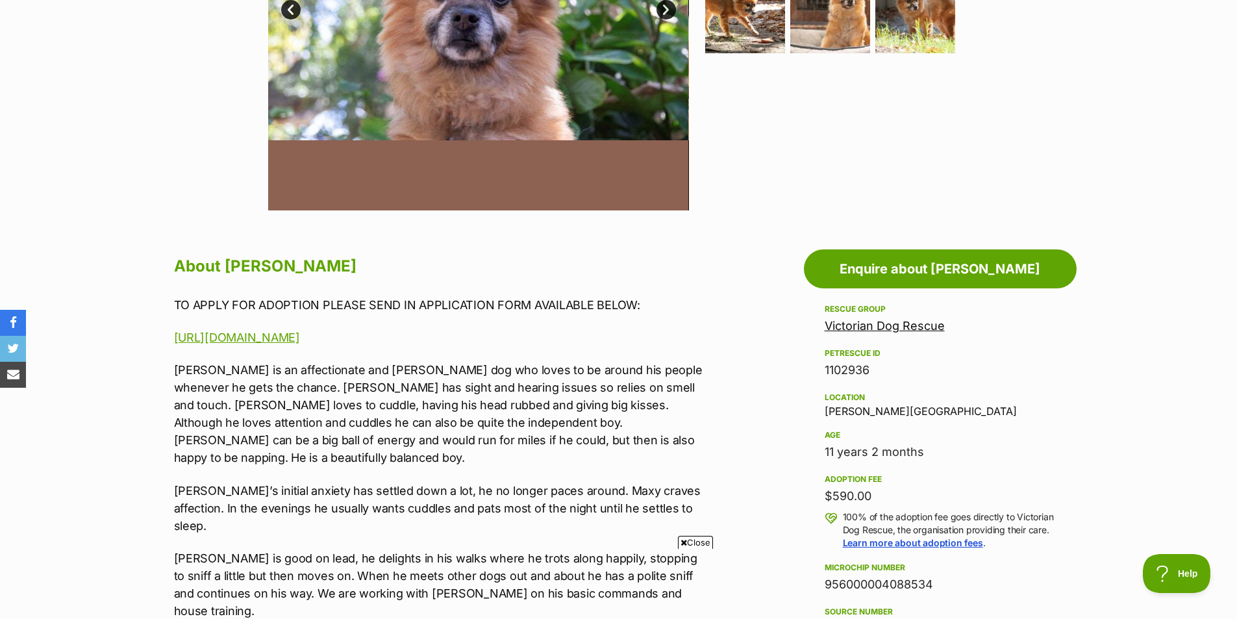
scroll to position [478, 0]
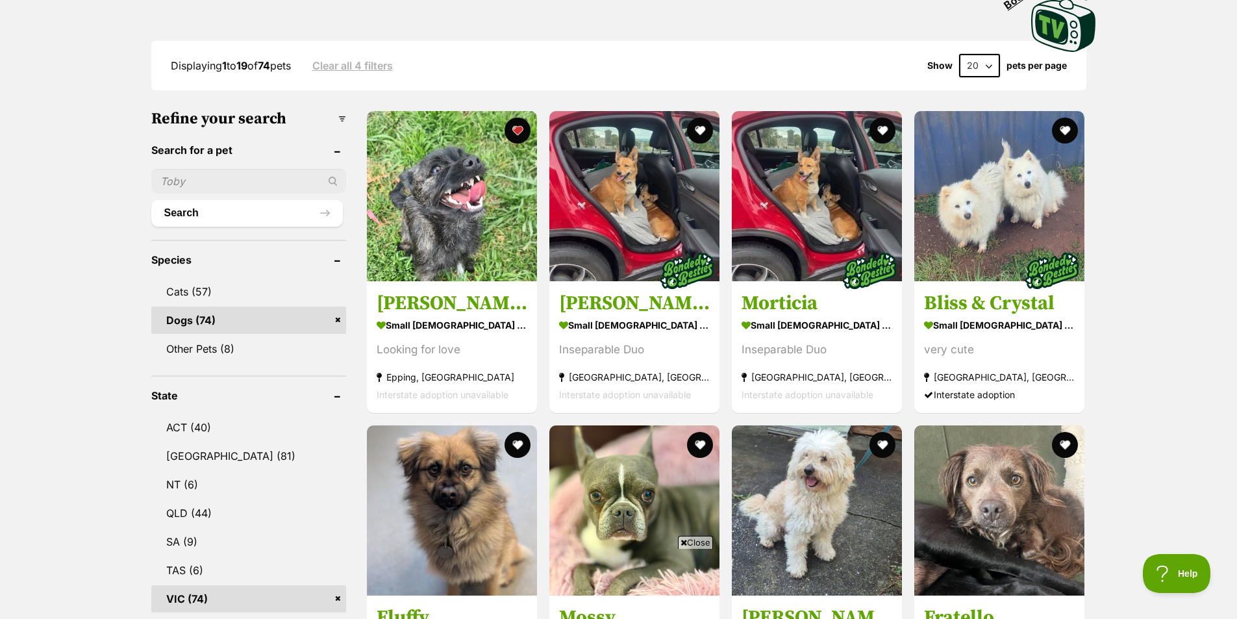
scroll to position [211, 0]
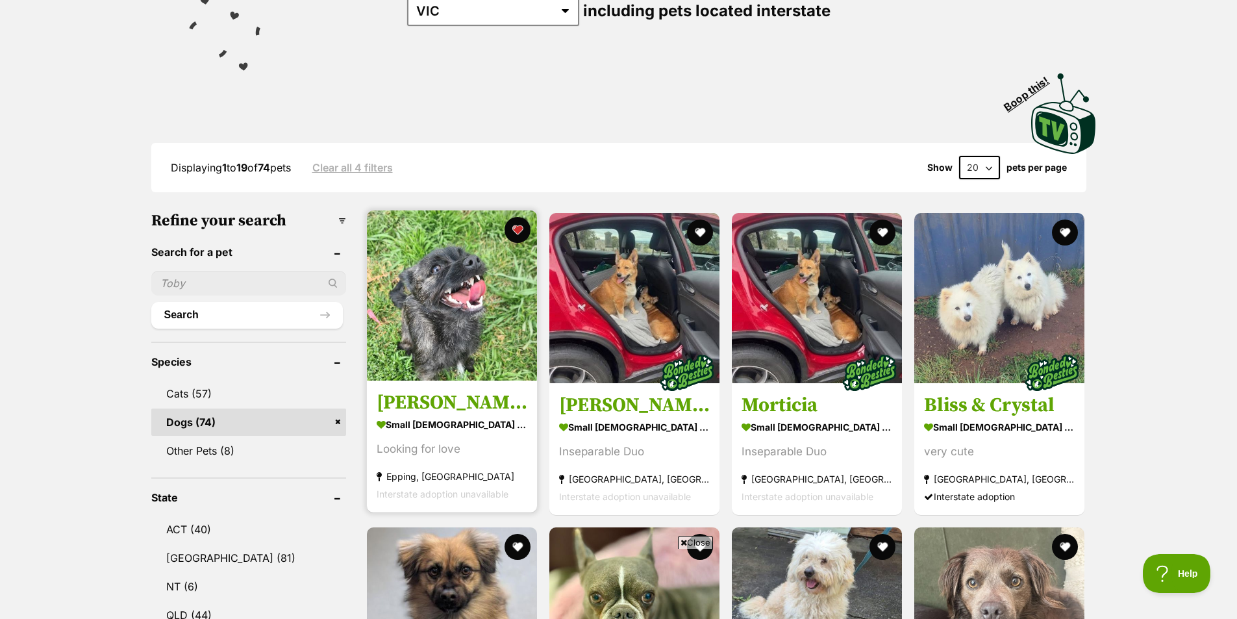
click at [462, 351] on img at bounding box center [452, 295] width 170 height 170
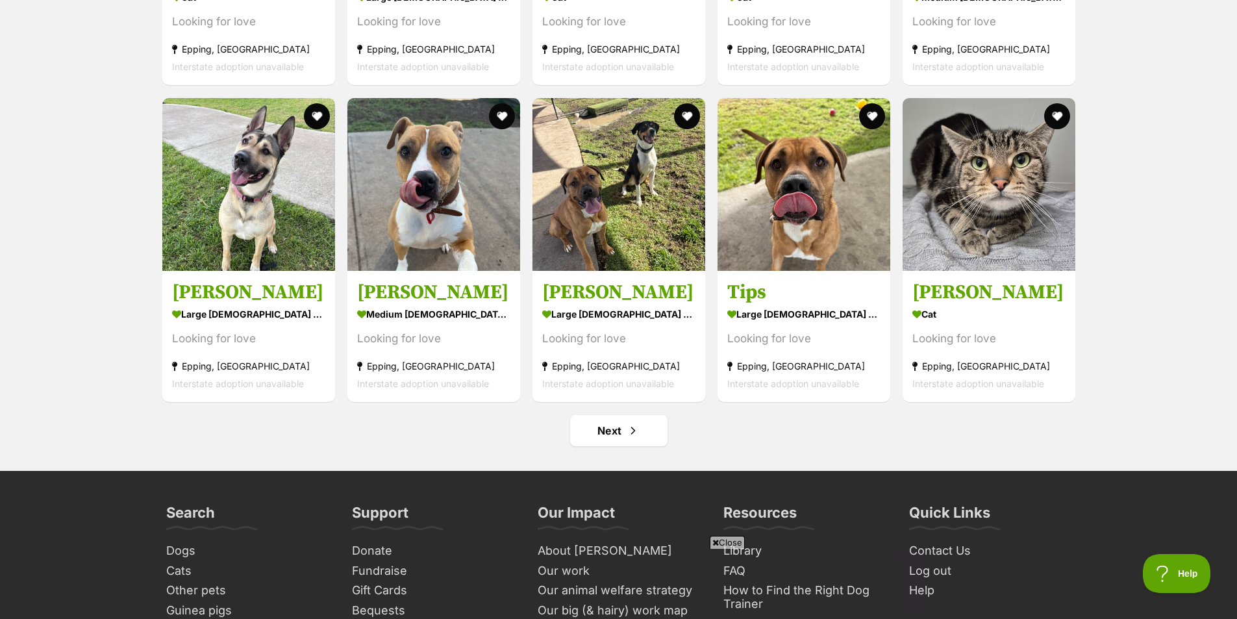
scroll to position [4654, 0]
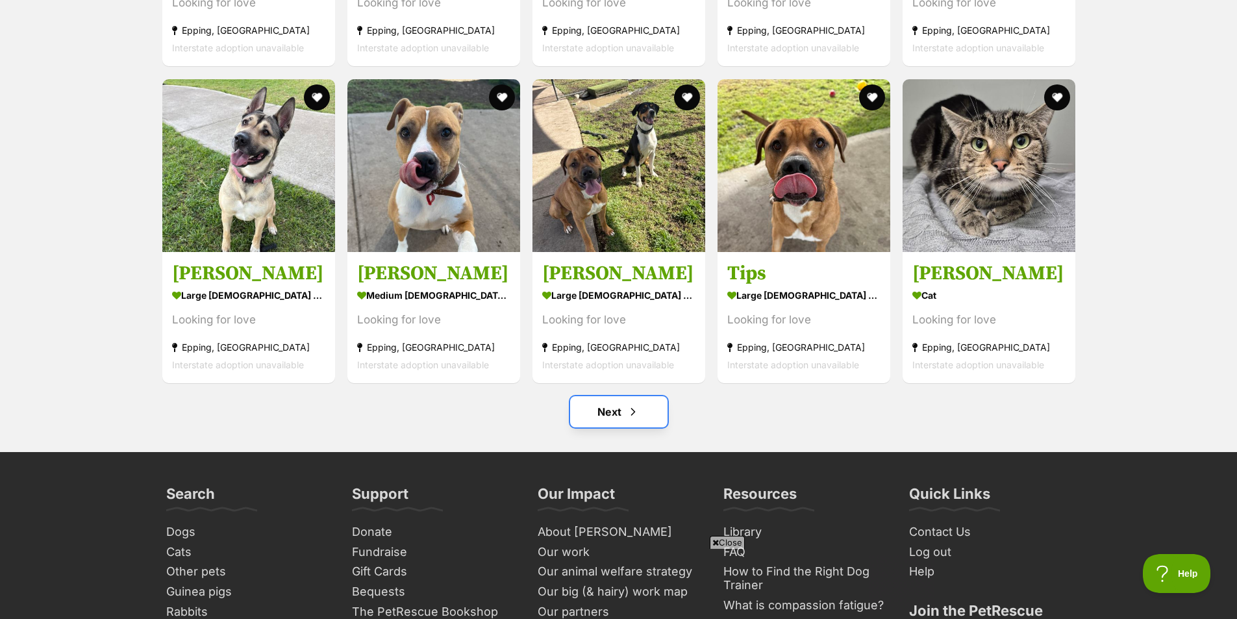
click at [640, 412] on link "Next" at bounding box center [618, 411] width 97 height 31
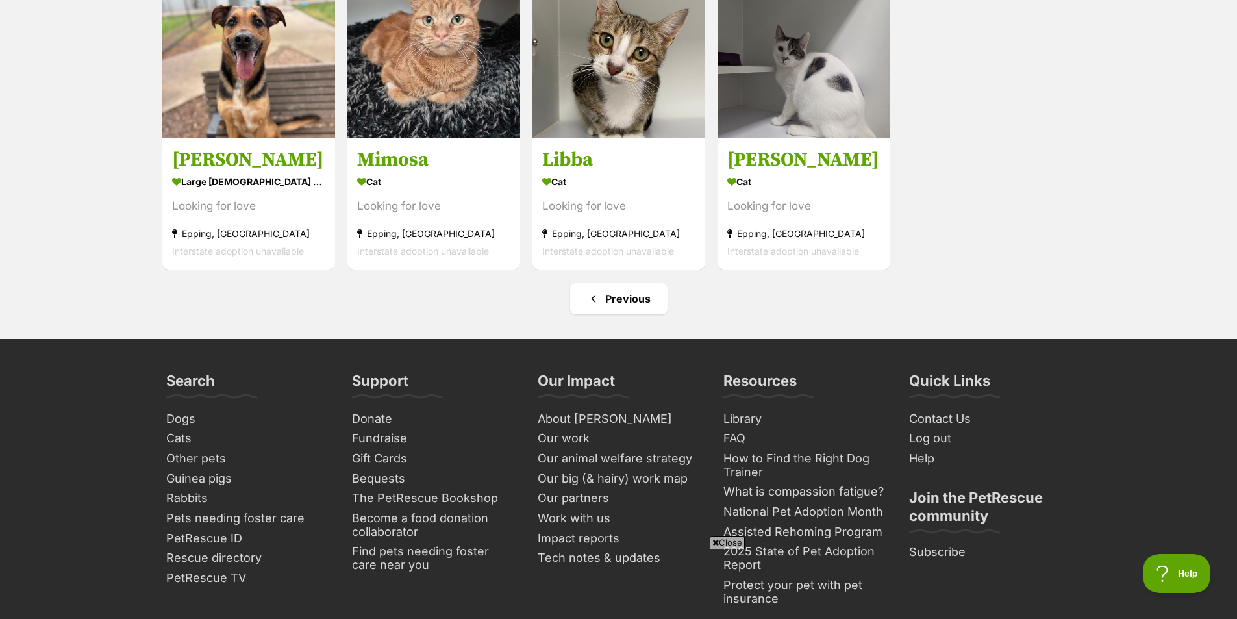
scroll to position [1289, 0]
